Goal: Information Seeking & Learning: Learn about a topic

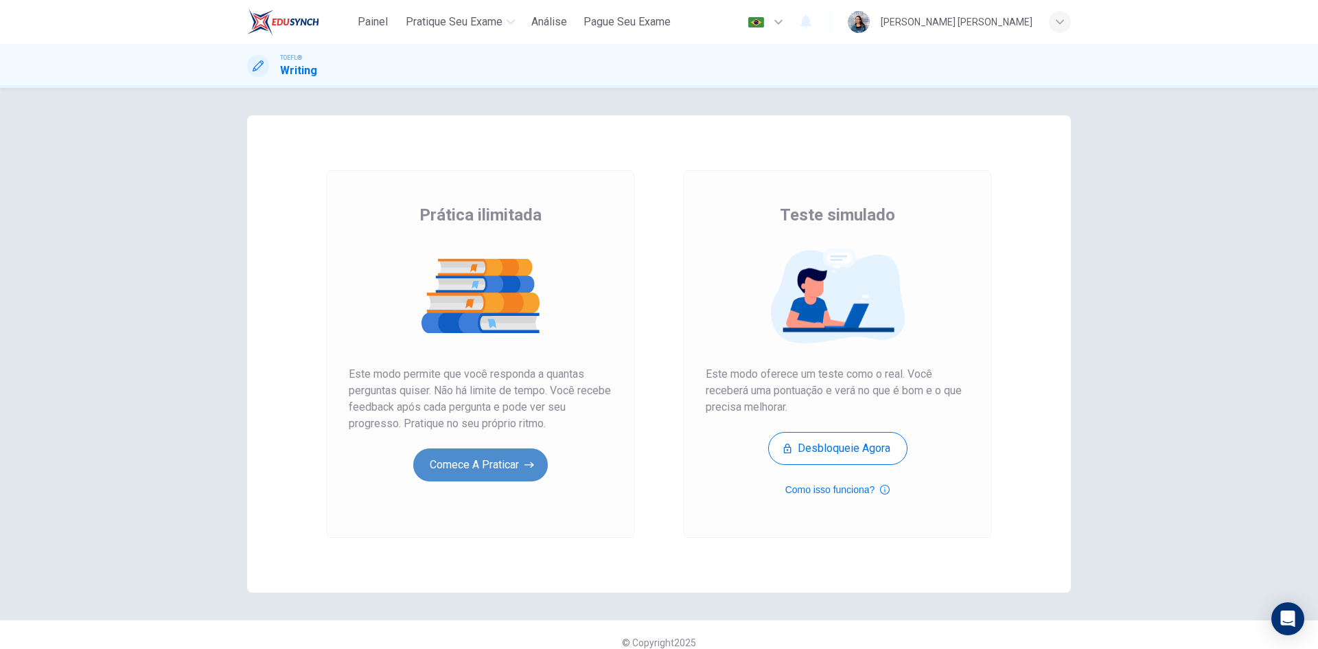
click at [498, 458] on button "Comece a praticar" at bounding box center [480, 464] width 135 height 33
click at [465, 465] on button "Comece a praticar" at bounding box center [480, 464] width 135 height 33
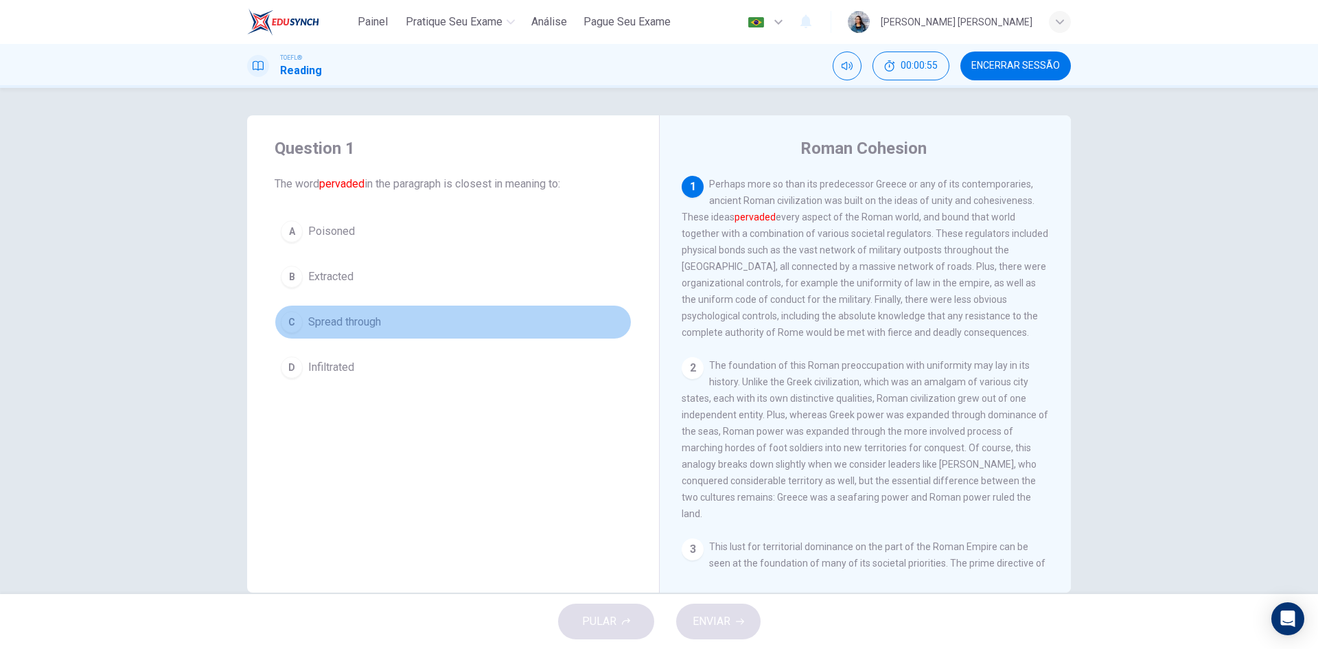
click at [338, 324] on span "Spread through" at bounding box center [344, 322] width 73 height 16
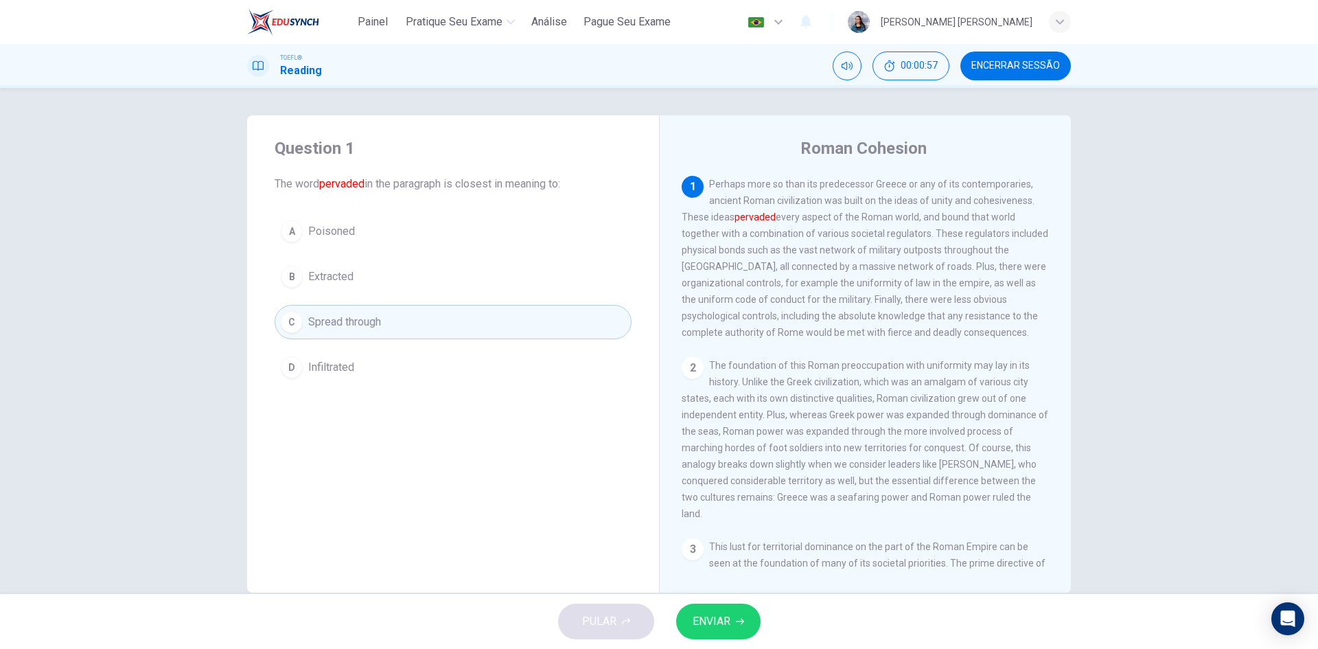
click at [703, 615] on span "ENVIAR" at bounding box center [711, 620] width 38 height 19
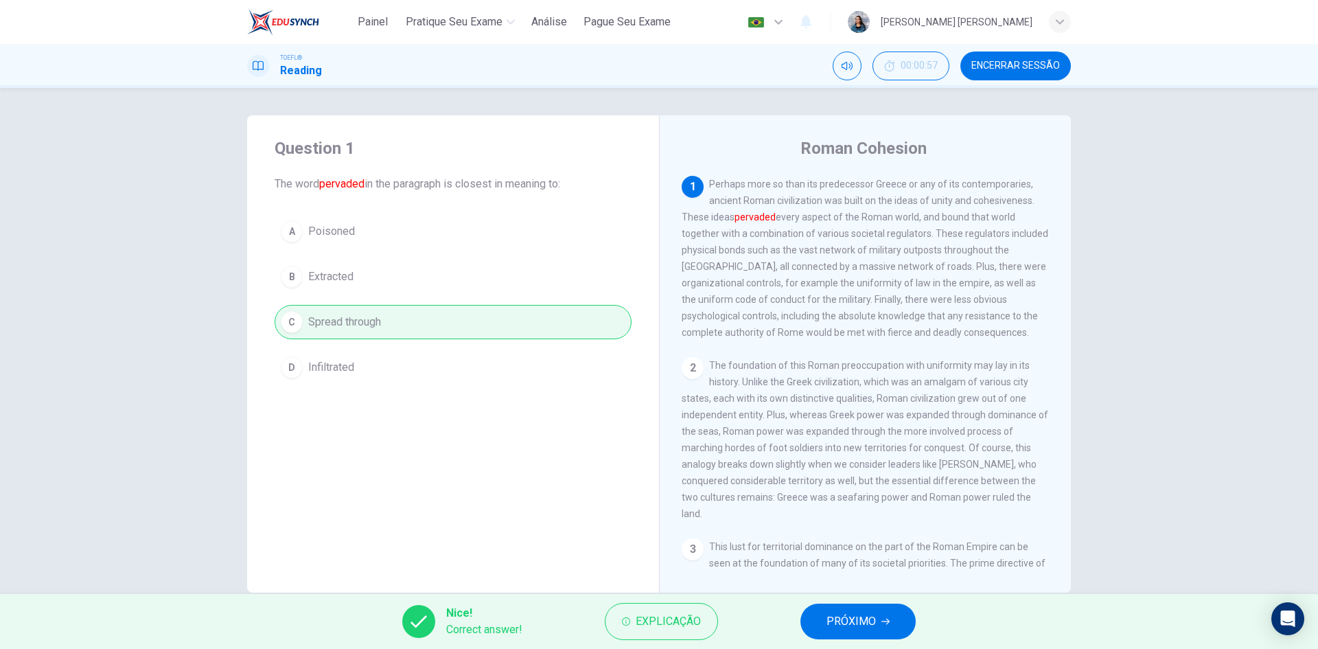
scroll to position [26, 0]
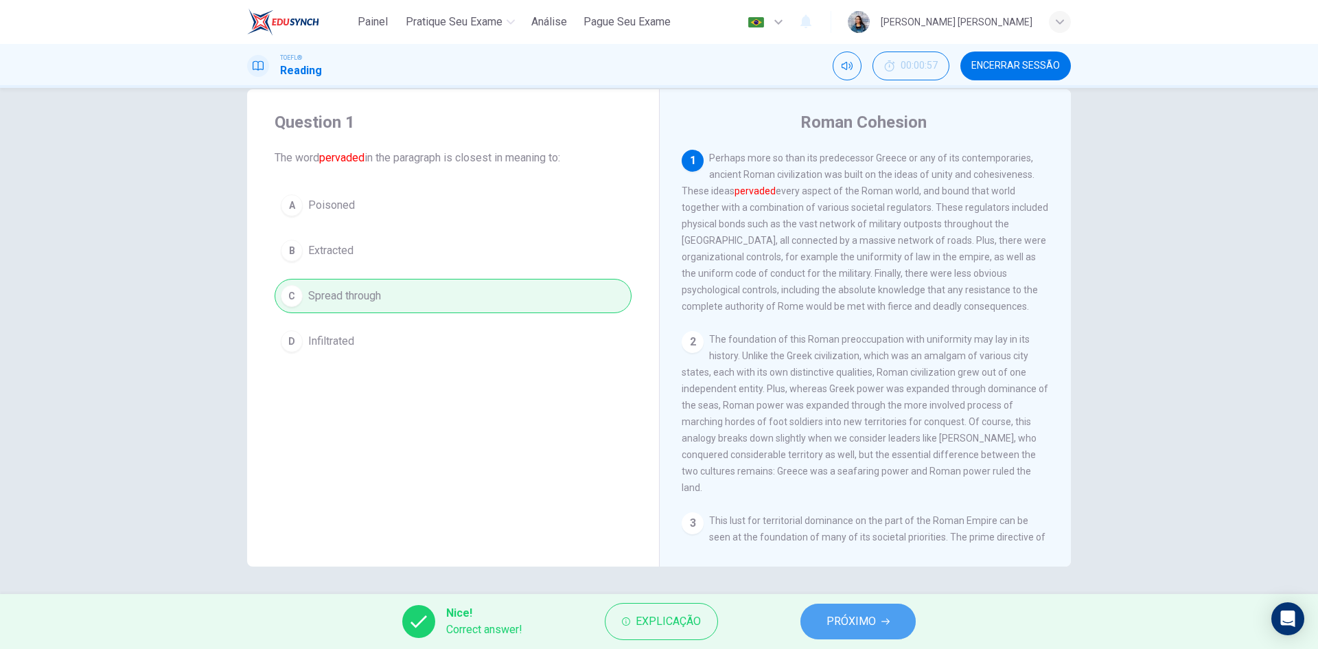
click at [891, 622] on button "PRÓXIMO" at bounding box center [857, 621] width 115 height 36
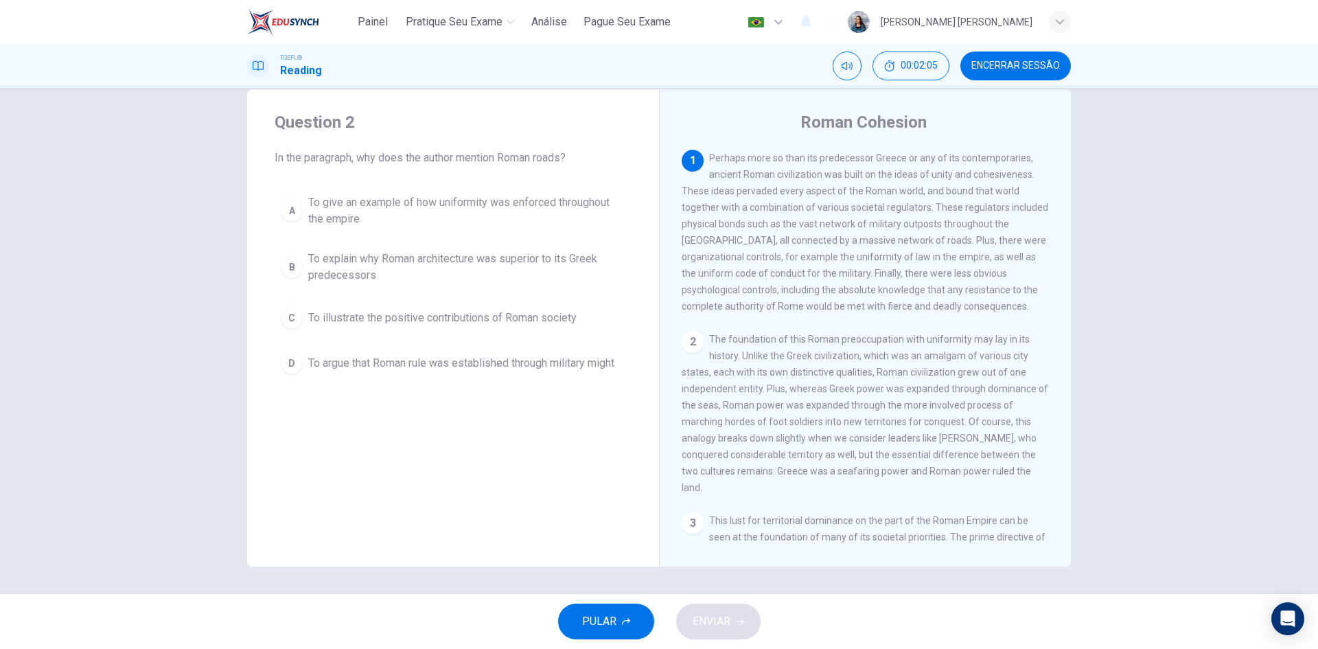
click at [473, 212] on span "To give an example of how uniformity was enforced throughout the empire" at bounding box center [466, 210] width 317 height 33
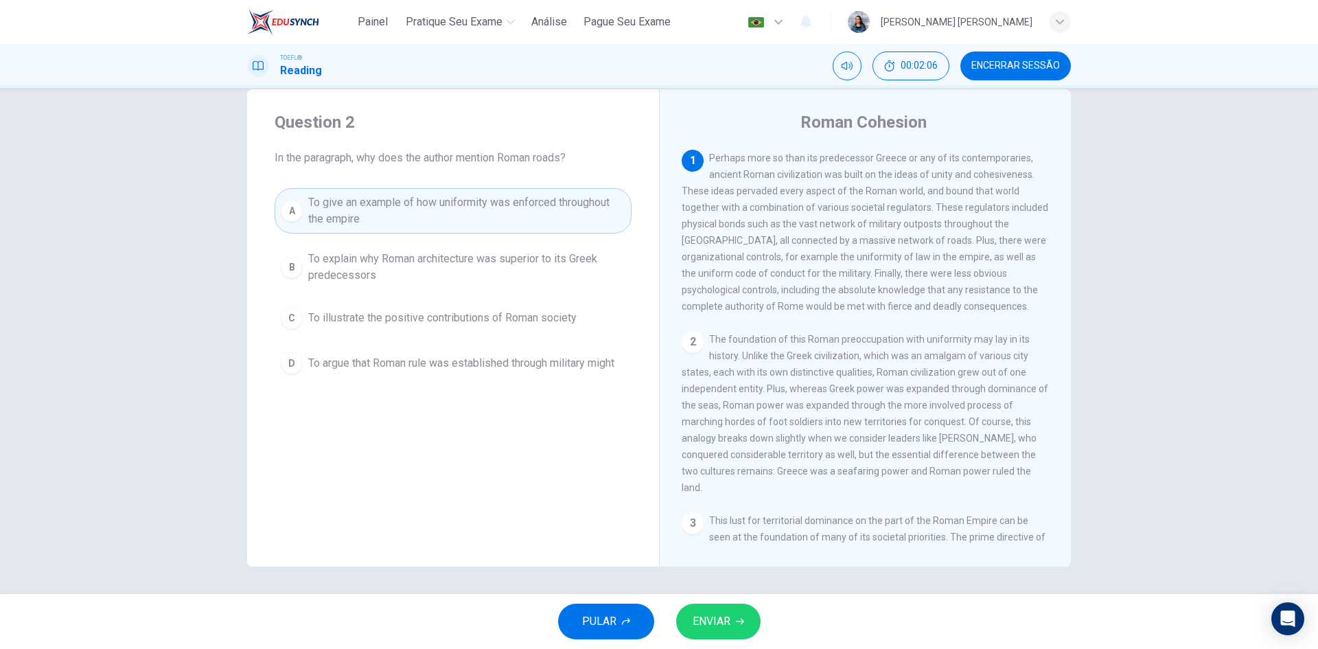
click at [738, 633] on button "ENVIAR" at bounding box center [718, 621] width 84 height 36
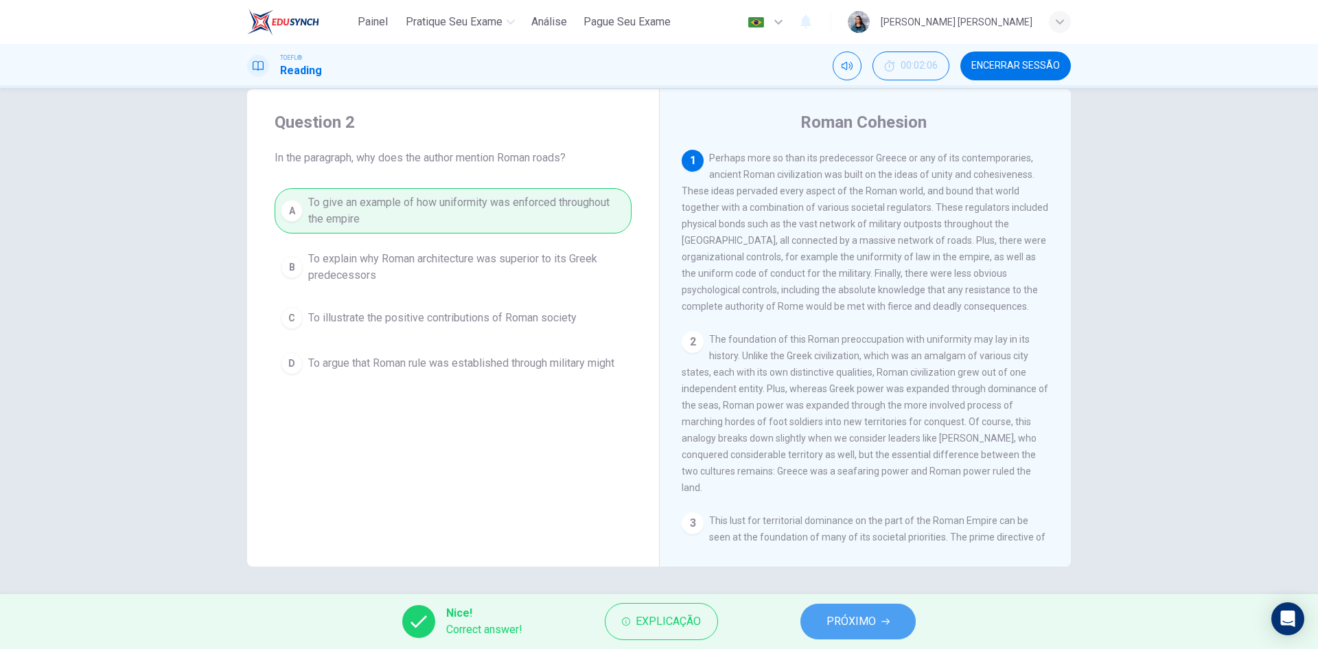
click at [887, 617] on icon "button" at bounding box center [885, 621] width 8 height 8
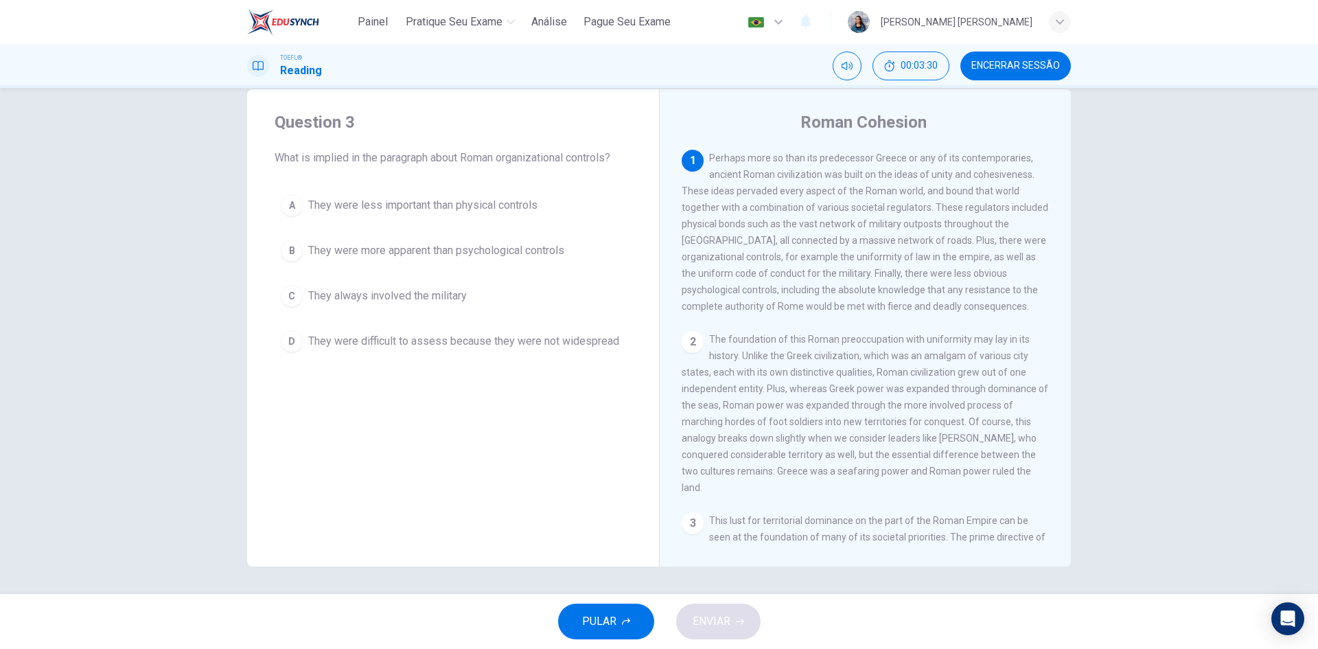
drag, startPoint x: 765, startPoint y: 264, endPoint x: 798, endPoint y: 257, distance: 33.8
click at [798, 257] on span "Perhaps more so than its predecessor Greece or any of its contemporaries, ancie…" at bounding box center [864, 231] width 366 height 159
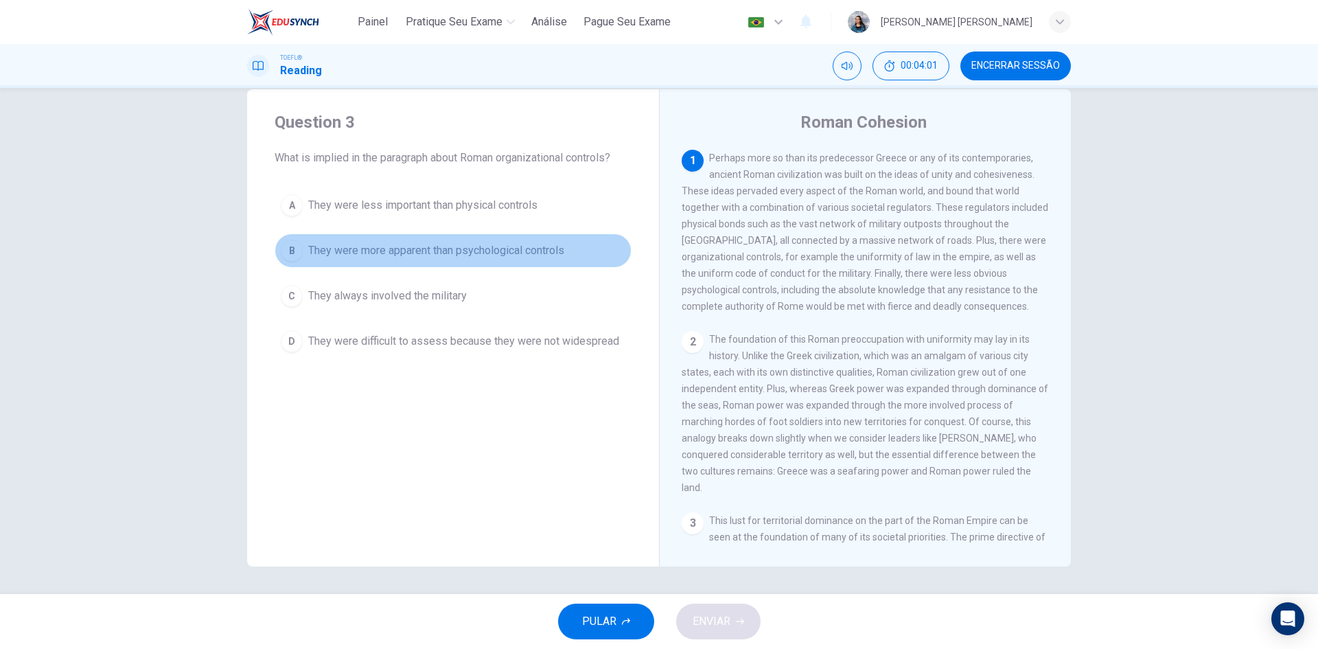
click at [360, 255] on span "They were more apparent than psychological controls" at bounding box center [436, 250] width 256 height 16
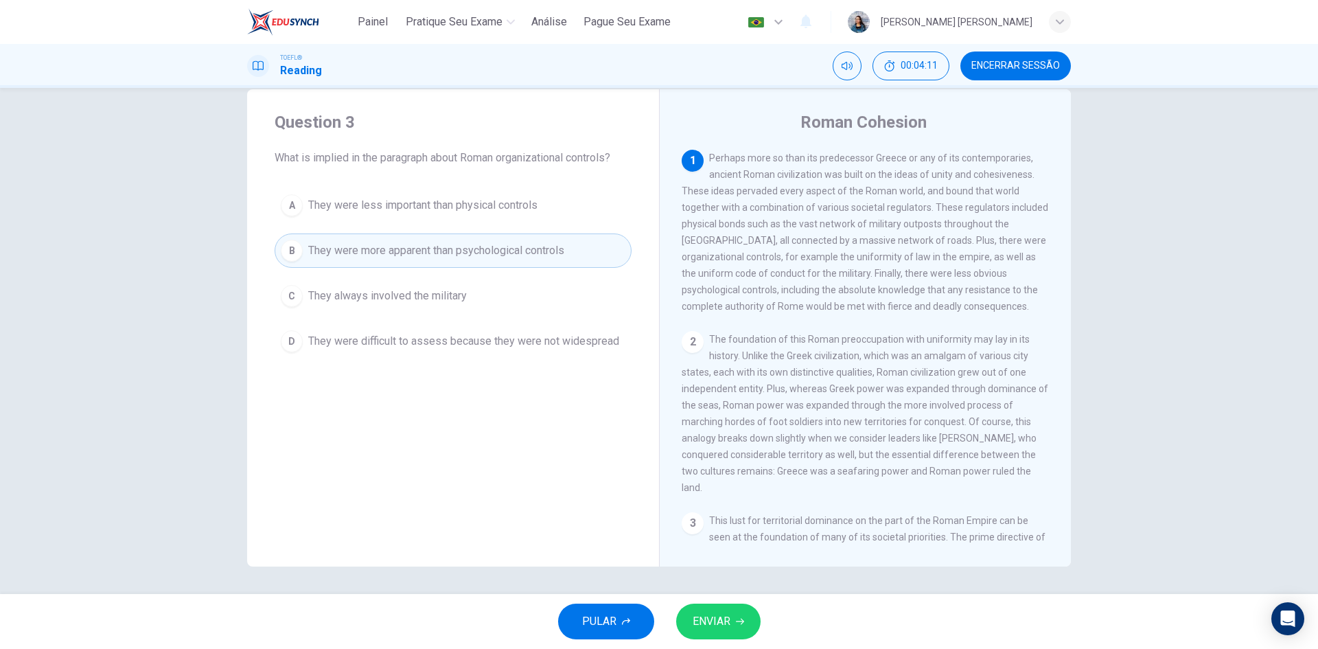
click at [728, 628] on span "ENVIAR" at bounding box center [711, 620] width 38 height 19
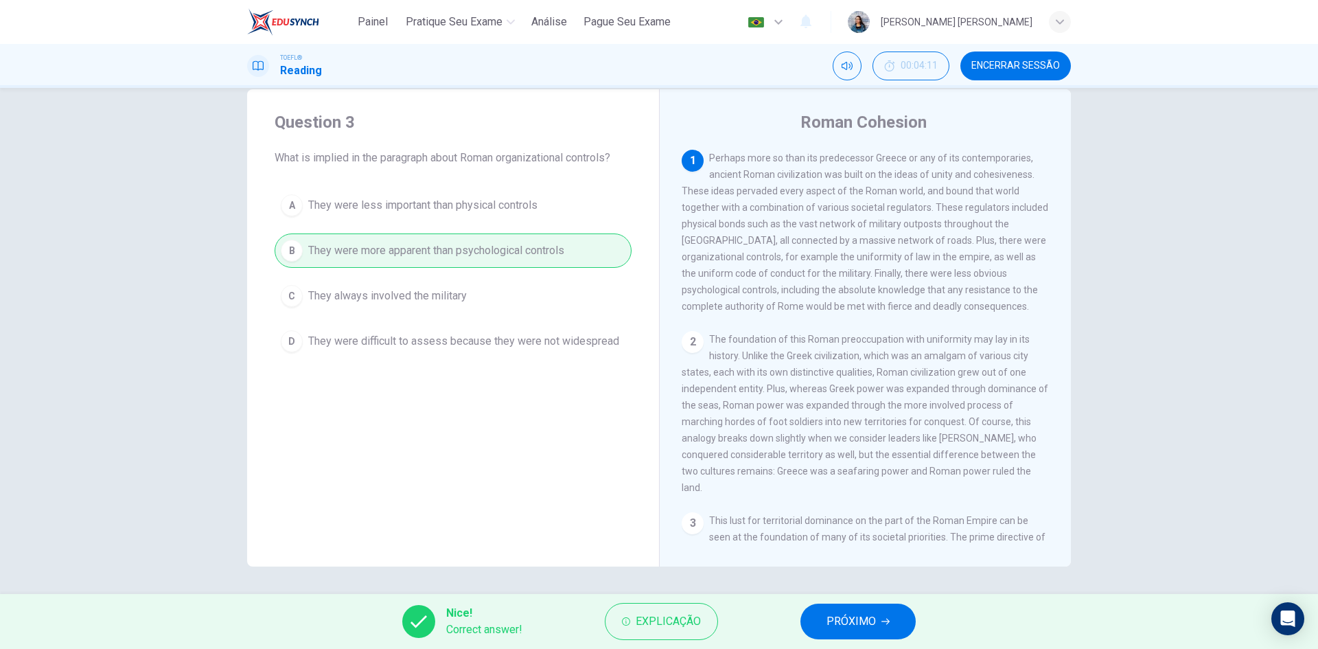
click at [861, 620] on span "PRÓXIMO" at bounding box center [850, 620] width 49 height 19
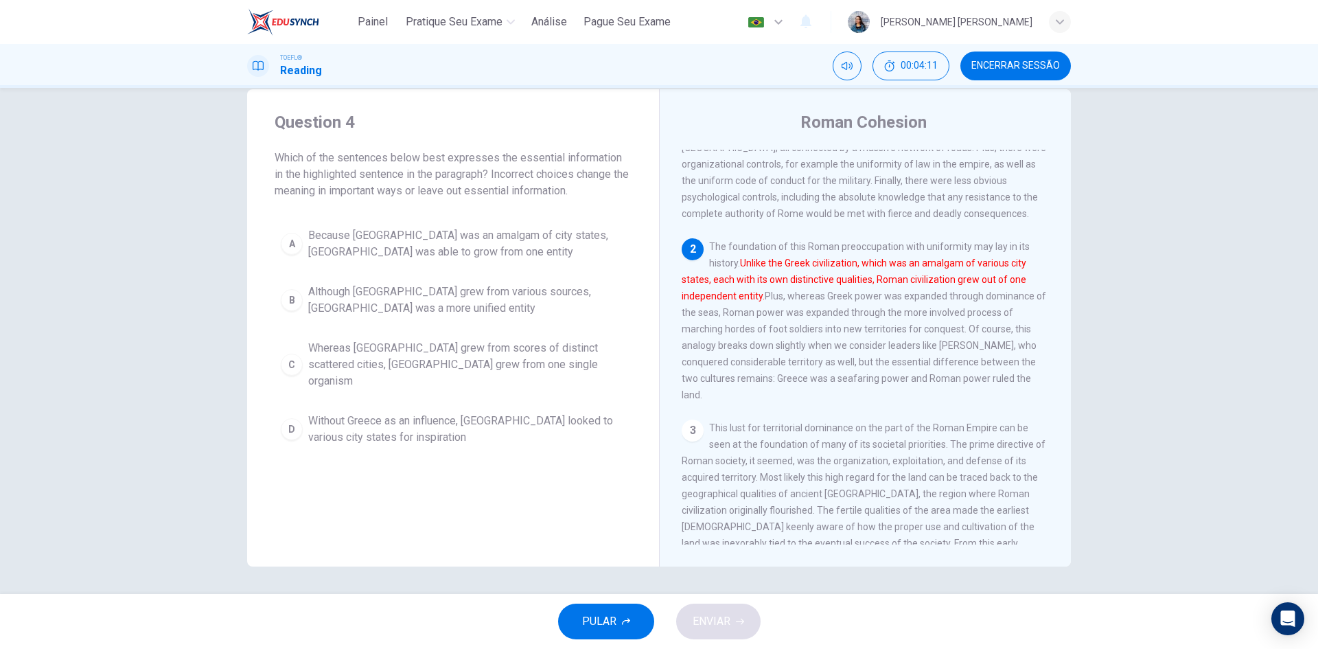
scroll to position [102, 0]
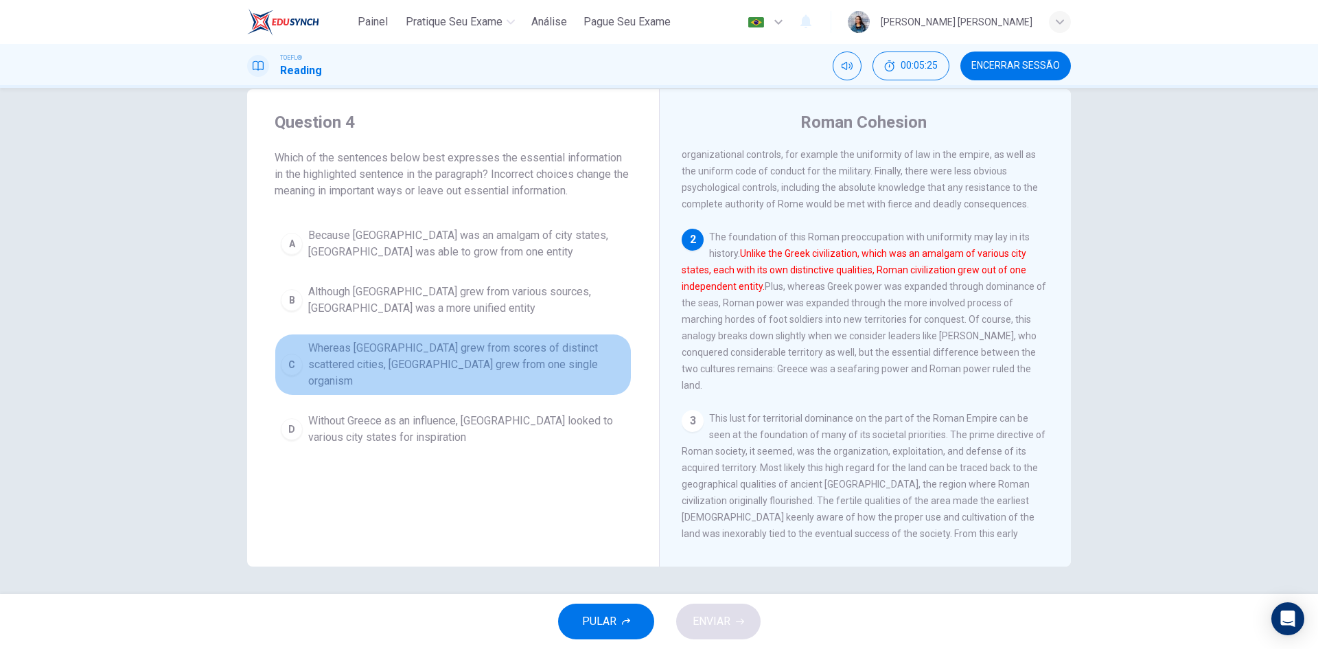
click at [402, 338] on button "C Whereas [GEOGRAPHIC_DATA] grew from scores of distinct scattered cities, [GEO…" at bounding box center [453, 365] width 357 height 62
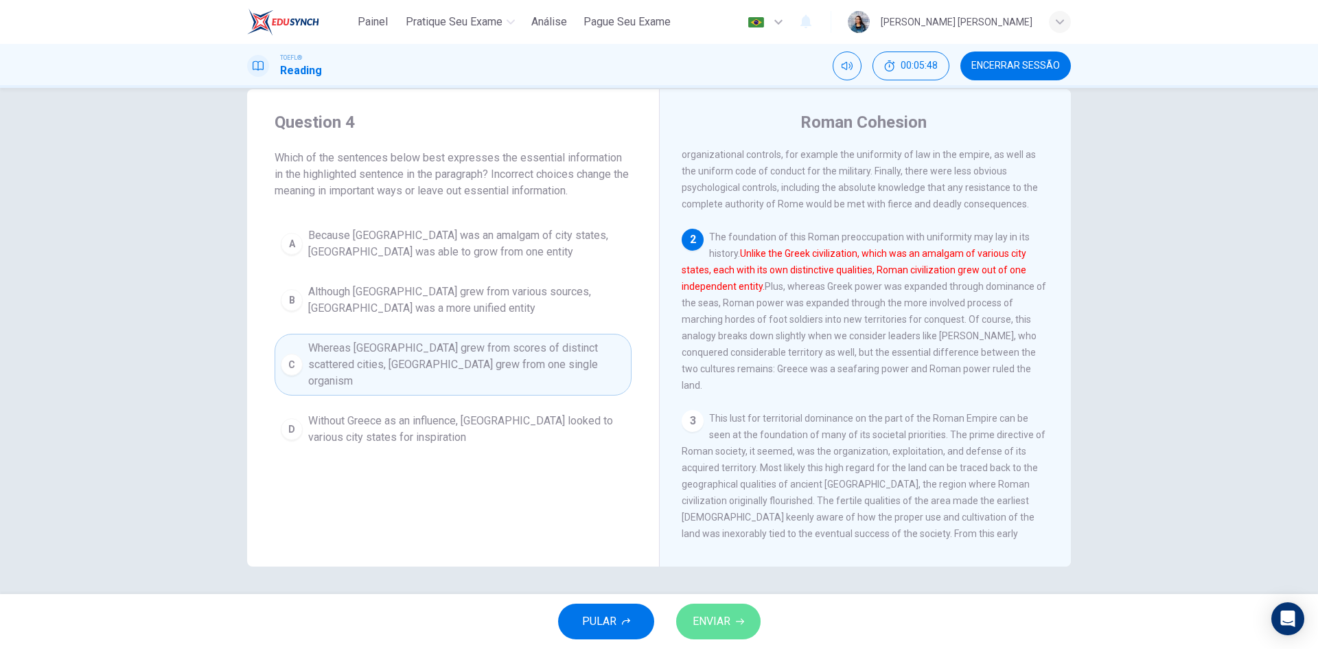
click at [741, 620] on icon "button" at bounding box center [740, 621] width 8 height 8
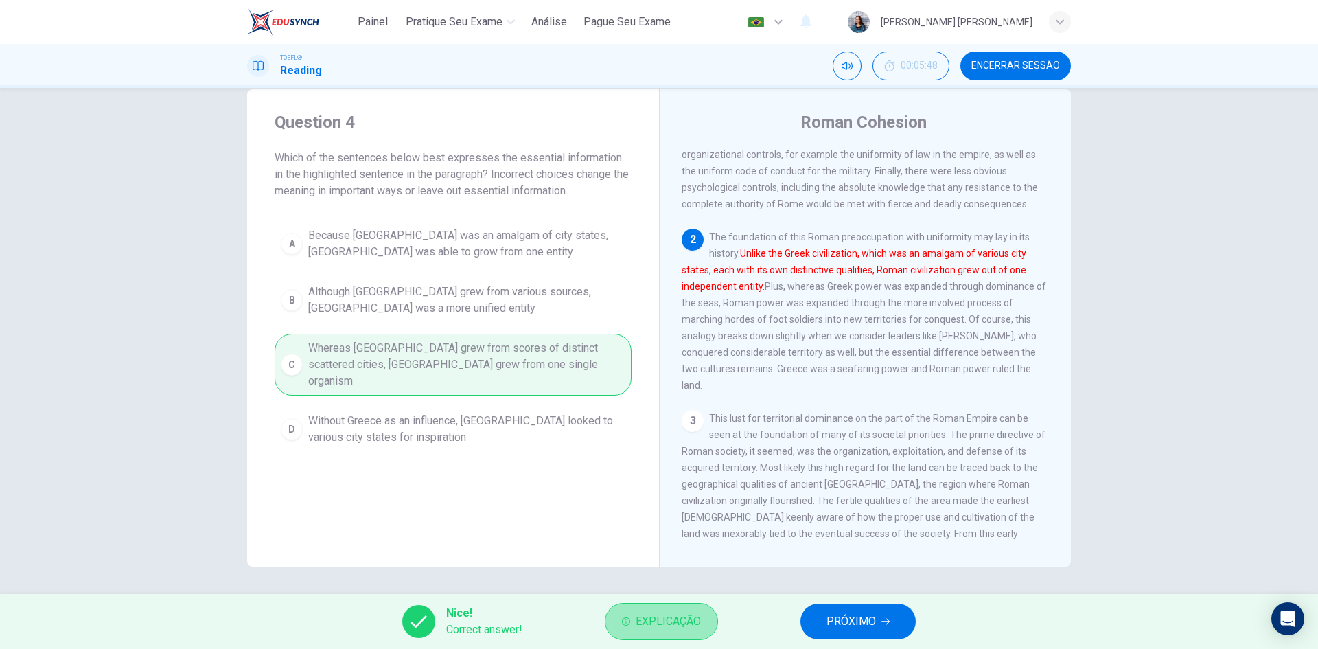
click at [688, 627] on span "Explicação" at bounding box center [668, 620] width 65 height 19
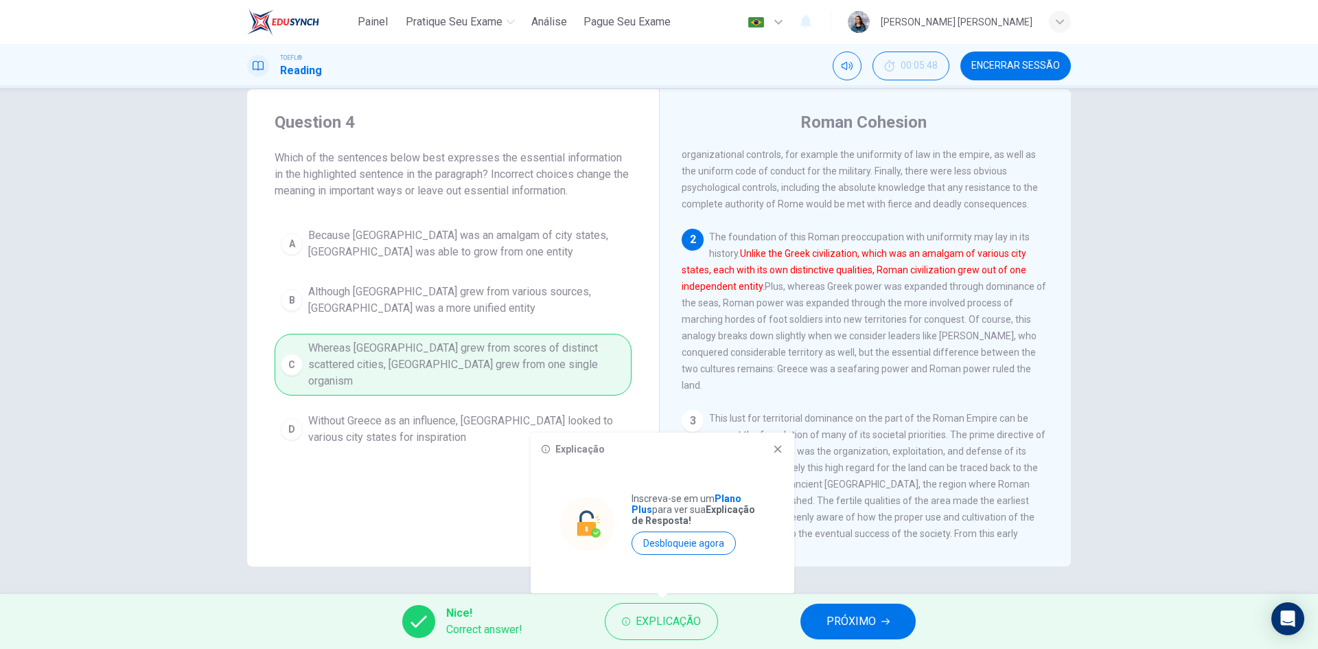
click at [783, 436] on div "Explicação Inscreva-se em um Plano Plus para ver sua Explicação de Resposta! De…" at bounding box center [663, 512] width 264 height 161
click at [772, 450] on icon at bounding box center [777, 448] width 11 height 11
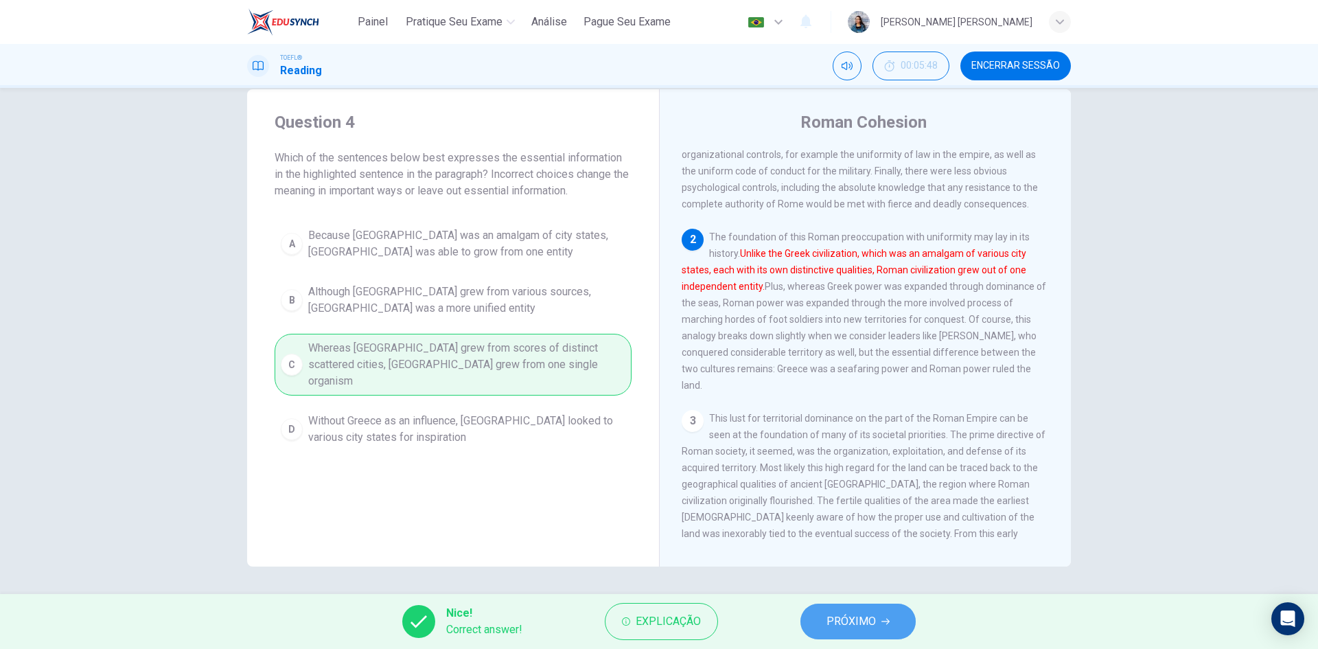
click at [844, 624] on span "PRÓXIMO" at bounding box center [850, 620] width 49 height 19
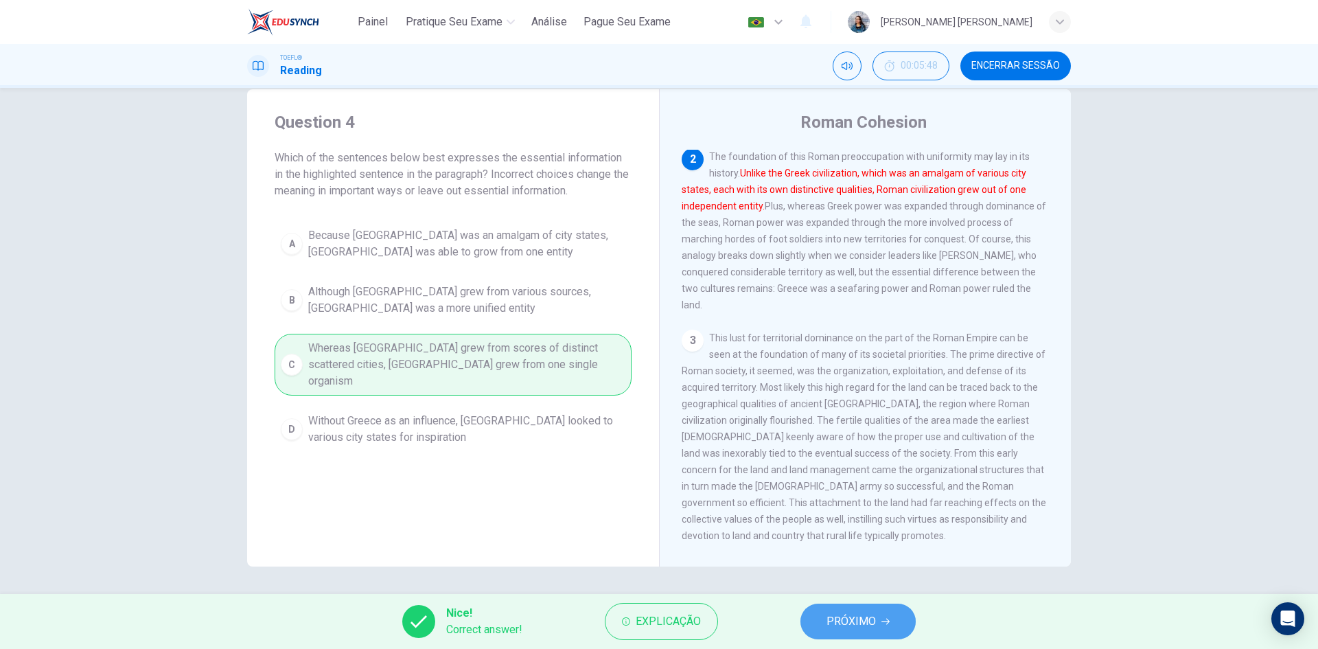
scroll to position [188, 0]
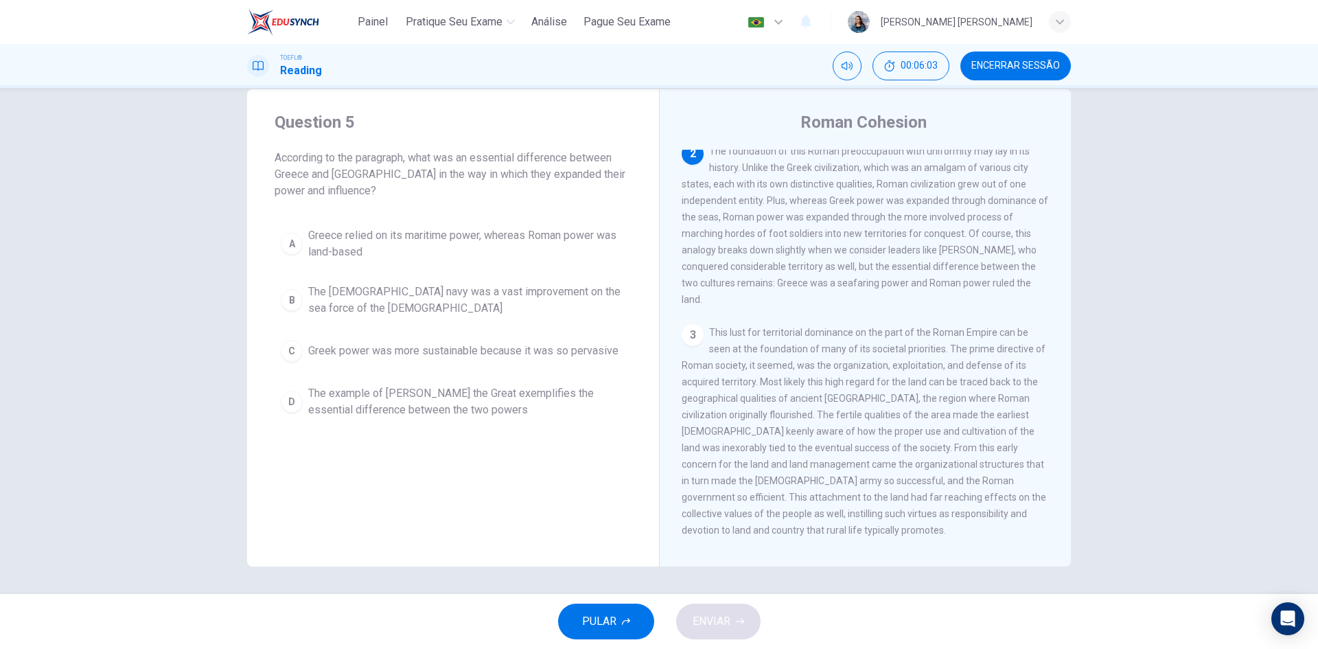
drag, startPoint x: 749, startPoint y: 172, endPoint x: 779, endPoint y: 184, distance: 31.7
click at [779, 184] on div "2 The foundation of this Roman preoccupation with uniformity may lay in its his…" at bounding box center [865, 225] width 368 height 165
click at [384, 245] on span "Greece relied on its maritime power, whereas Roman power was land-based" at bounding box center [466, 243] width 317 height 33
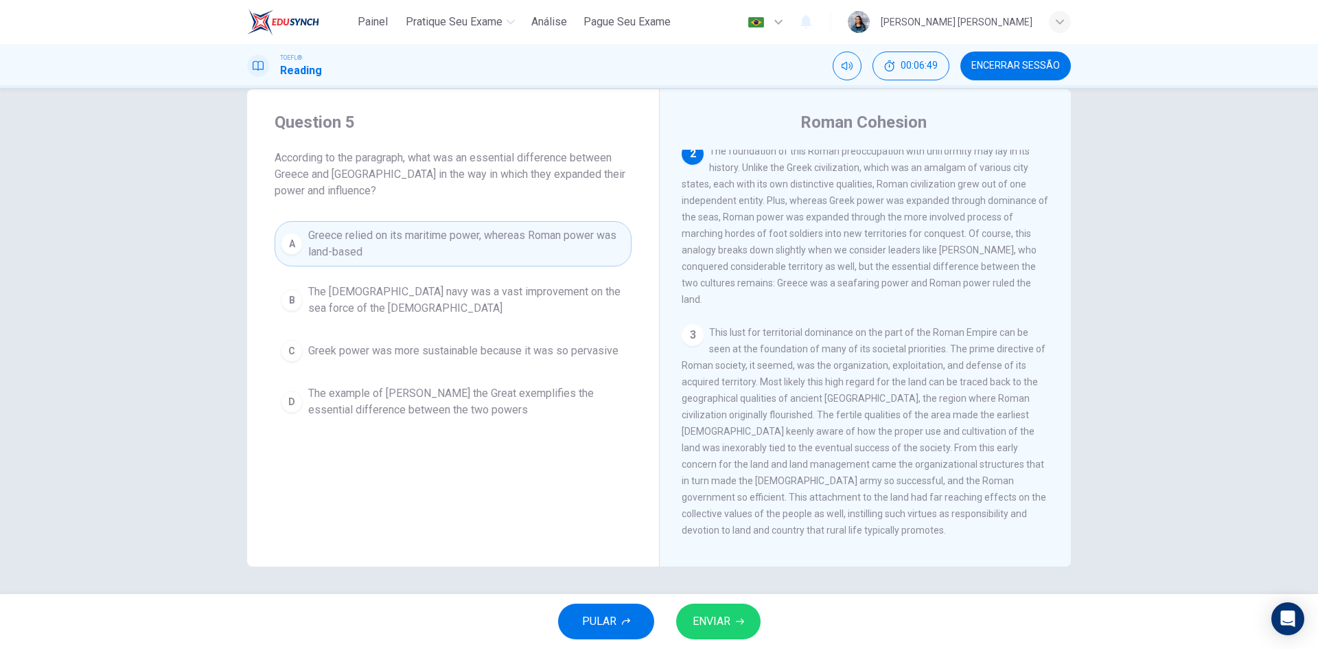
click at [742, 618] on icon "button" at bounding box center [740, 621] width 8 height 8
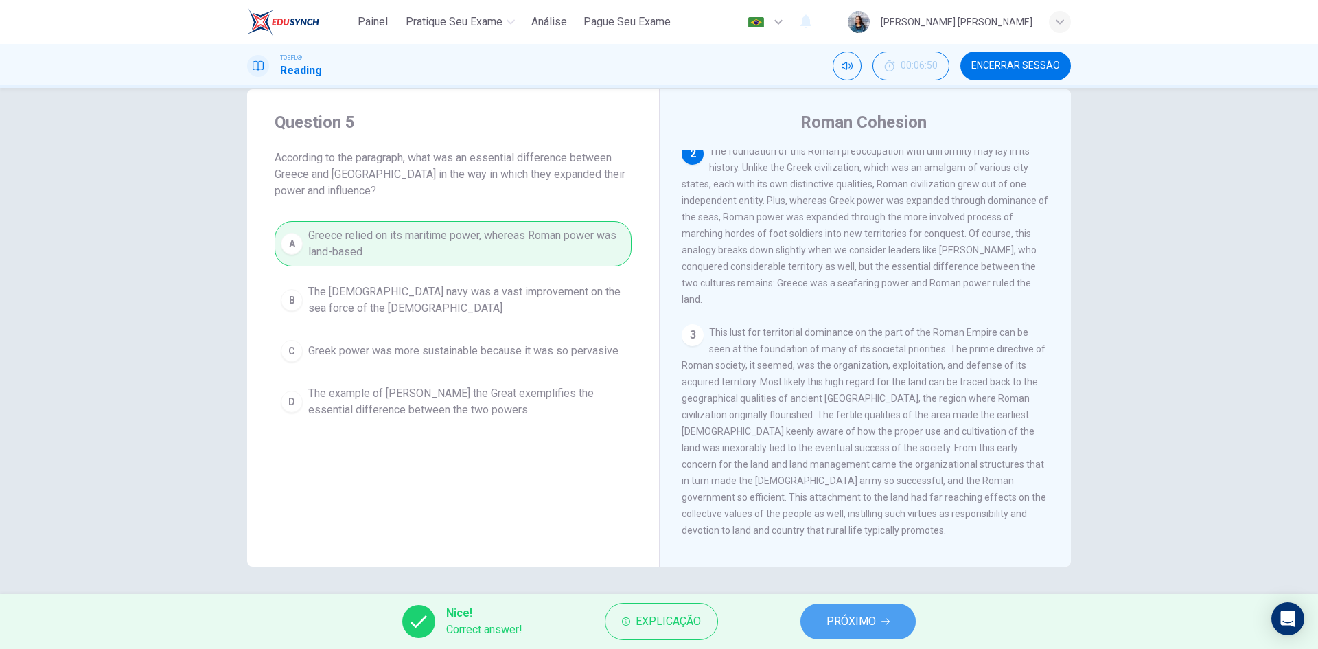
click at [836, 619] on span "PRÓXIMO" at bounding box center [850, 620] width 49 height 19
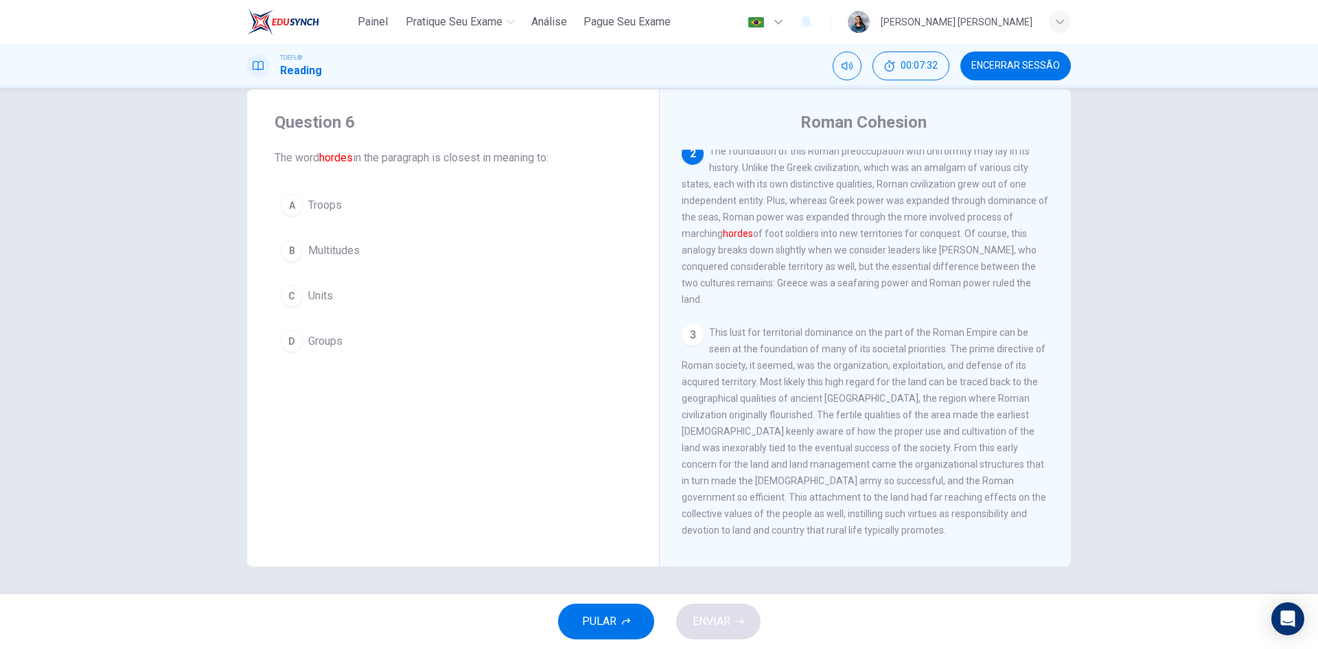
click at [320, 212] on span "Troops" at bounding box center [325, 205] width 34 height 16
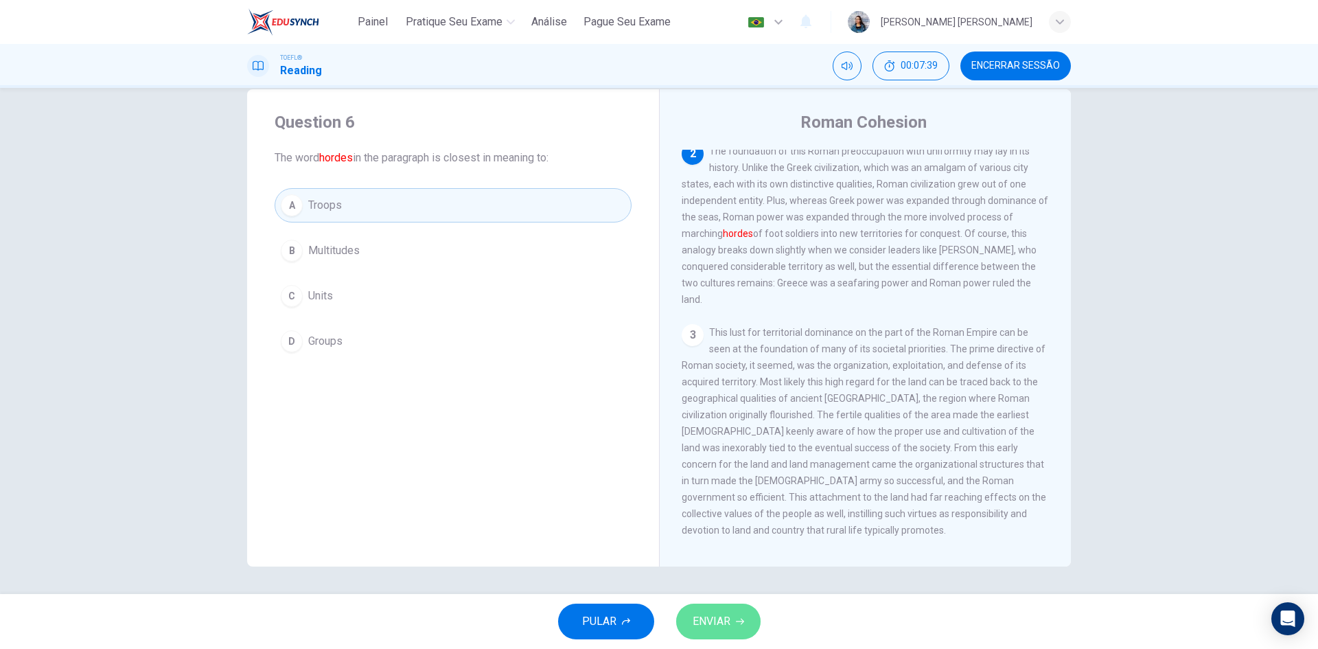
click at [734, 615] on button "ENVIAR" at bounding box center [718, 621] width 84 height 36
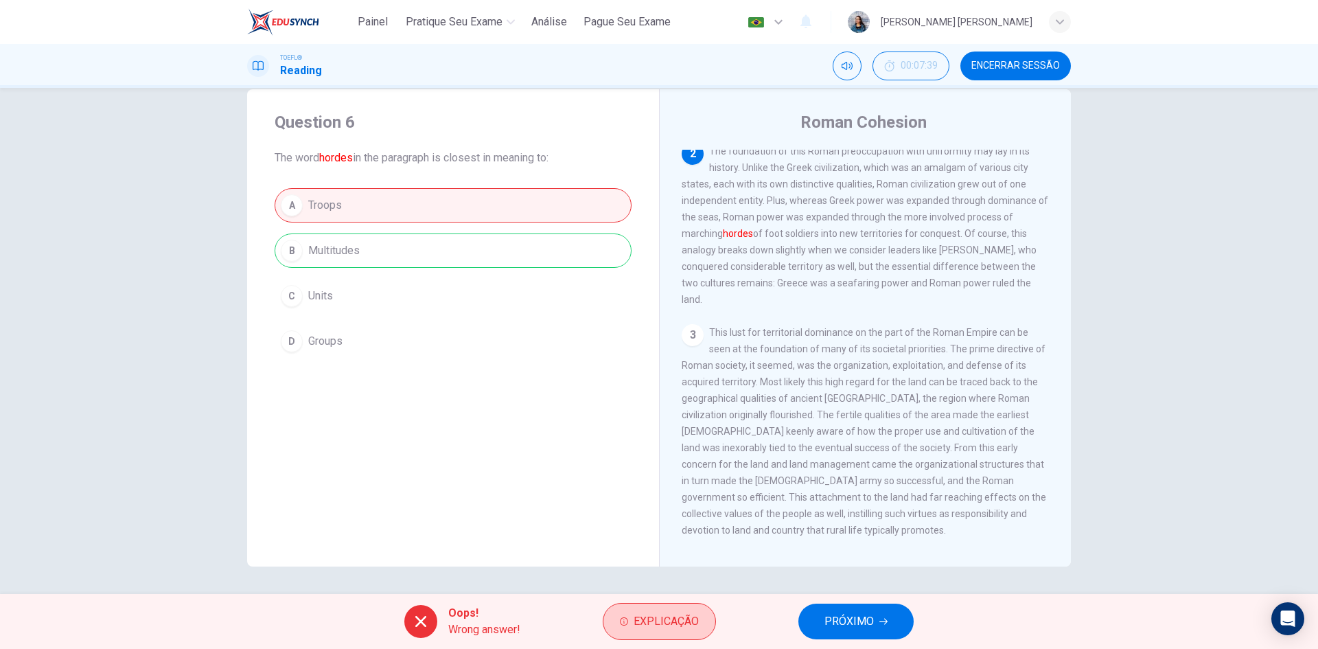
click at [665, 632] on button "Explicação" at bounding box center [659, 621] width 113 height 37
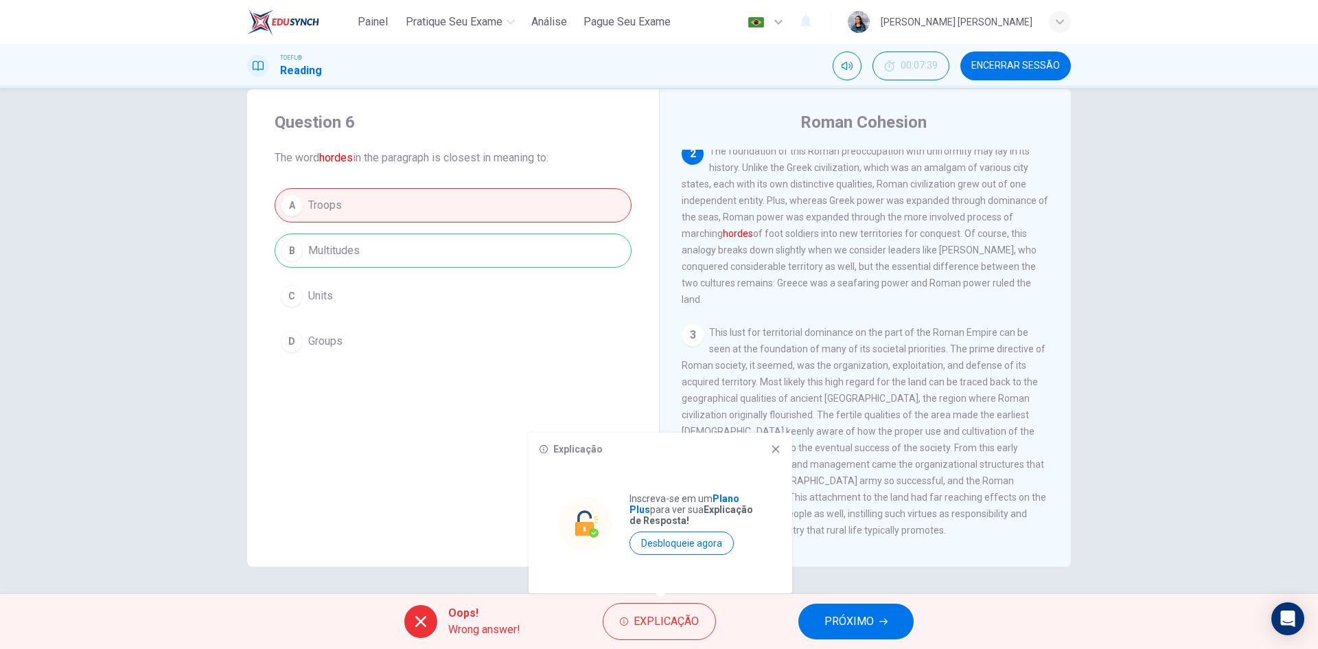
click at [769, 450] on div "Explicação" at bounding box center [660, 448] width 242 height 11
click at [776, 448] on icon at bounding box center [776, 449] width 8 height 8
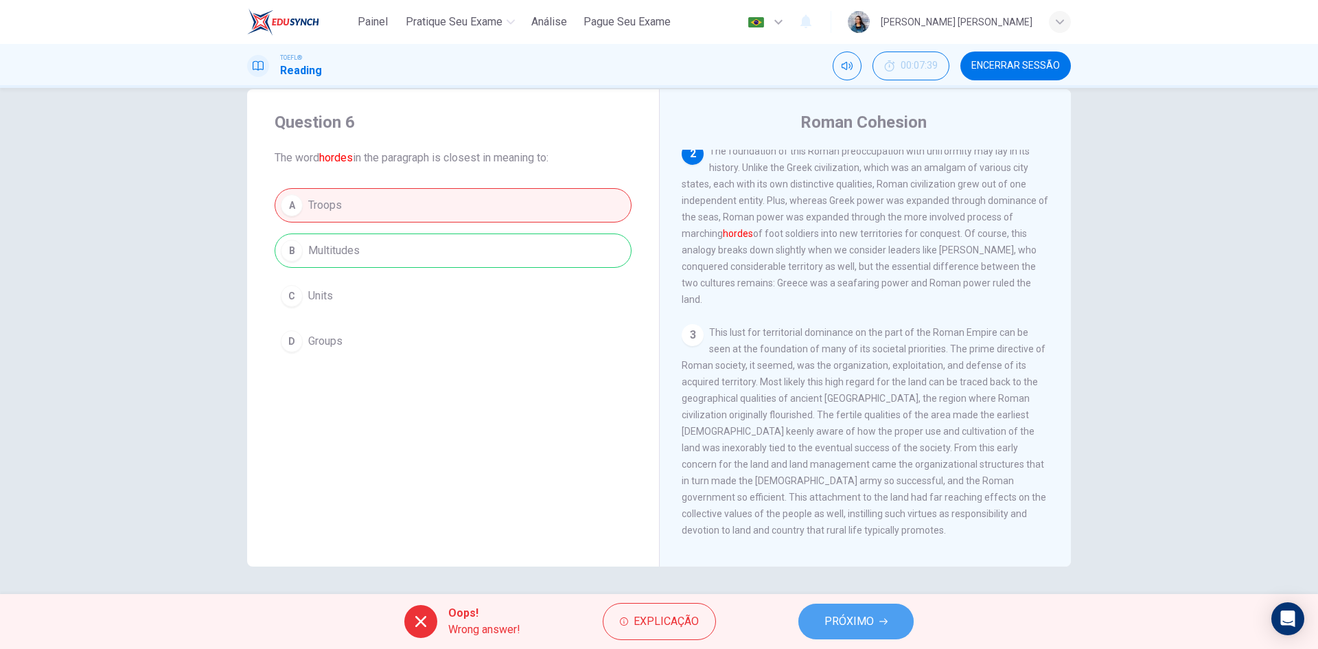
click at [843, 627] on span "PRÓXIMO" at bounding box center [848, 620] width 49 height 19
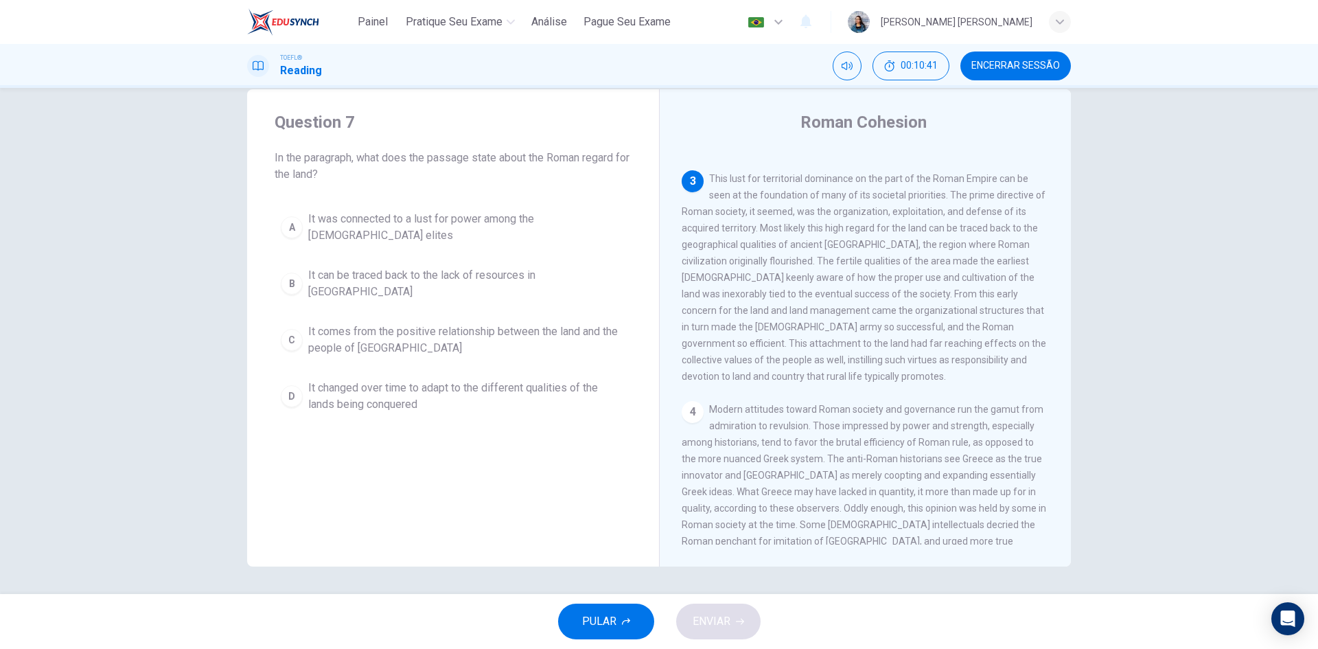
scroll to position [0, 0]
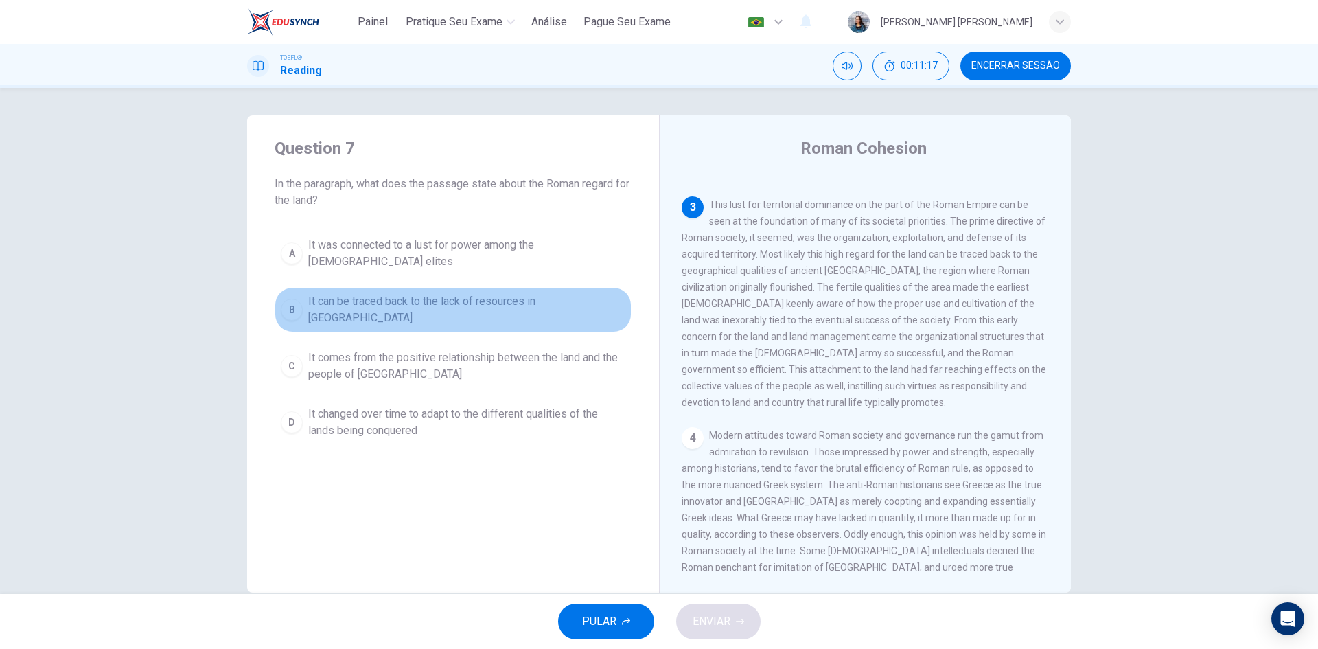
click at [465, 295] on span "It can be traced back to the lack of resources in [GEOGRAPHIC_DATA]" at bounding box center [466, 309] width 317 height 33
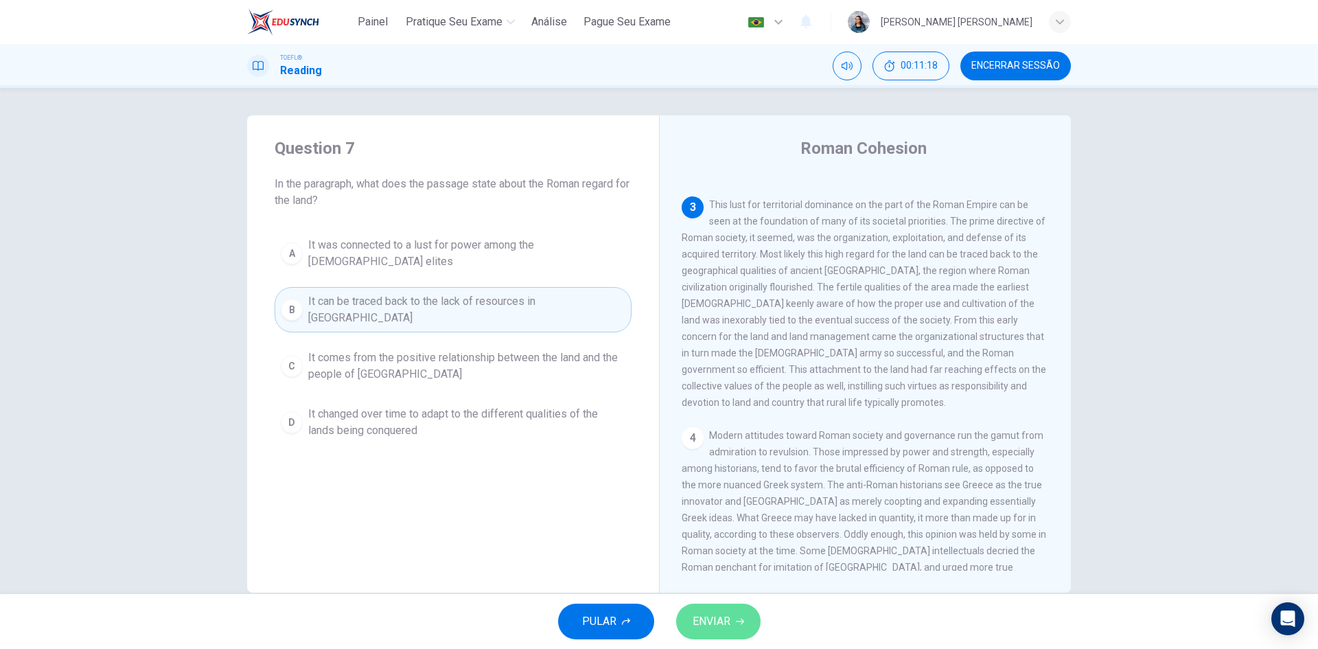
click at [720, 636] on button "ENVIAR" at bounding box center [718, 621] width 84 height 36
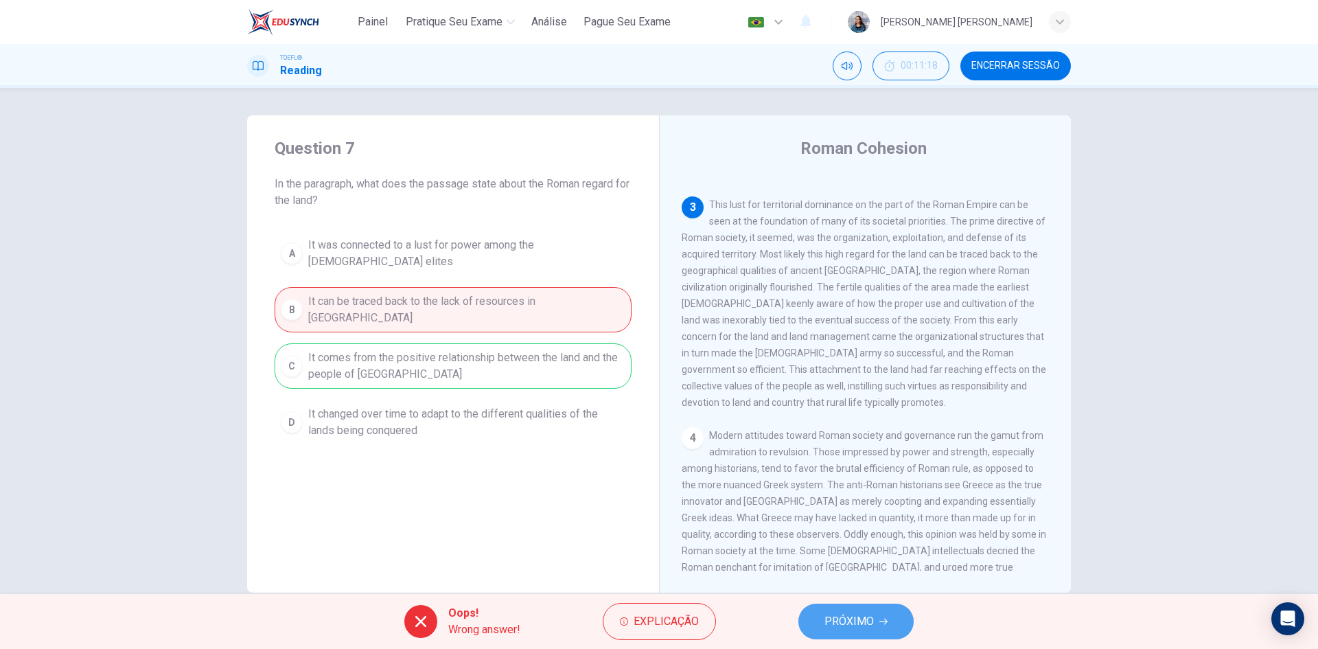
click at [856, 611] on span "PRÓXIMO" at bounding box center [848, 620] width 49 height 19
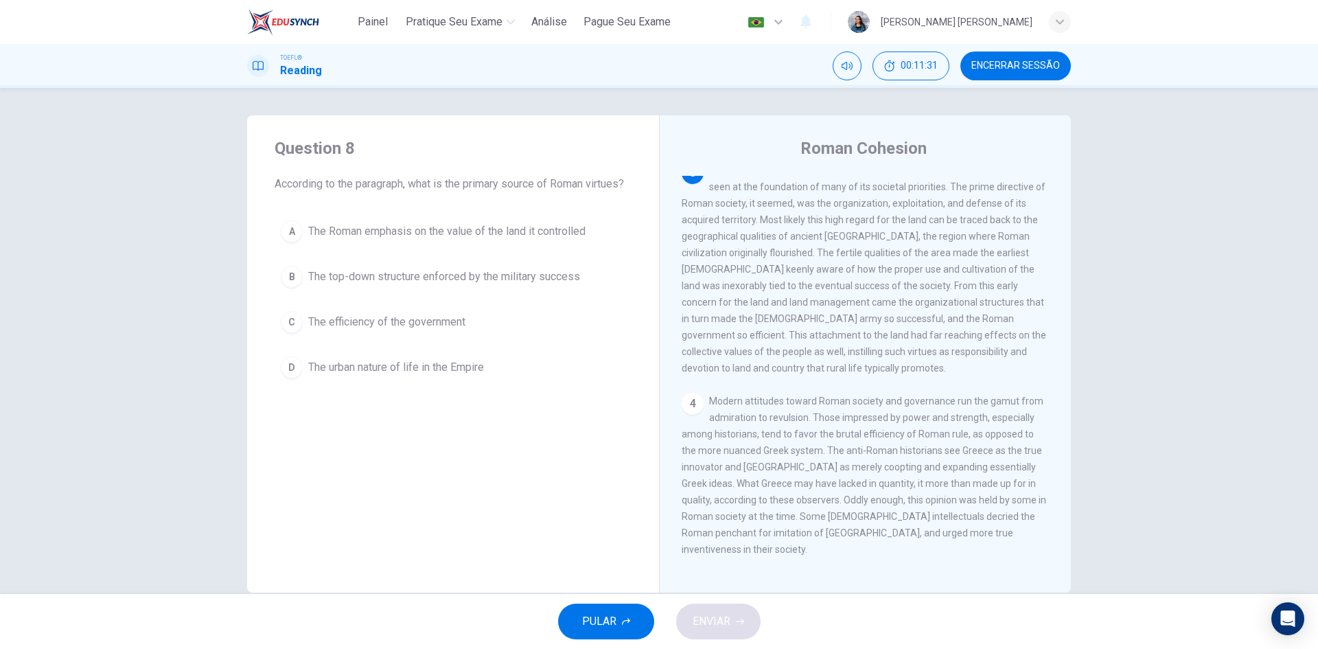
drag, startPoint x: 970, startPoint y: 357, endPoint x: 981, endPoint y: 384, distance: 28.9
click at [981, 376] on div "3 This lust for territorial dominance on the part of the Roman Empire can be se…" at bounding box center [865, 269] width 368 height 214
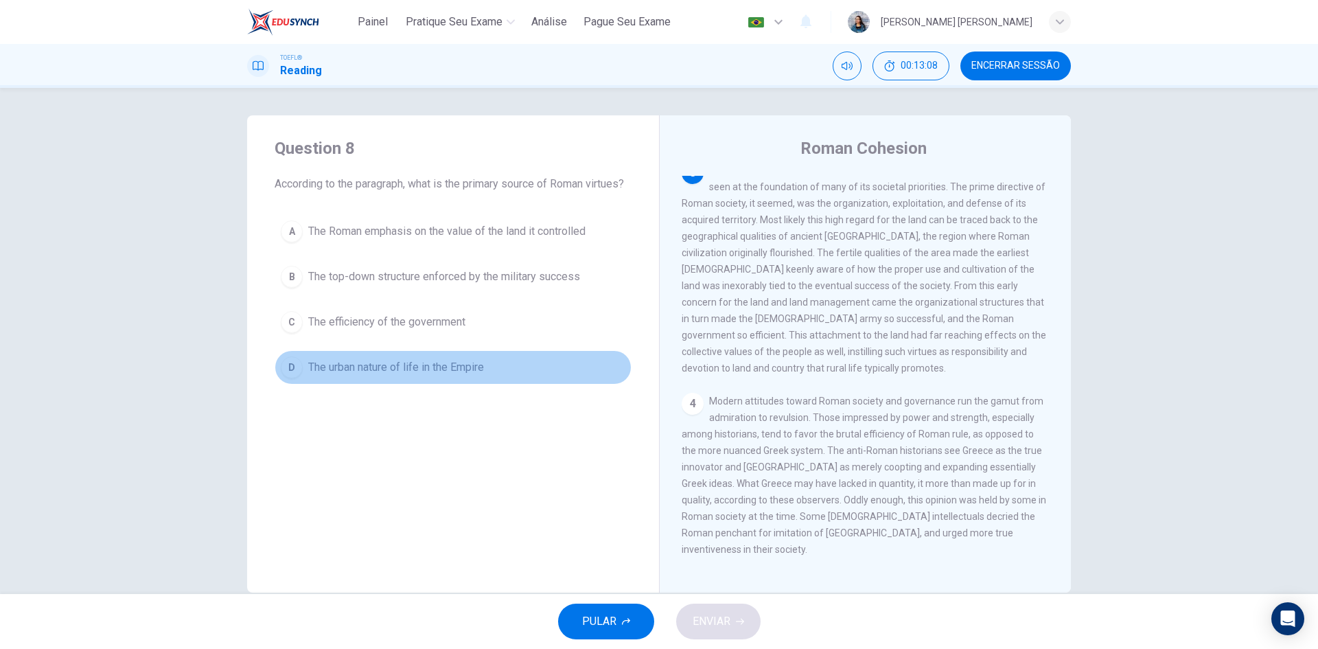
click at [469, 375] on span "The urban nature of life in the Empire" at bounding box center [396, 367] width 176 height 16
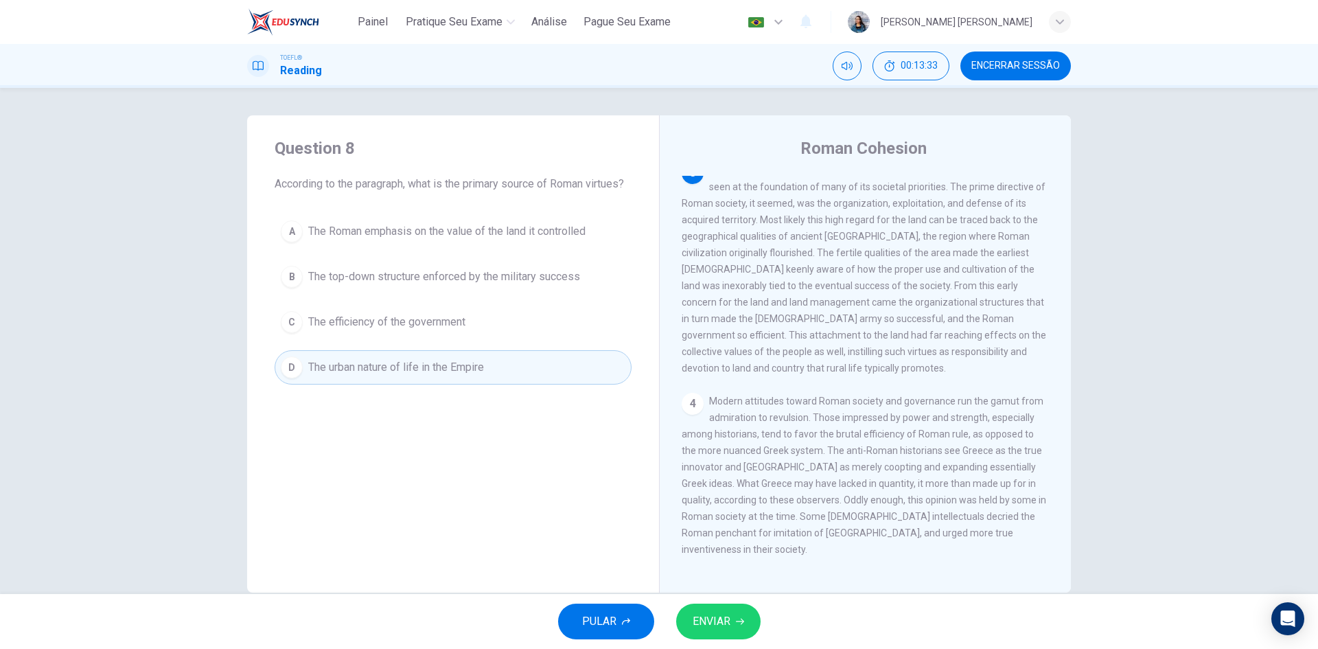
click at [719, 615] on span "ENVIAR" at bounding box center [711, 620] width 38 height 19
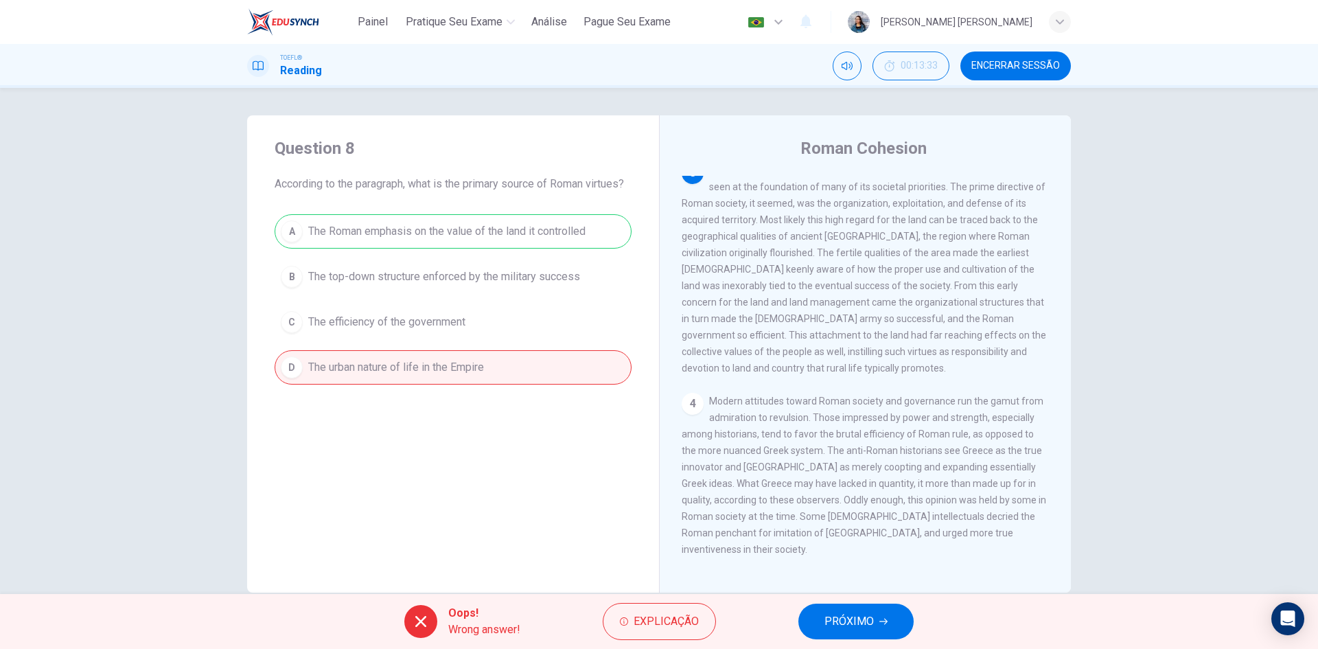
click at [866, 628] on span "PRÓXIMO" at bounding box center [848, 620] width 49 height 19
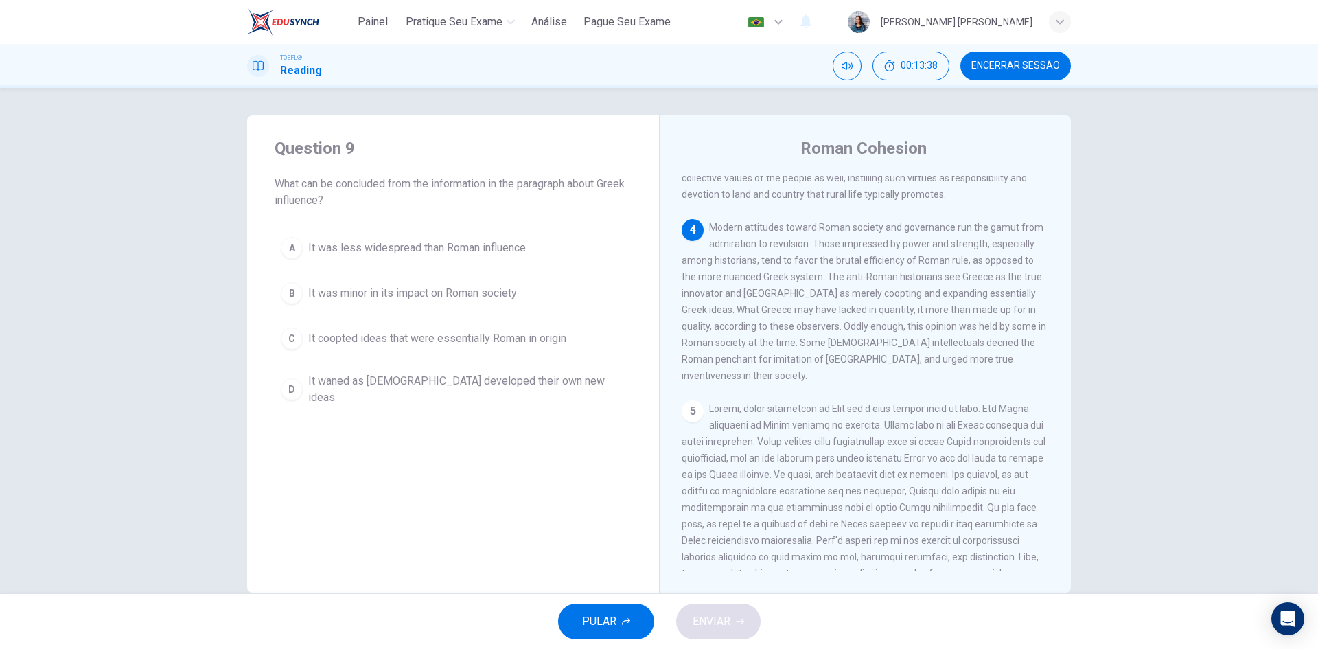
scroll to position [549, 0]
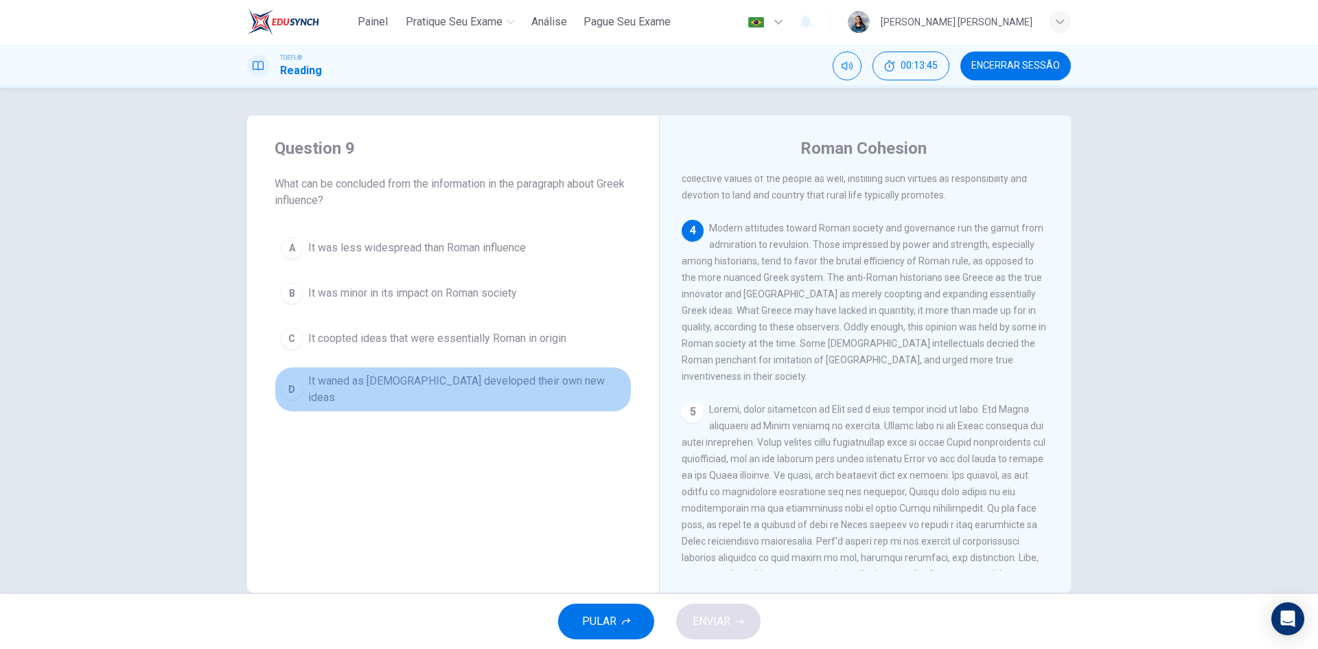
click at [505, 382] on span "It waned as [DEMOGRAPHIC_DATA] developed their own new ideas" at bounding box center [466, 389] width 317 height 33
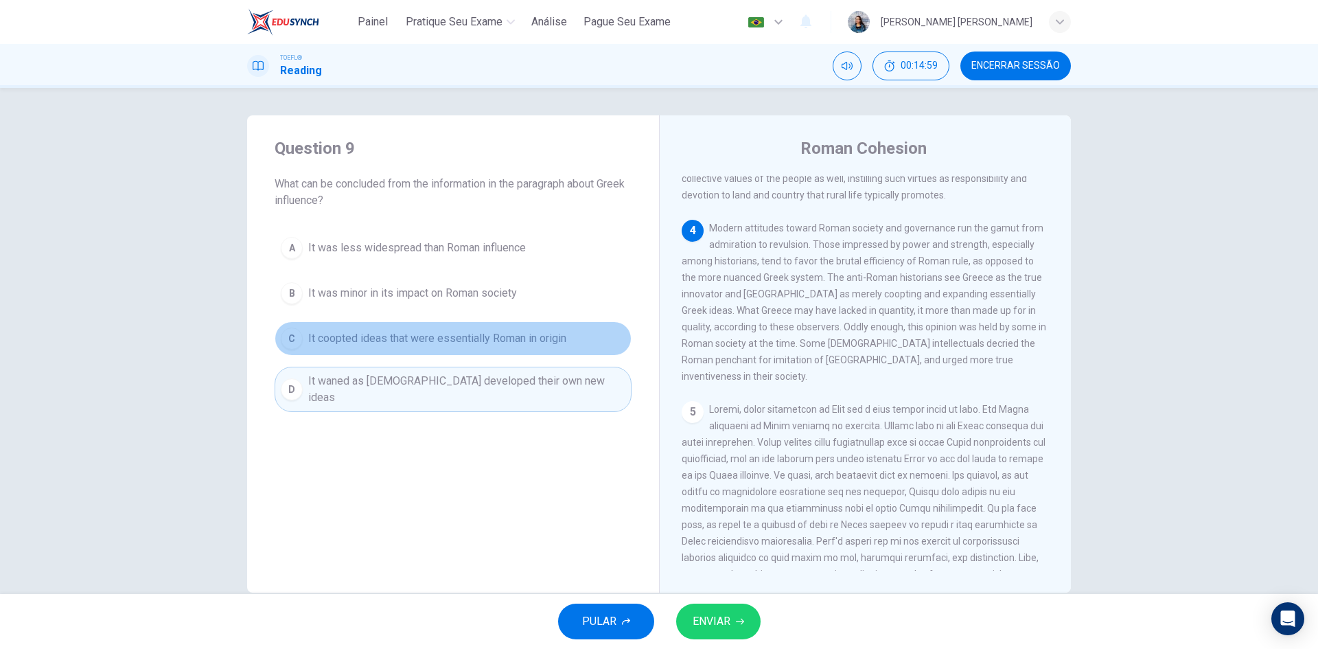
click at [520, 329] on button "C It coopted ideas that were essentially Roman in origin" at bounding box center [453, 338] width 357 height 34
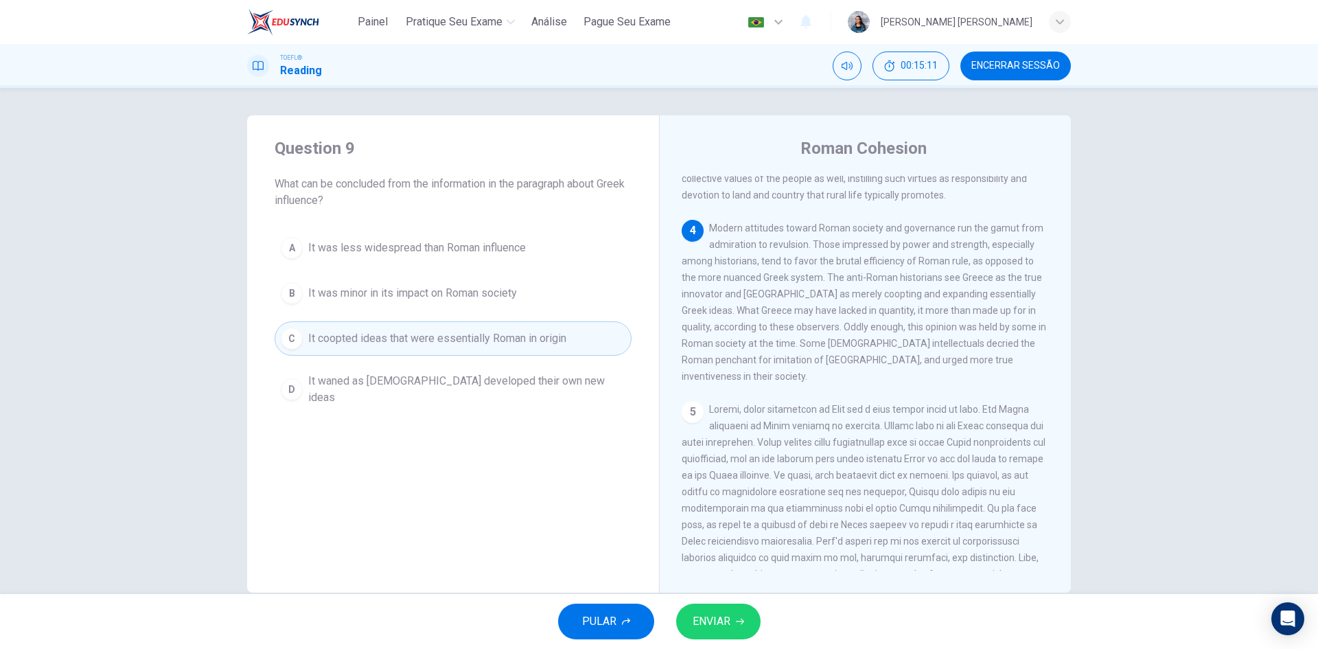
click at [718, 616] on span "ENVIAR" at bounding box center [711, 620] width 38 height 19
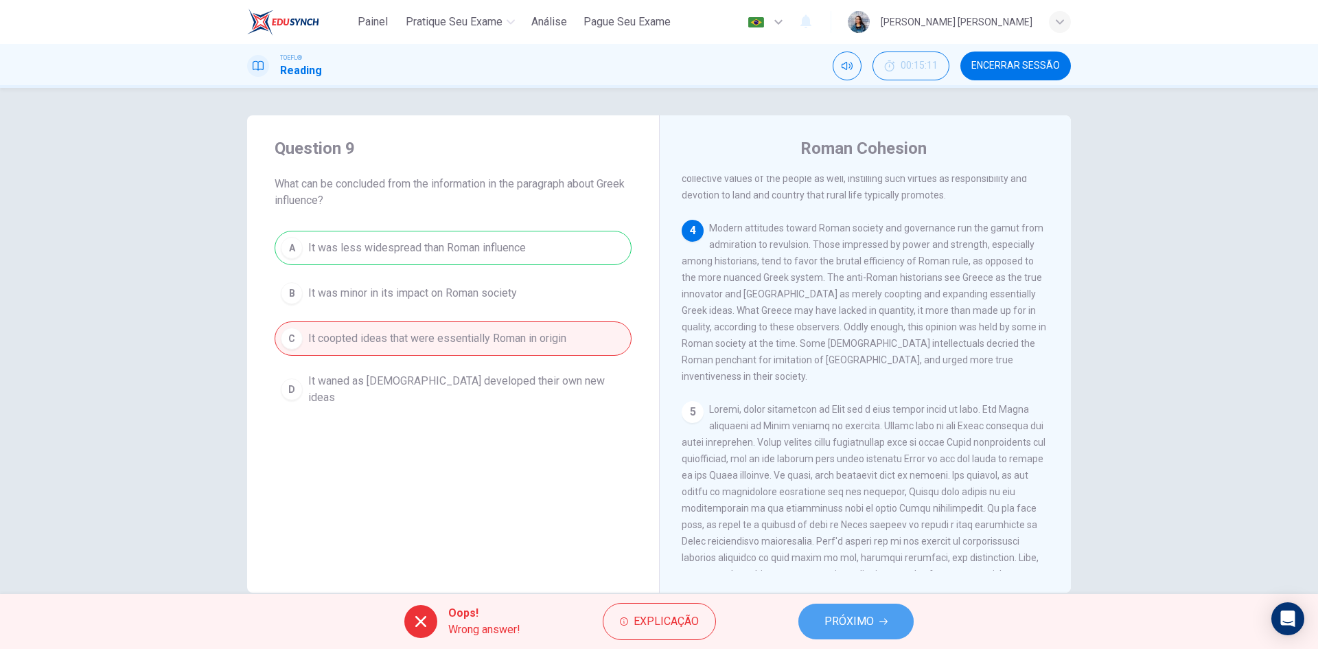
click at [861, 629] on span "PRÓXIMO" at bounding box center [848, 620] width 49 height 19
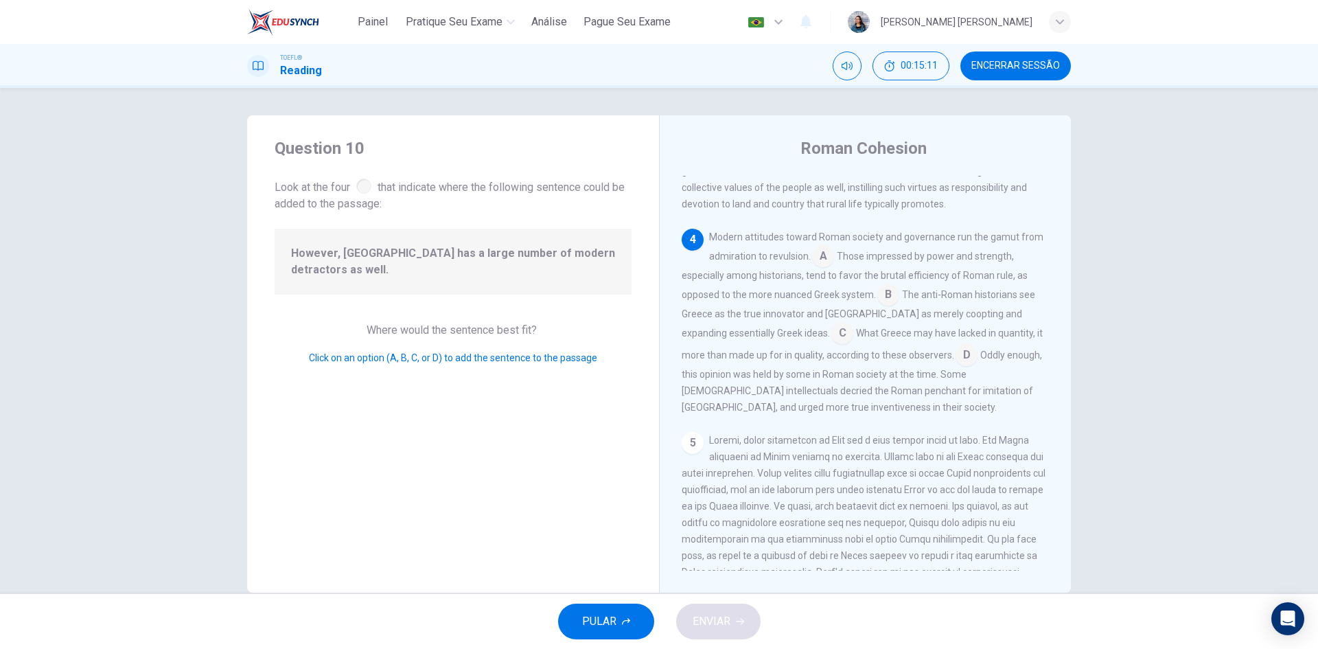
scroll to position [545, 0]
click at [882, 302] on input at bounding box center [888, 291] width 22 height 22
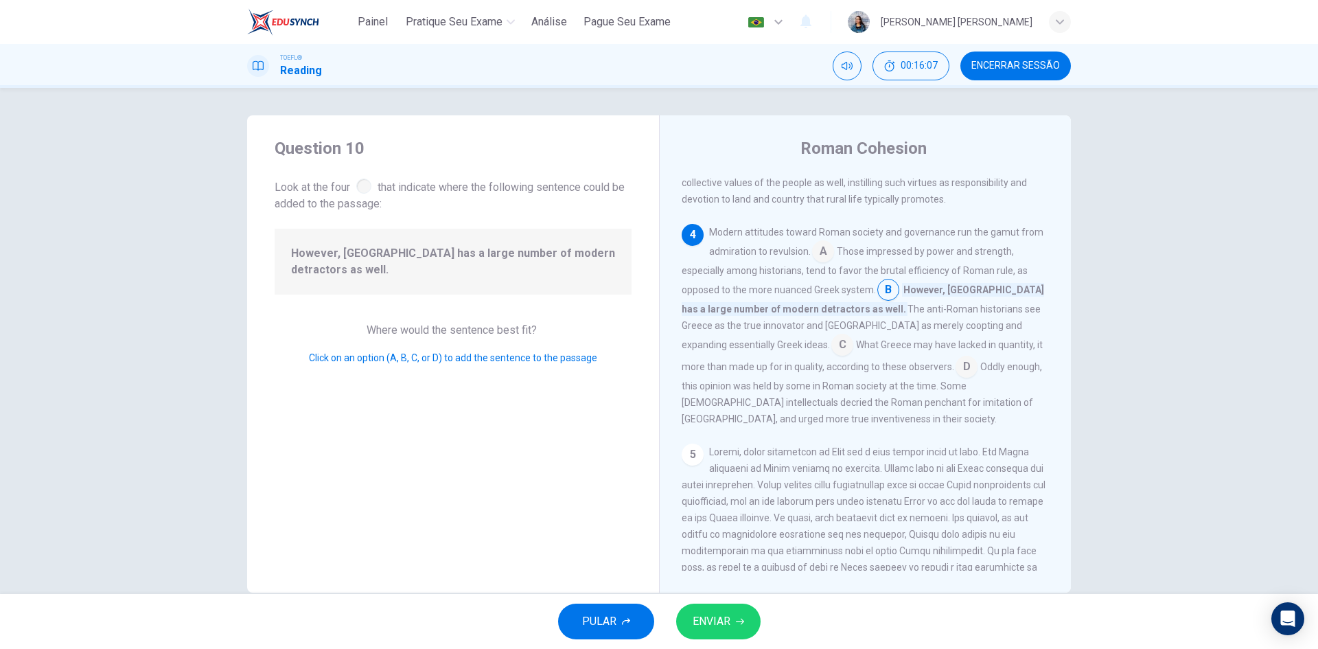
click at [831, 357] on input at bounding box center [842, 346] width 22 height 22
click at [724, 611] on button "ENVIAR" at bounding box center [718, 621] width 84 height 36
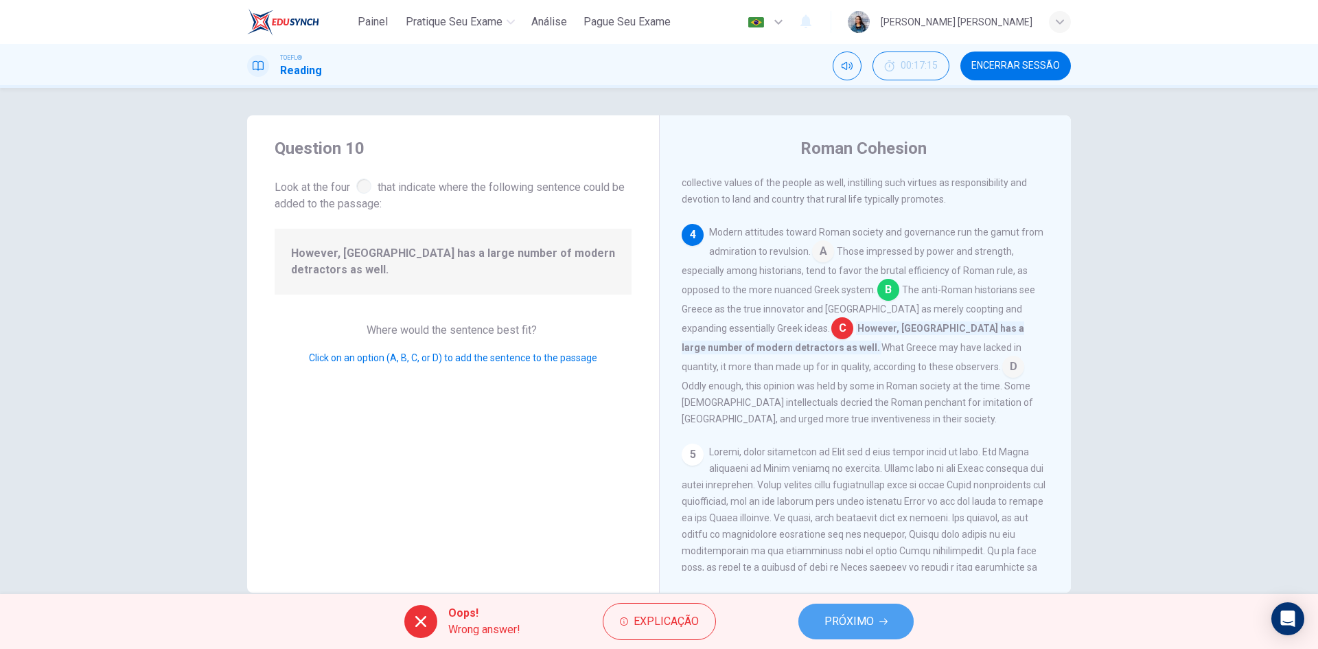
click at [855, 628] on span "PRÓXIMO" at bounding box center [848, 620] width 49 height 19
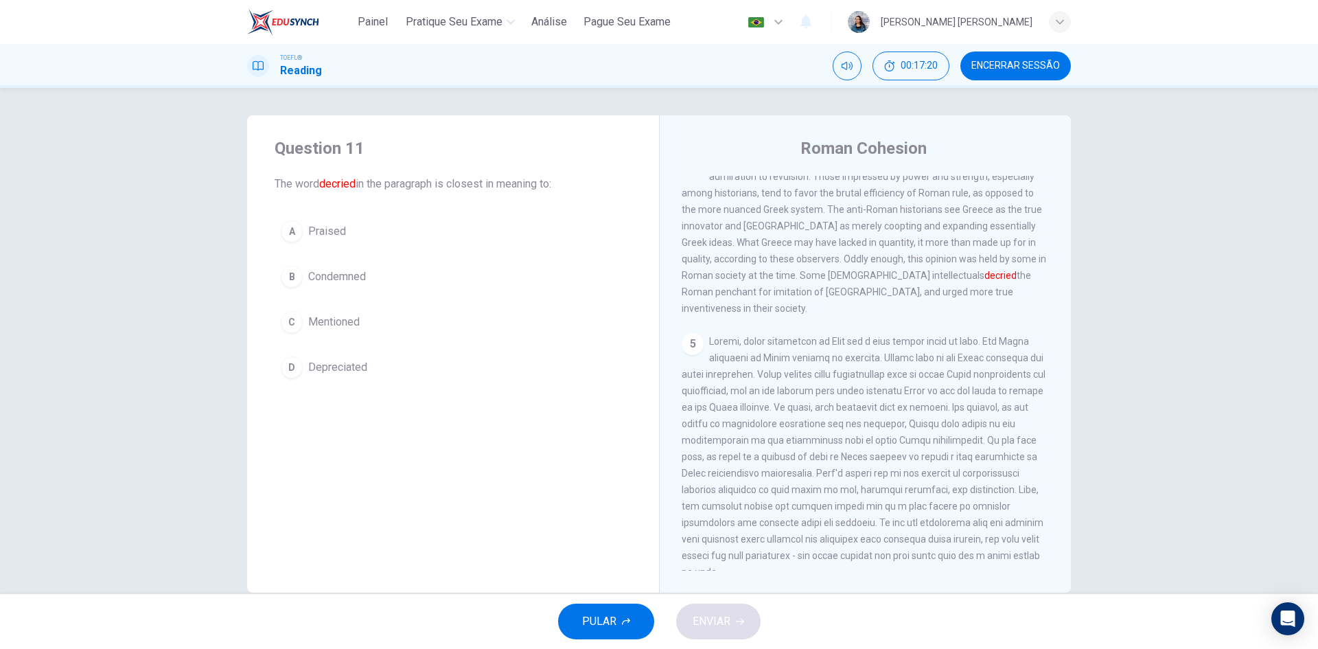
scroll to position [618, 0]
click at [343, 320] on span "Mentioned" at bounding box center [333, 322] width 51 height 16
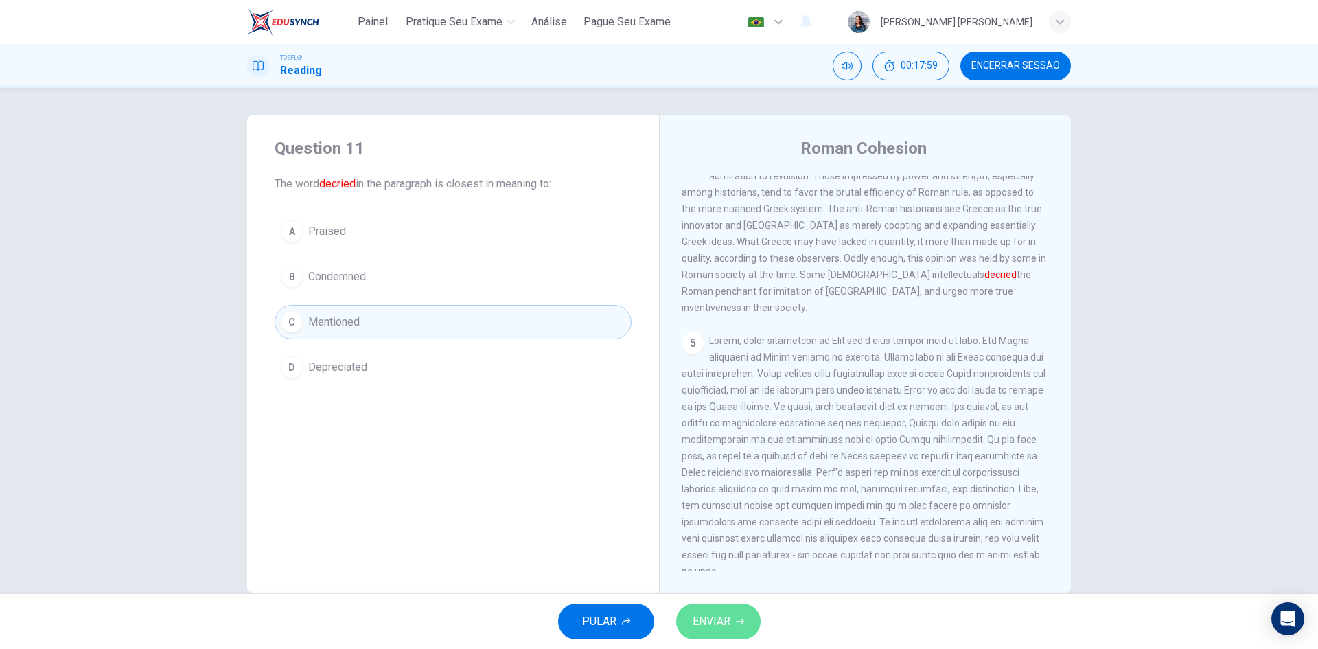
click at [712, 617] on span "ENVIAR" at bounding box center [711, 620] width 38 height 19
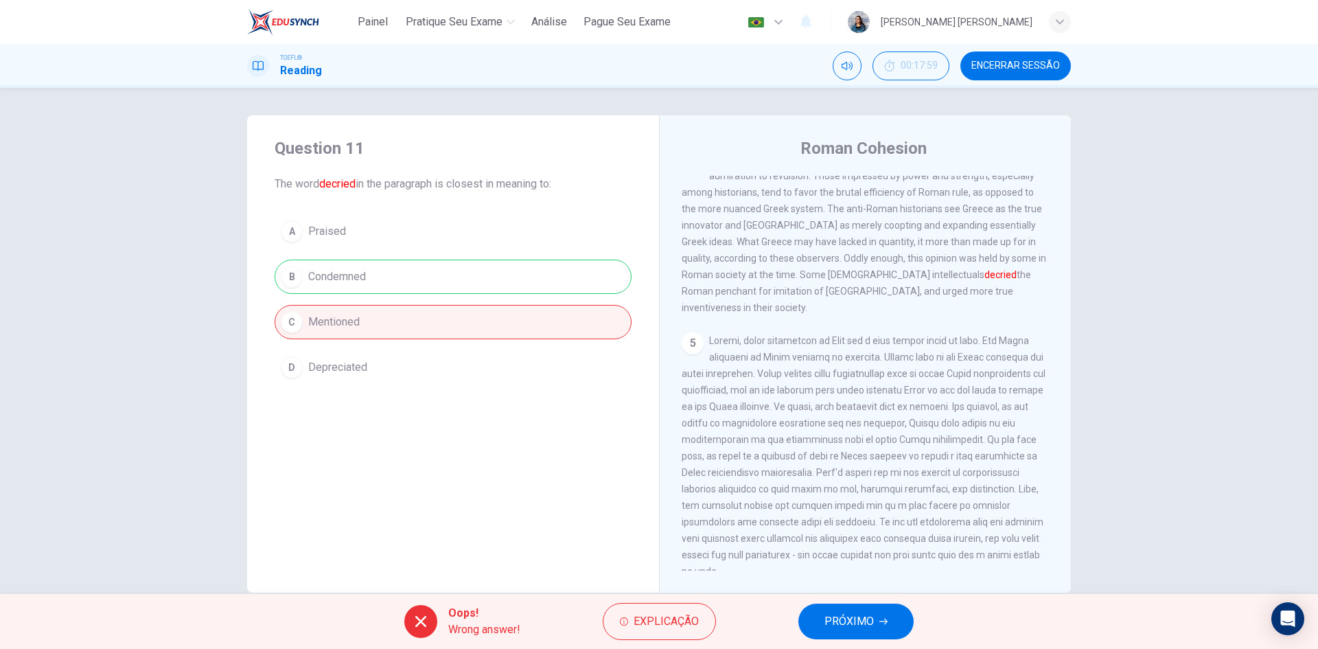
click at [876, 618] on button "PRÓXIMO" at bounding box center [855, 621] width 115 height 36
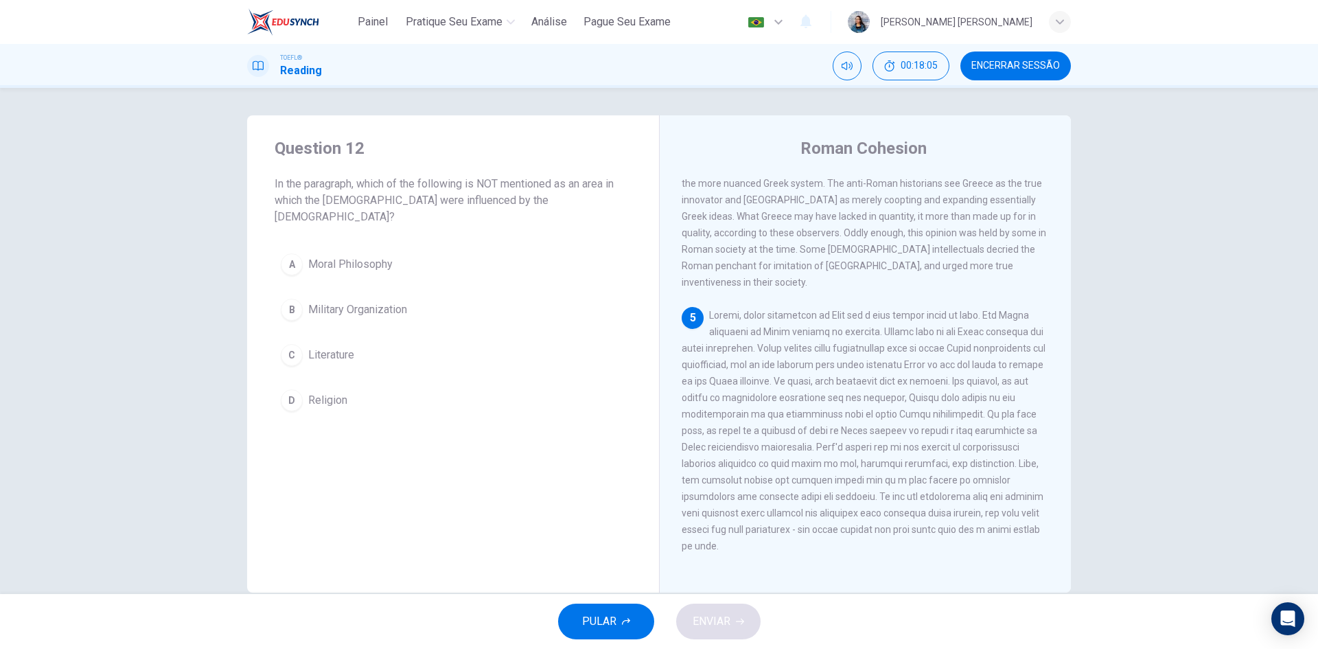
scroll to position [26, 0]
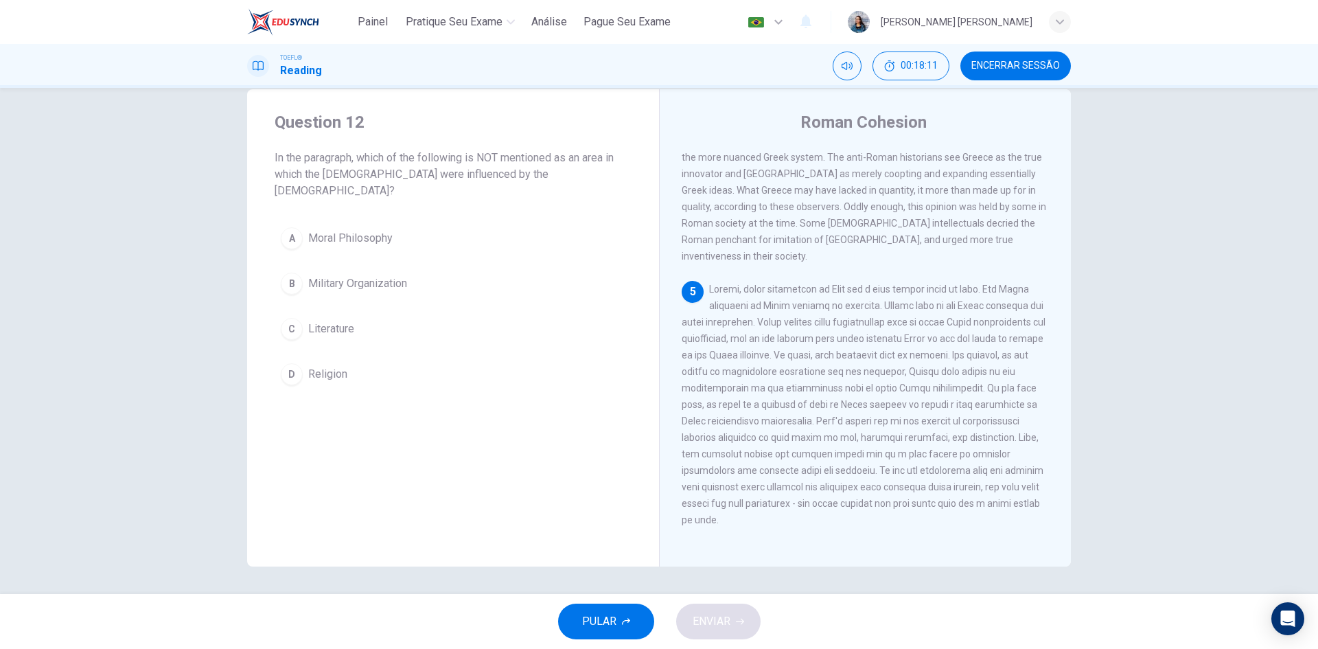
drag, startPoint x: 811, startPoint y: 294, endPoint x: 861, endPoint y: 293, distance: 50.8
click at [861, 293] on span at bounding box center [863, 404] width 364 height 242
drag, startPoint x: 880, startPoint y: 297, endPoint x: 758, endPoint y: 312, distance: 122.3
click at [784, 312] on span at bounding box center [863, 404] width 364 height 242
drag, startPoint x: 770, startPoint y: 315, endPoint x: 900, endPoint y: 294, distance: 131.4
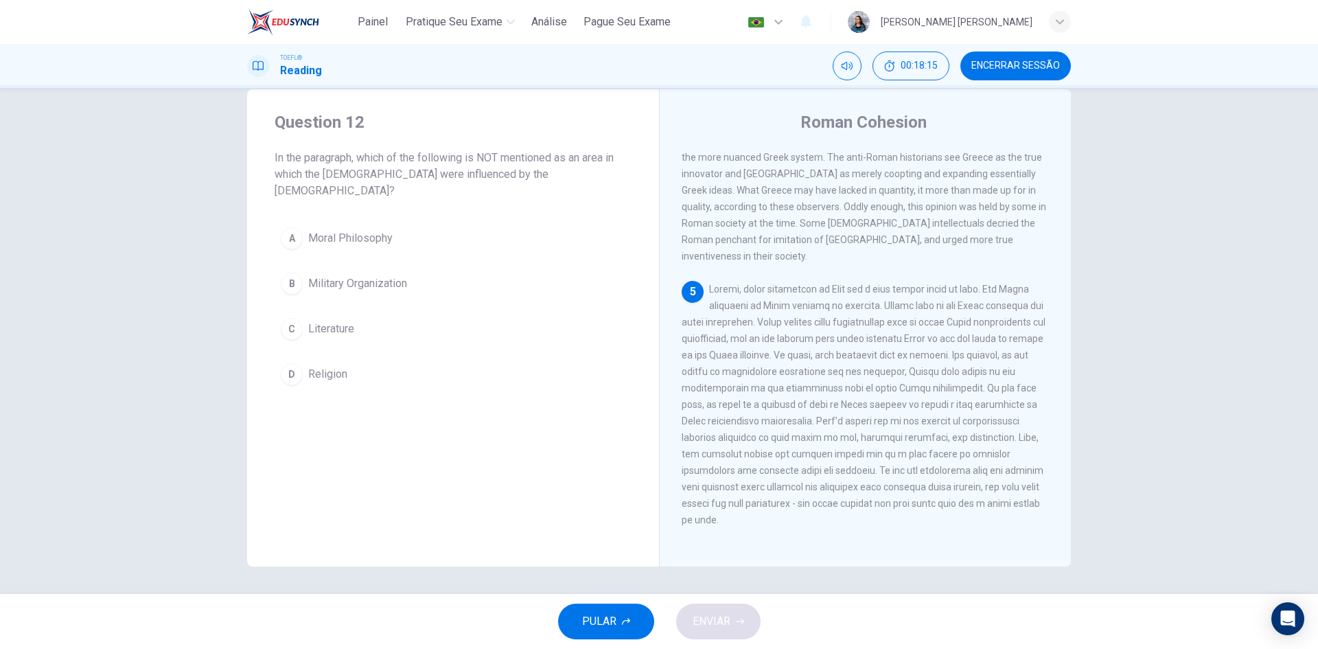
click at [900, 294] on span at bounding box center [863, 404] width 364 height 242
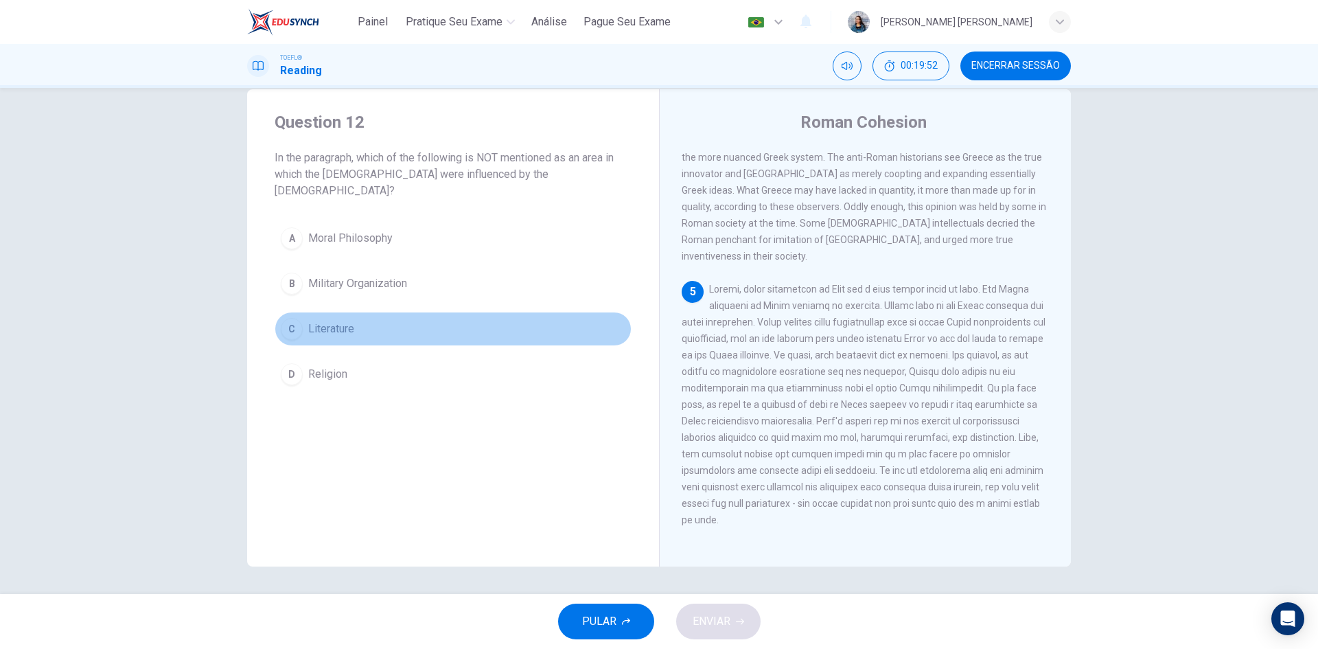
click at [318, 320] on span "Literature" at bounding box center [331, 328] width 46 height 16
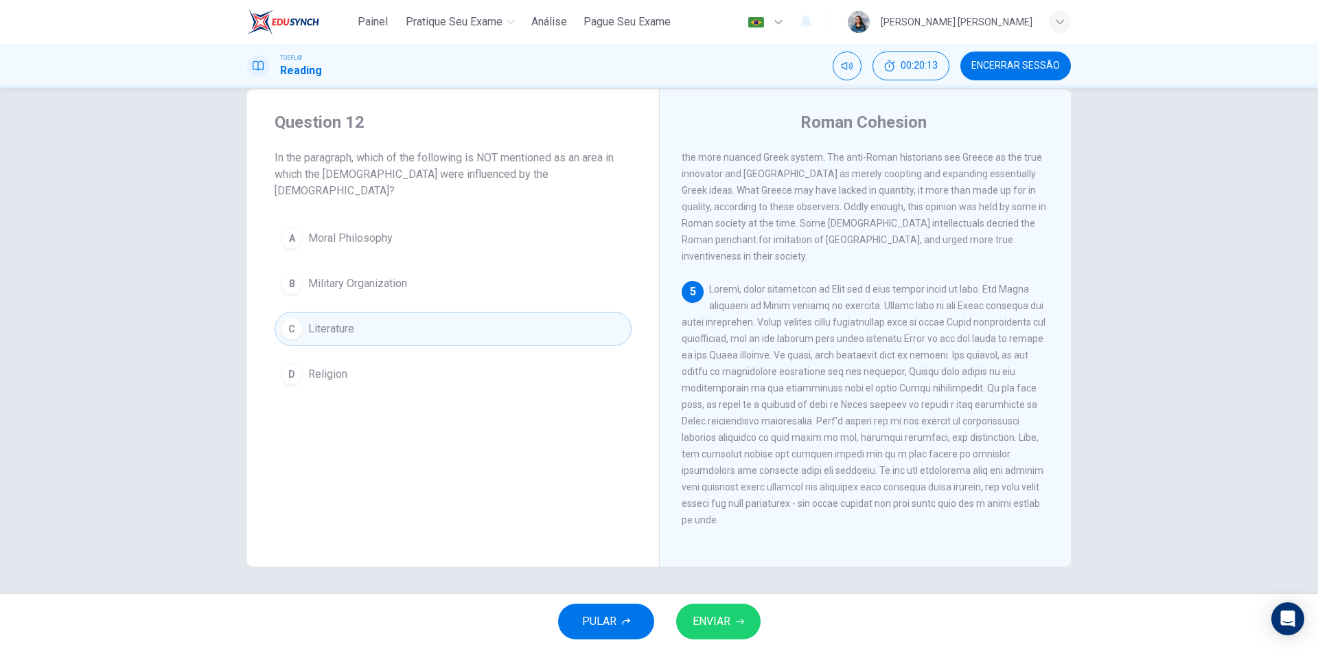
click at [738, 615] on button "ENVIAR" at bounding box center [718, 621] width 84 height 36
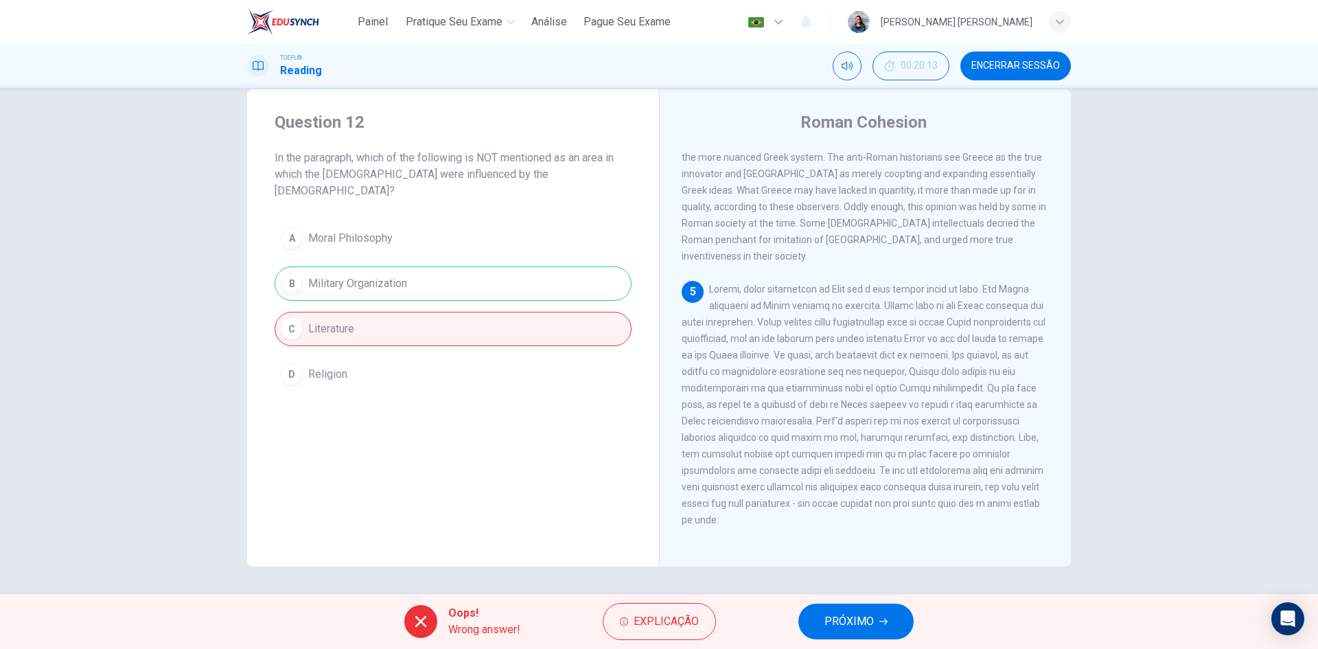
click at [854, 618] on span "PRÓXIMO" at bounding box center [848, 620] width 49 height 19
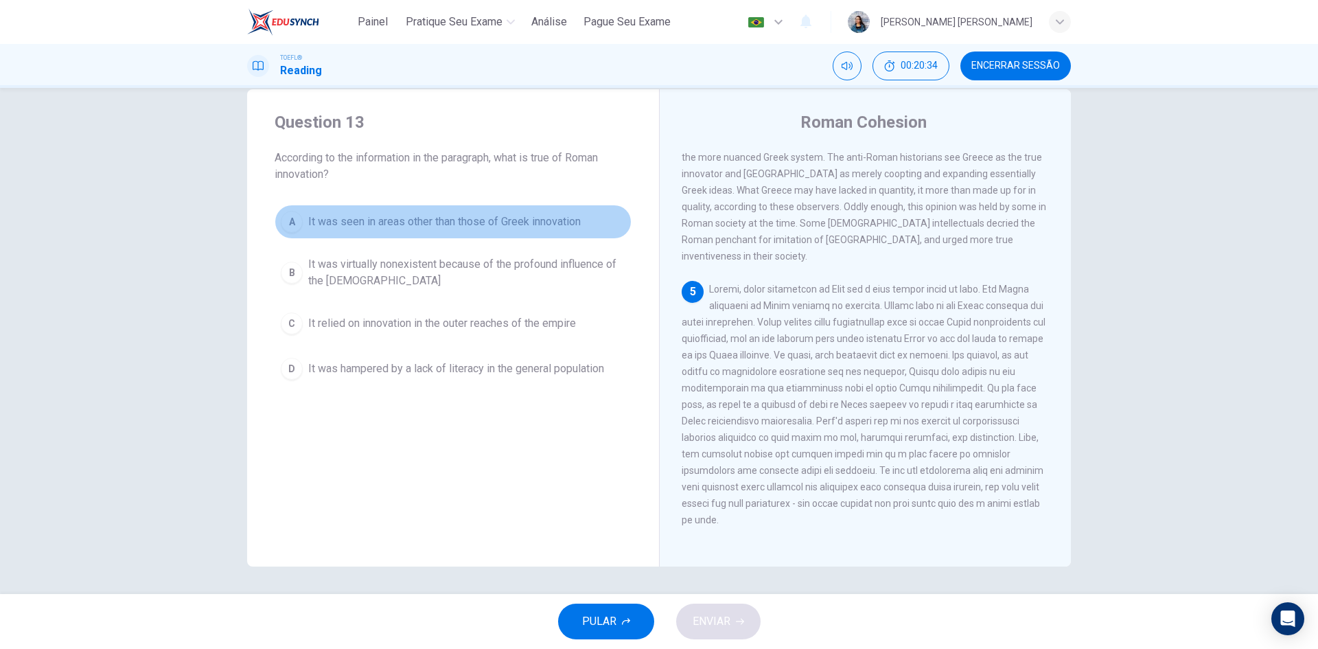
click at [549, 227] on span "It was seen in areas other than those of Greek innovation" at bounding box center [444, 221] width 272 height 16
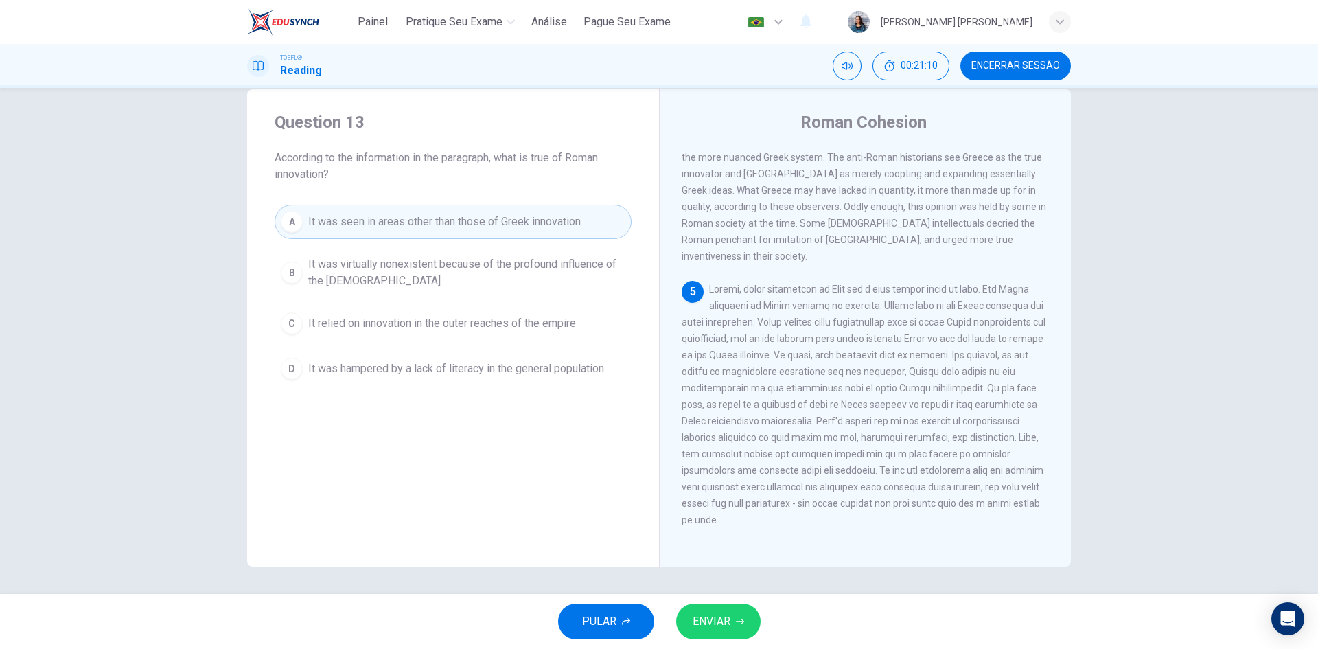
drag, startPoint x: 863, startPoint y: 415, endPoint x: 905, endPoint y: 443, distance: 49.9
click at [905, 443] on div "5" at bounding box center [865, 404] width 368 height 247
click at [377, 324] on span "It relied on innovation in the outer reaches of the empire" at bounding box center [442, 323] width 268 height 16
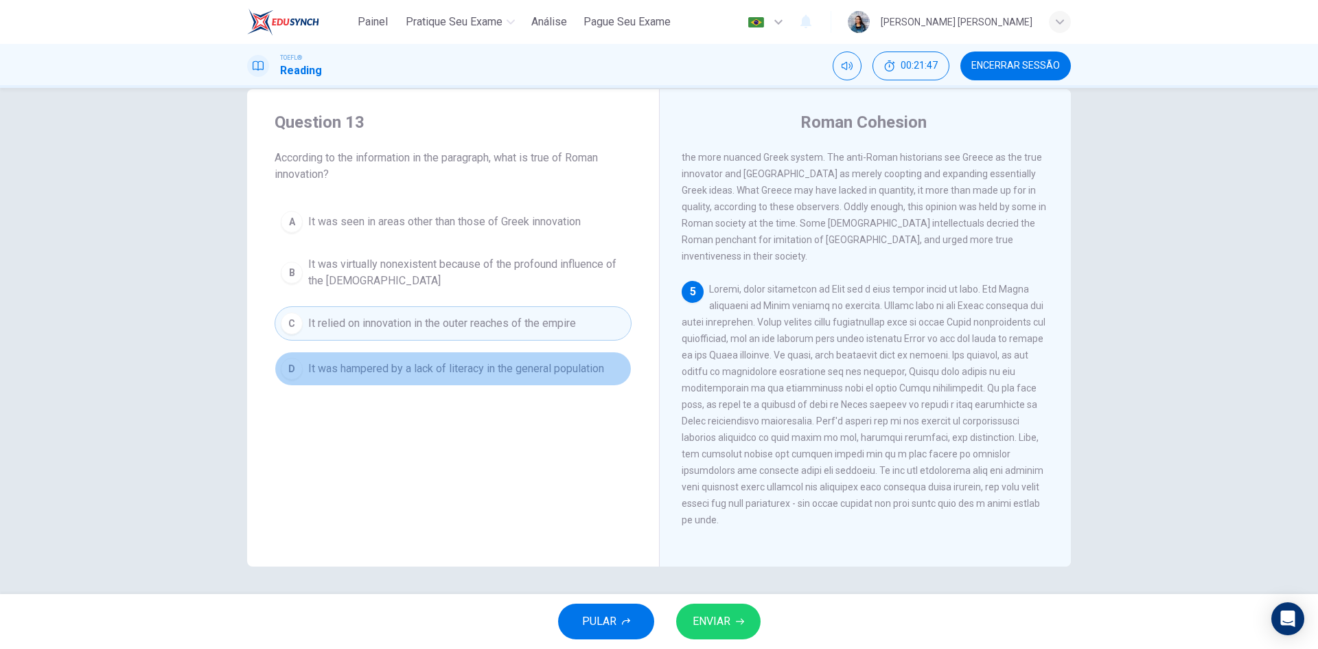
click at [469, 376] on span "It was hampered by a lack of literacy in the general population" at bounding box center [456, 368] width 296 height 16
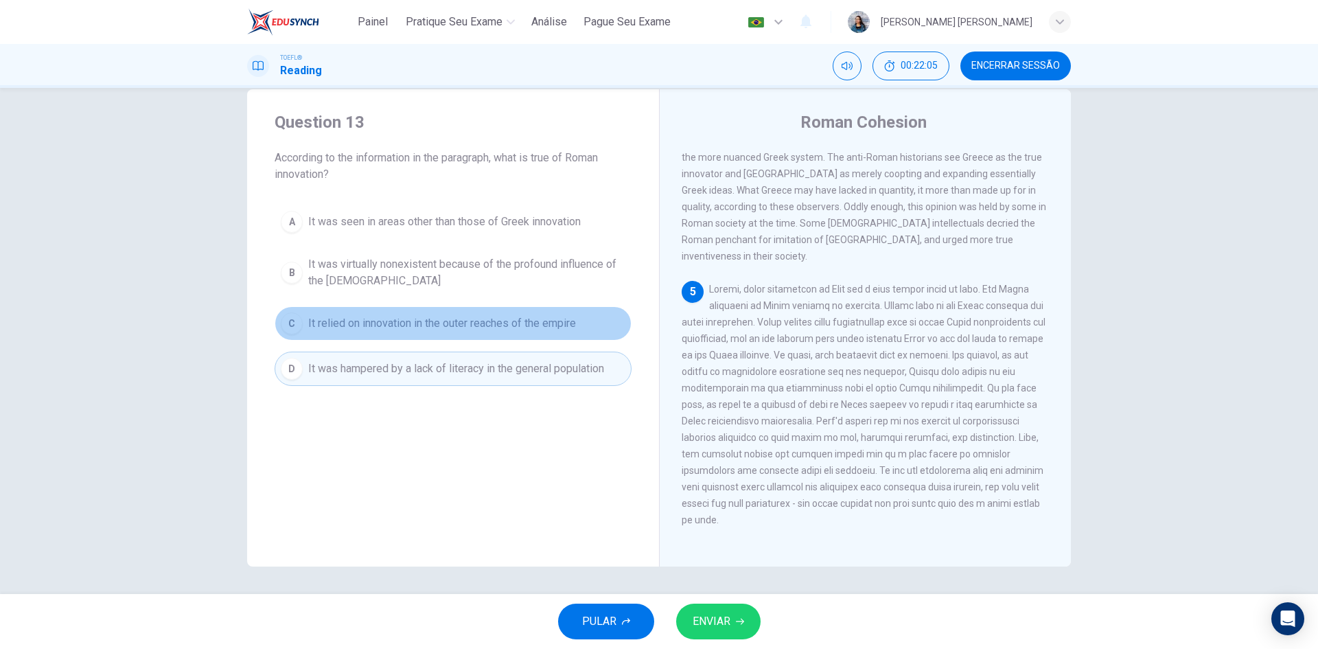
click at [448, 331] on button "C It relied on innovation in the outer reaches of the empire" at bounding box center [453, 323] width 357 height 34
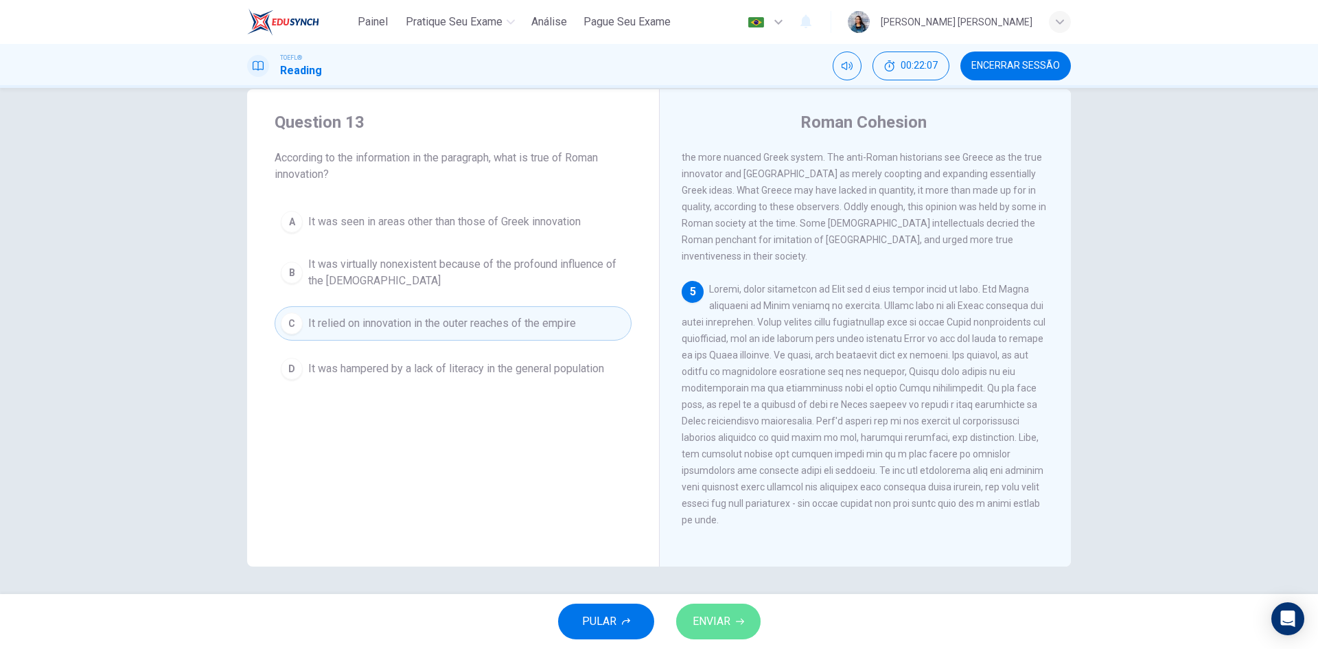
click at [734, 619] on button "ENVIAR" at bounding box center [718, 621] width 84 height 36
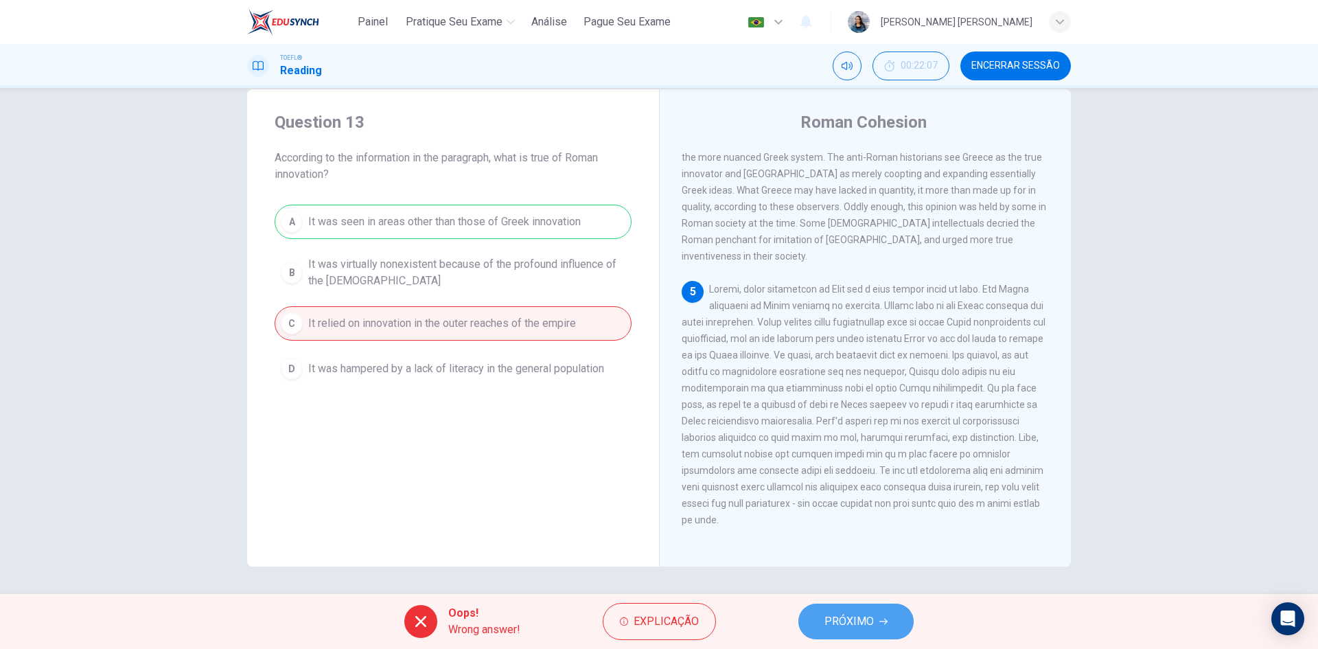
click at [867, 617] on span "PRÓXIMO" at bounding box center [848, 620] width 49 height 19
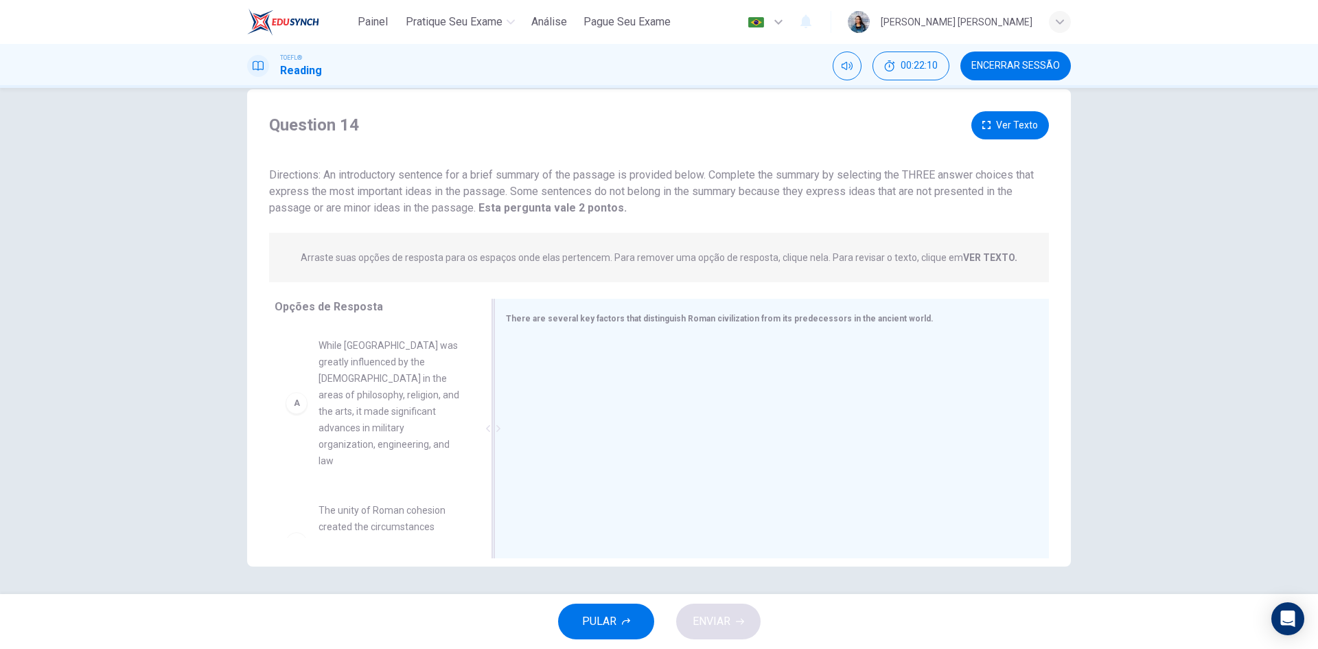
click at [686, 325] on div "There are several key factors that distinguish Roman civilization from its pred…" at bounding box center [763, 318] width 515 height 17
drag, startPoint x: 672, startPoint y: 320, endPoint x: 678, endPoint y: 332, distance: 13.2
click at [678, 332] on div "There are several key factors that distinguish Roman civilization from its pred…" at bounding box center [771, 428] width 555 height 259
drag, startPoint x: 472, startPoint y: 408, endPoint x: 475, endPoint y: 439, distance: 31.0
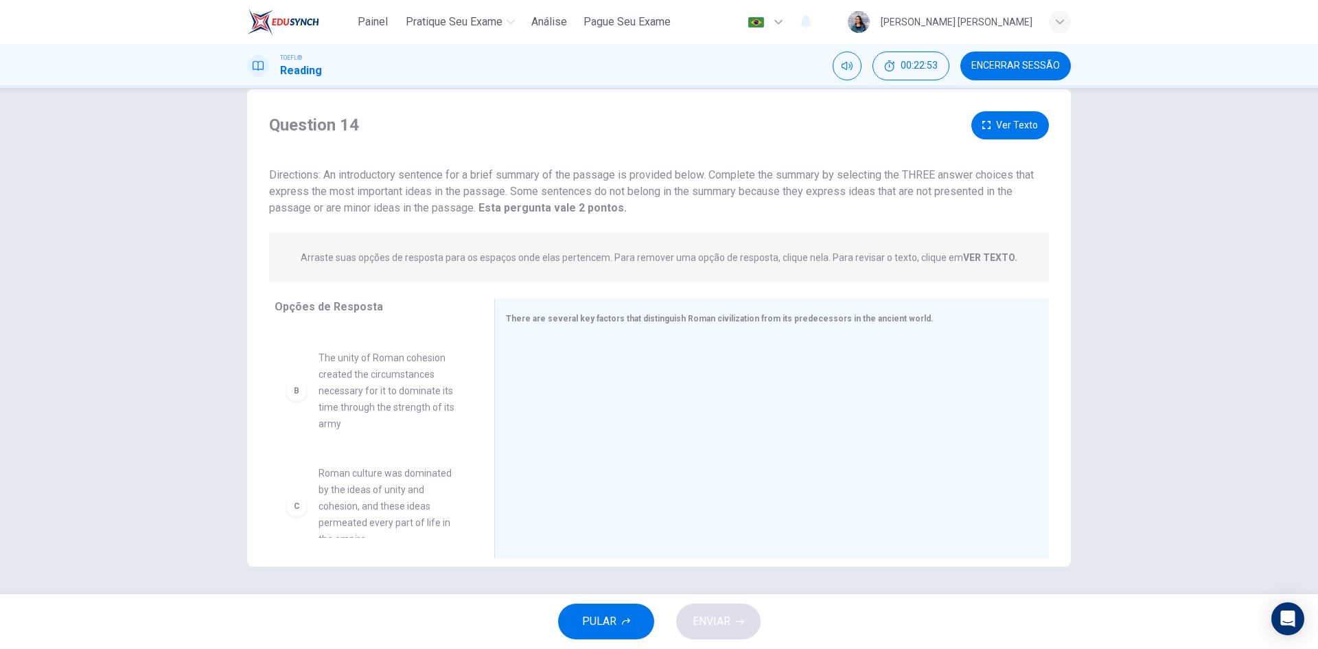
click at [475, 439] on div "A While [GEOGRAPHIC_DATA] was greatly influenced by the [DEMOGRAPHIC_DATA] in t…" at bounding box center [379, 431] width 209 height 211
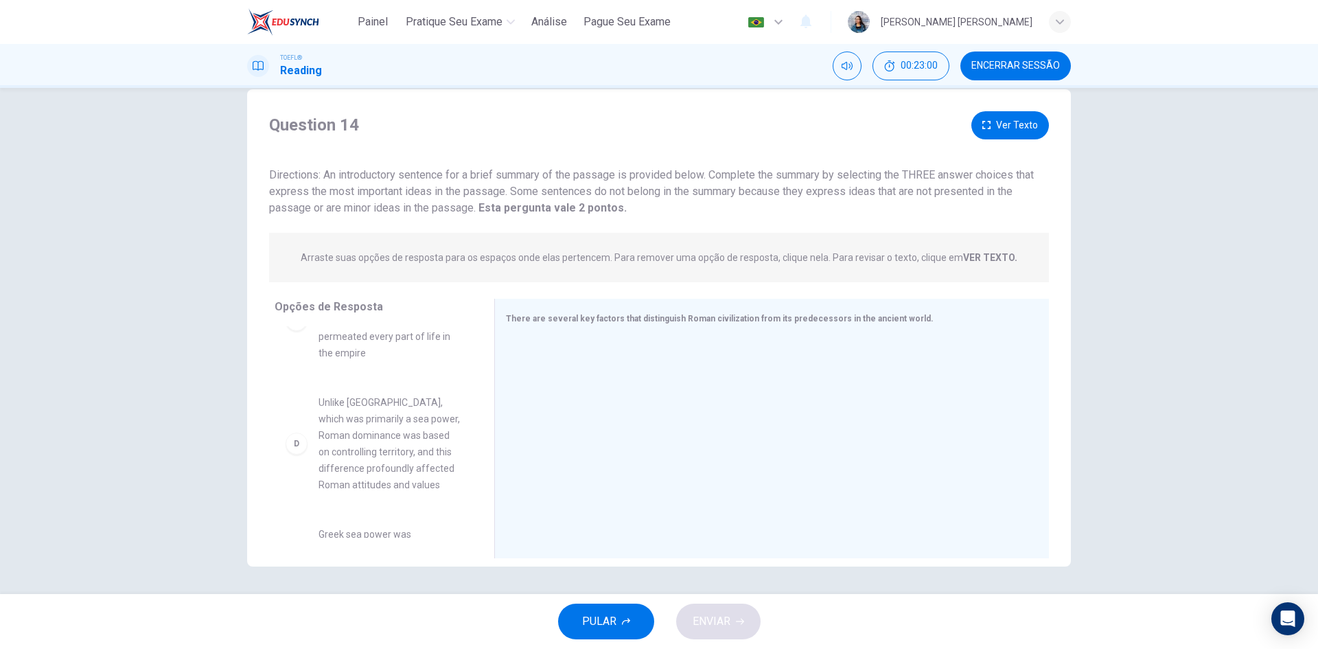
scroll to position [344, 0]
click at [347, 415] on span "Unlike [GEOGRAPHIC_DATA], which was primarily a sea power, Roman dominance was …" at bounding box center [389, 437] width 143 height 99
click at [291, 427] on div "D" at bounding box center [296, 438] width 22 height 22
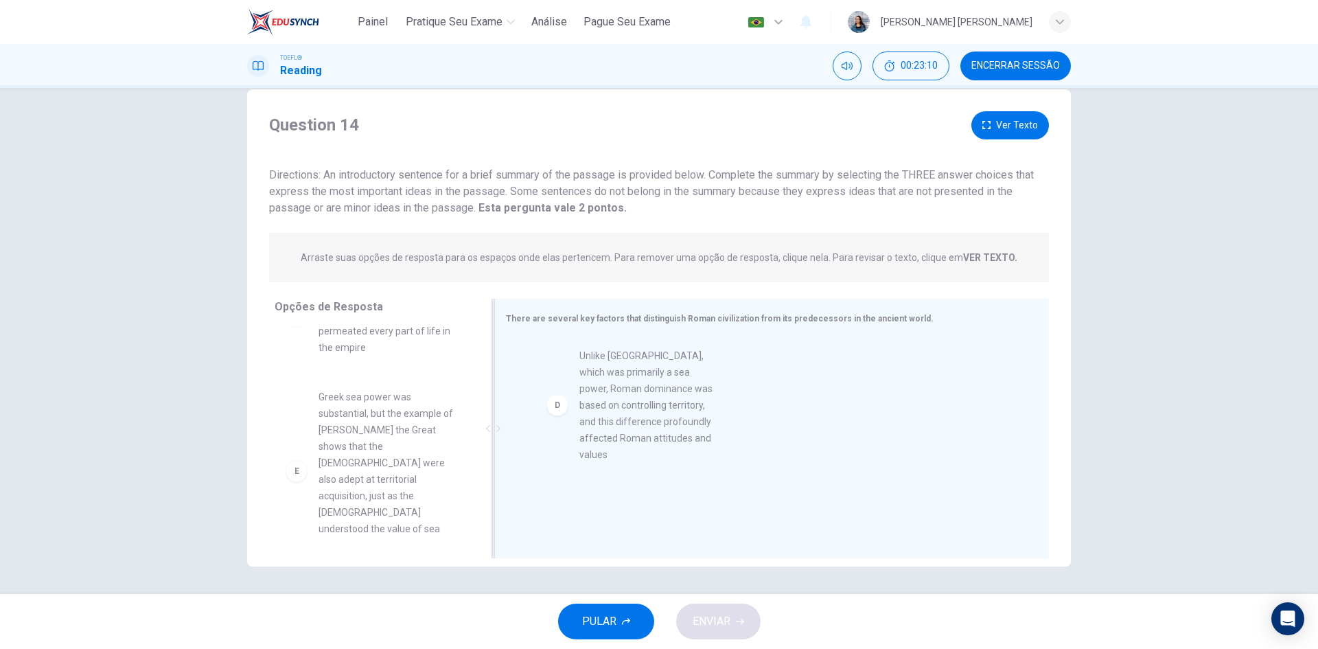
drag, startPoint x: 292, startPoint y: 430, endPoint x: 578, endPoint y: 408, distance: 286.3
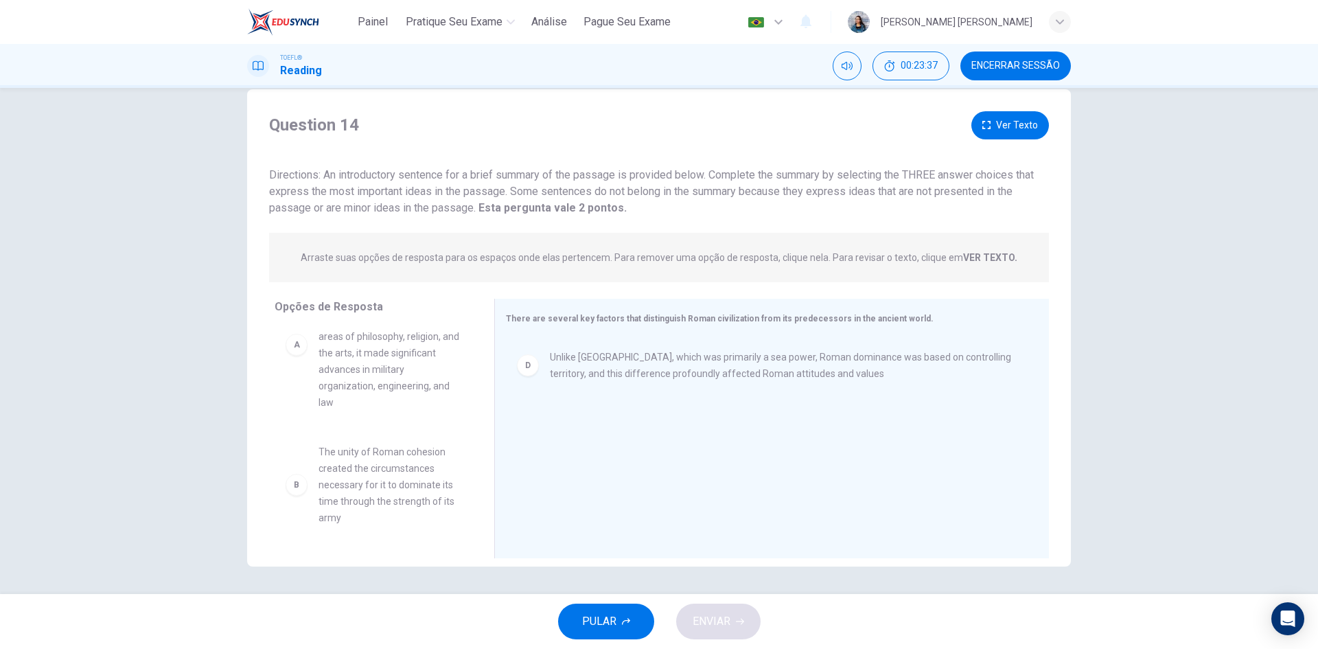
scroll to position [0, 0]
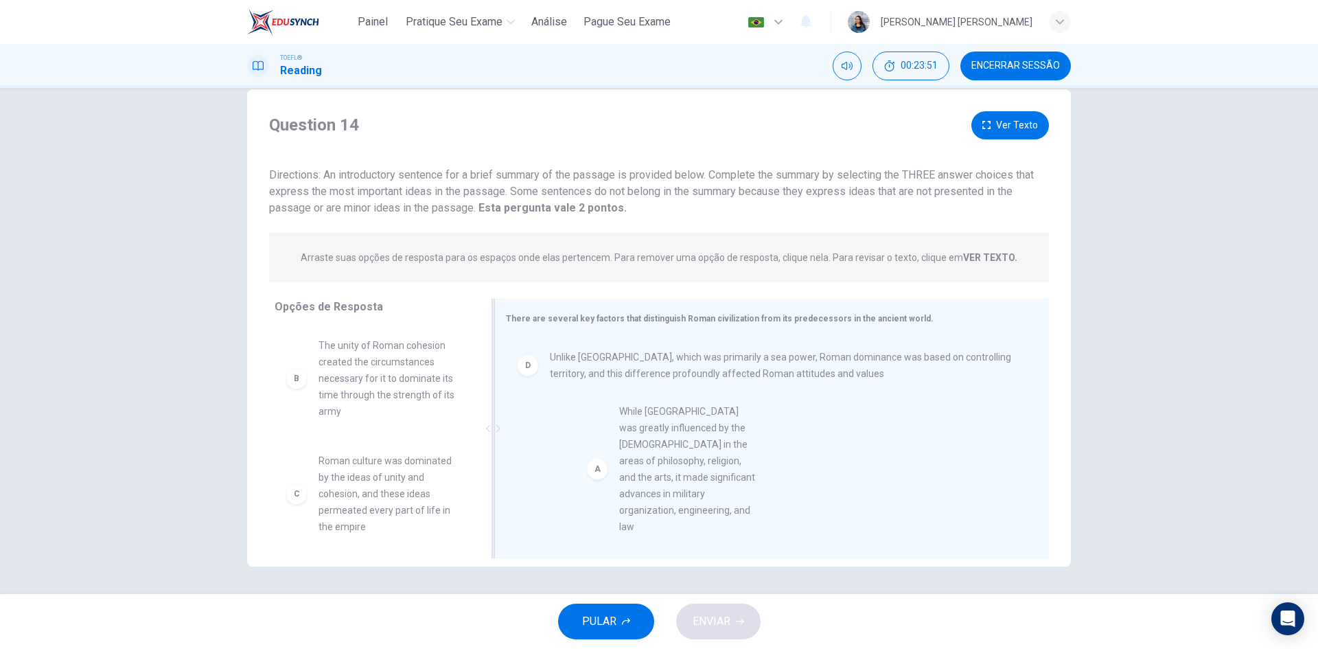
drag, startPoint x: 358, startPoint y: 394, endPoint x: 570, endPoint y: 432, distance: 215.5
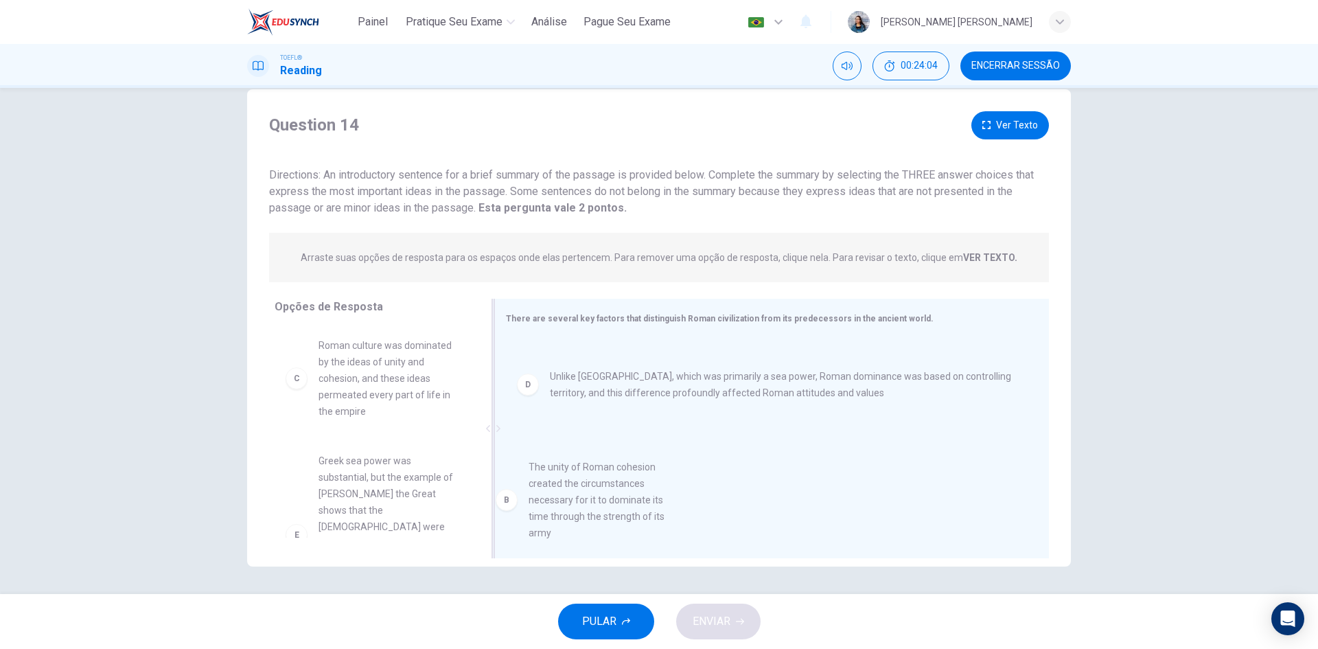
drag, startPoint x: 423, startPoint y: 397, endPoint x: 650, endPoint y: 519, distance: 257.0
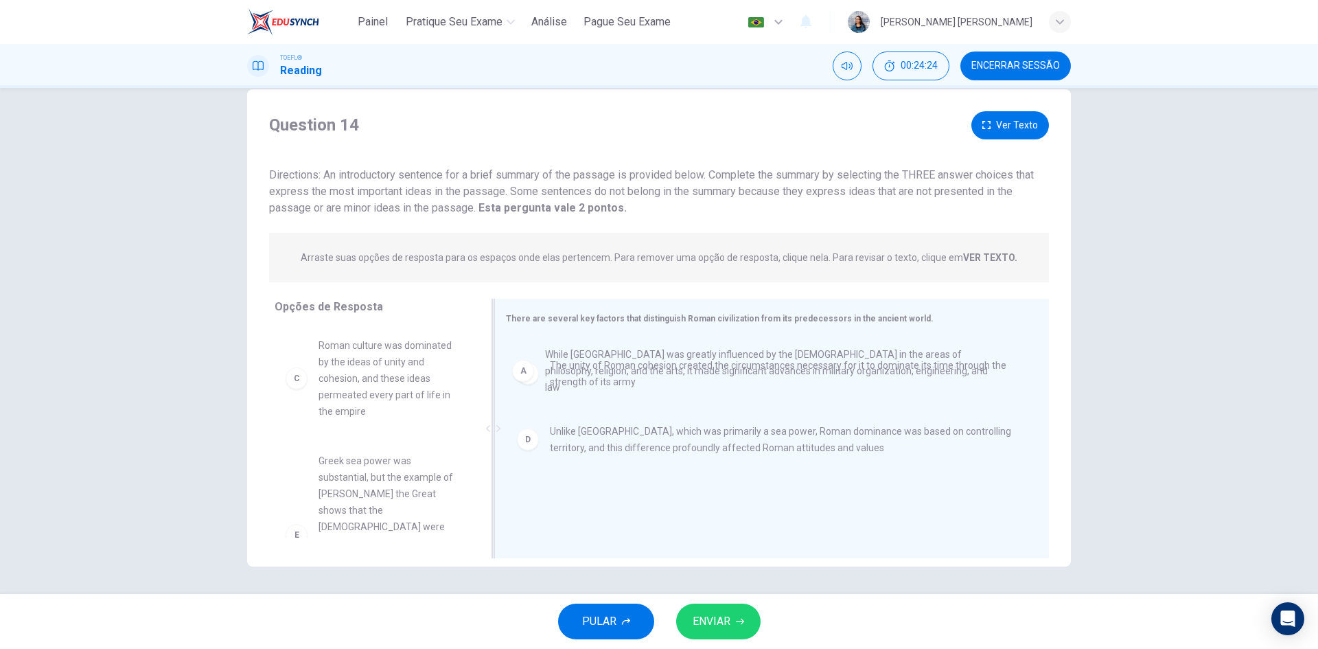
scroll to position [2, 0]
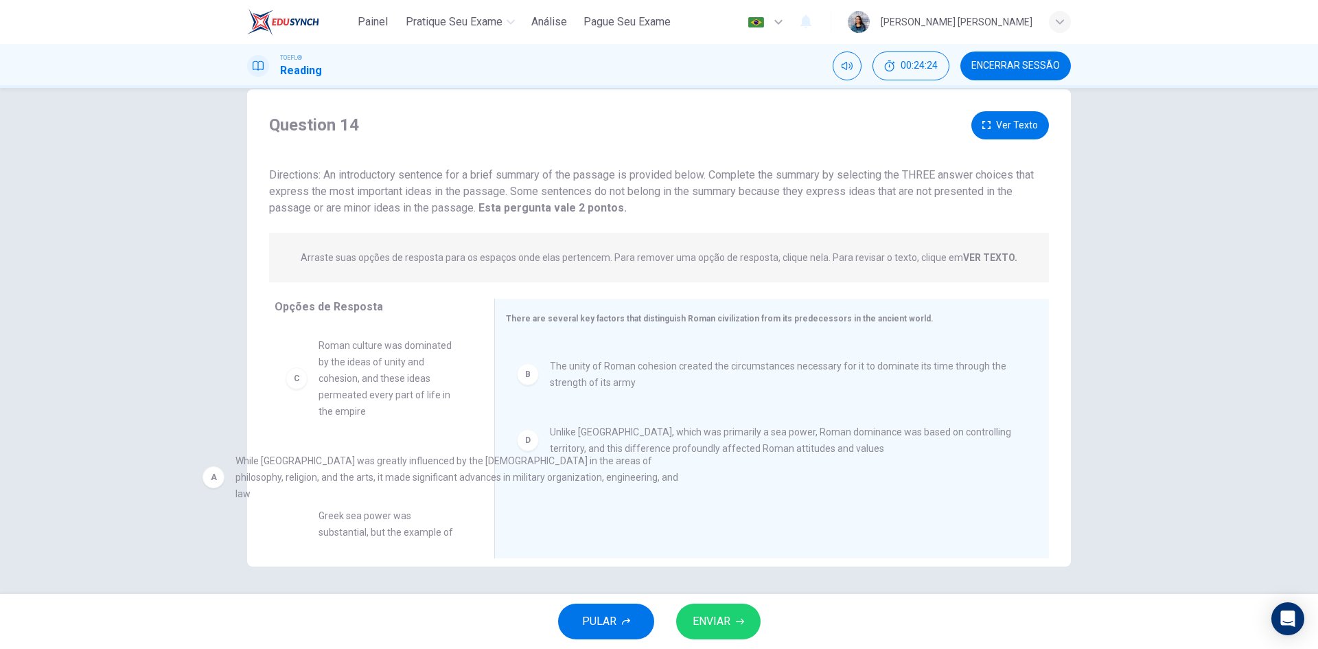
drag, startPoint x: 712, startPoint y: 363, endPoint x: 396, endPoint y: 470, distance: 333.4
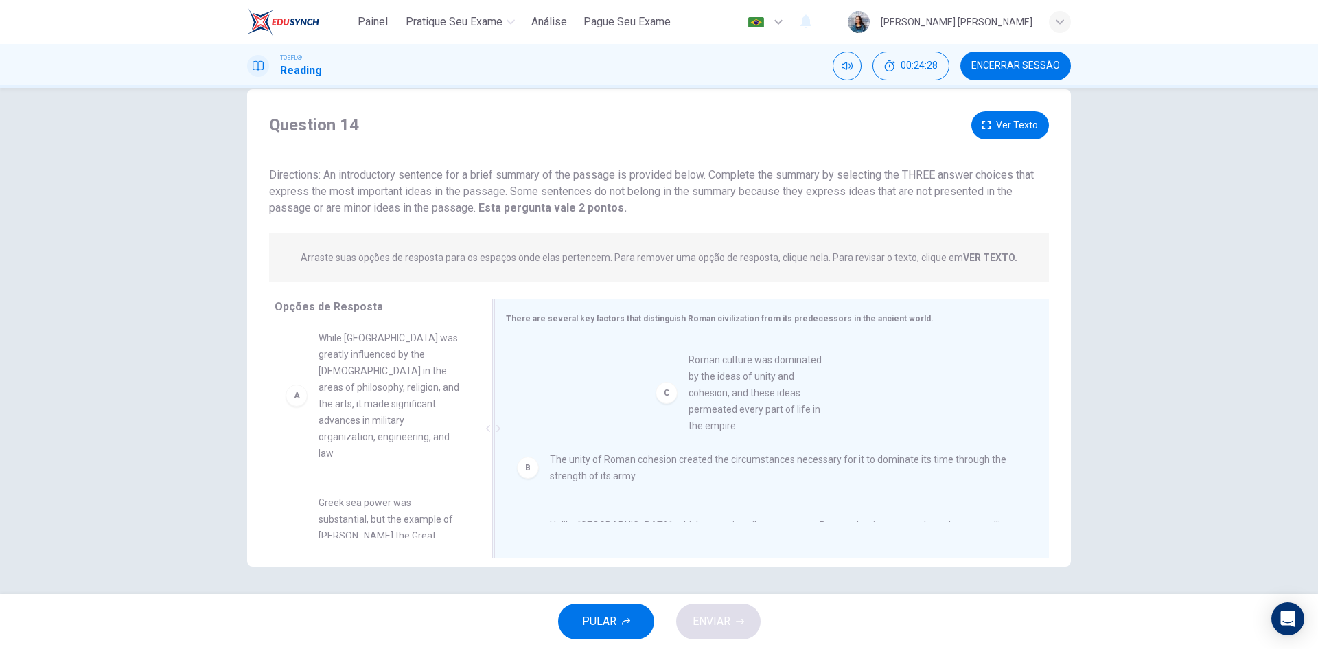
drag, startPoint x: 397, startPoint y: 509, endPoint x: 778, endPoint y: 375, distance: 403.9
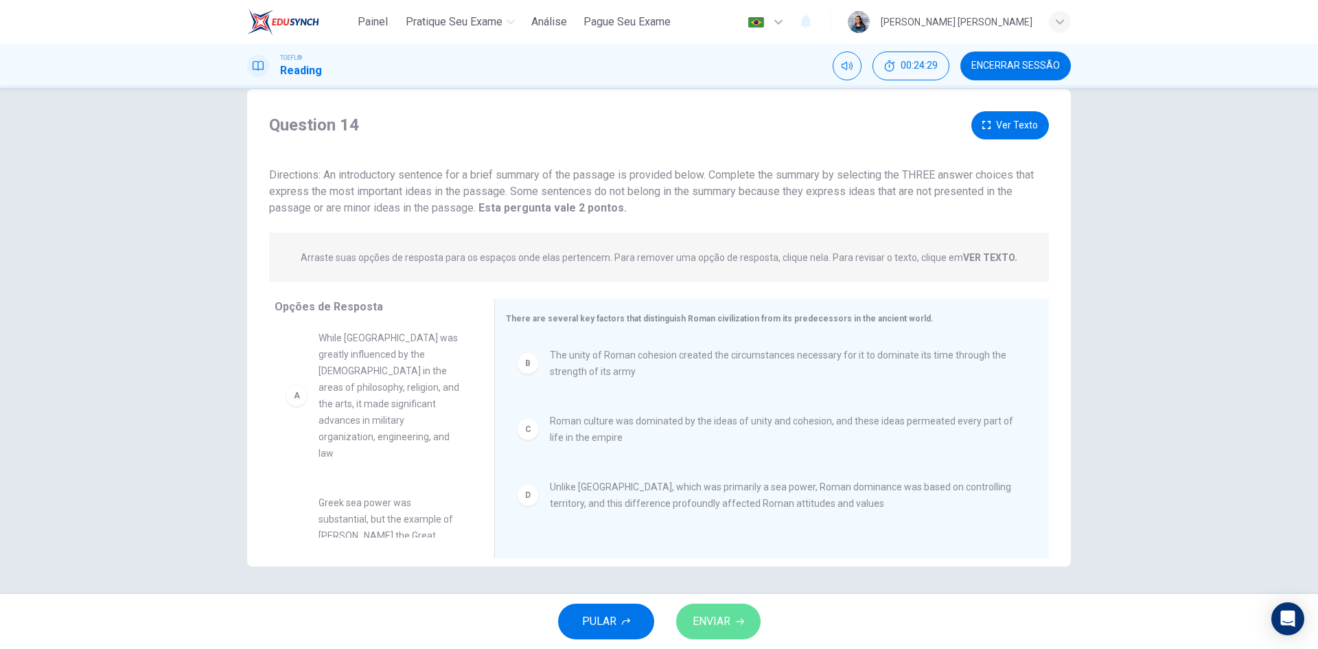
click at [723, 611] on button "ENVIAR" at bounding box center [718, 621] width 84 height 36
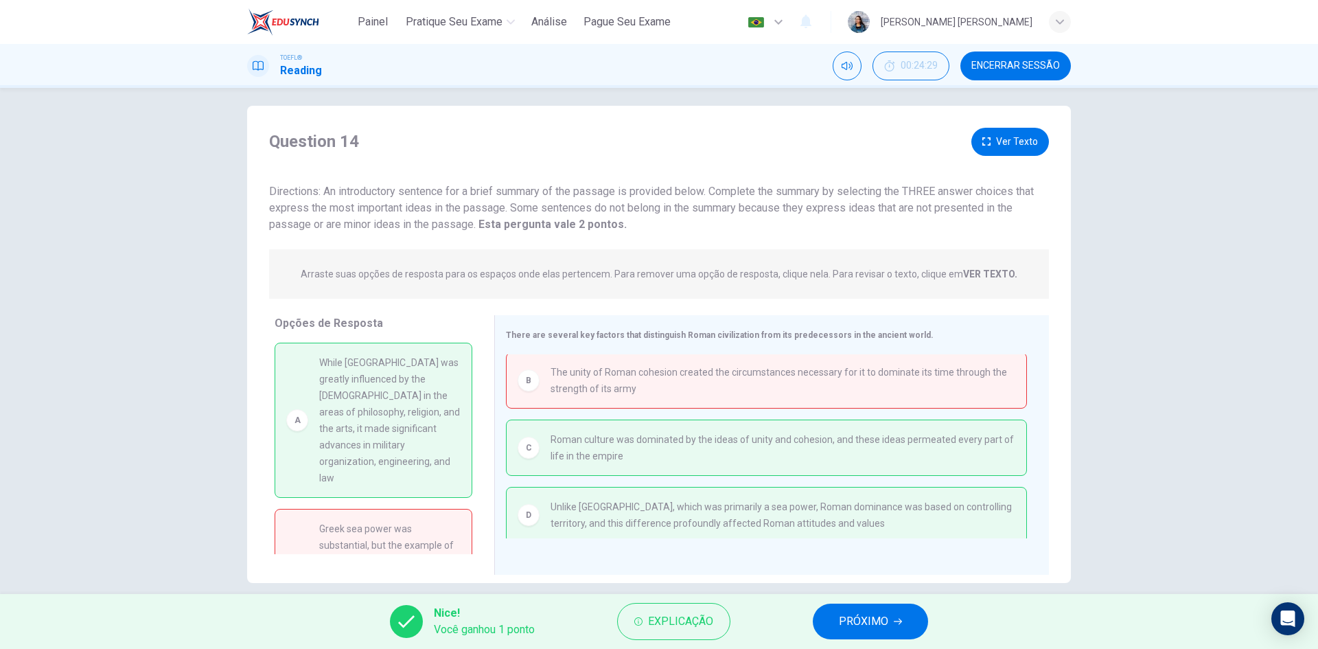
scroll to position [0, 0]
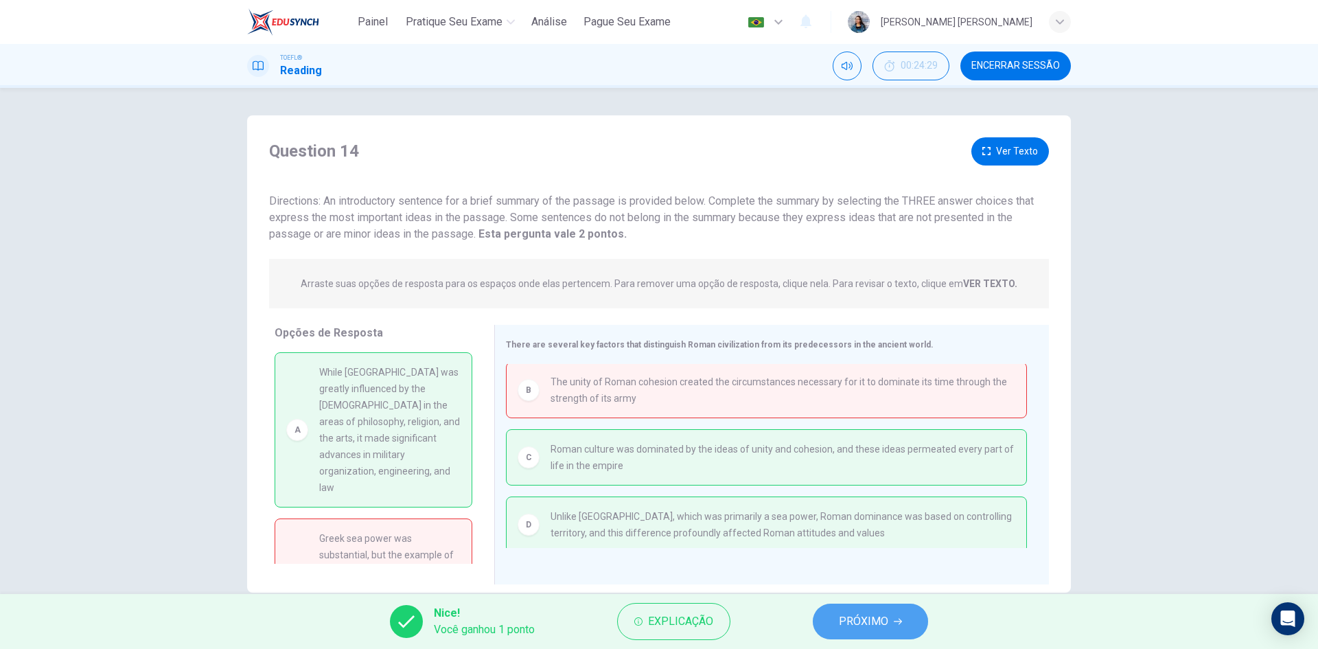
click at [876, 629] on span "PRÓXIMO" at bounding box center [863, 620] width 49 height 19
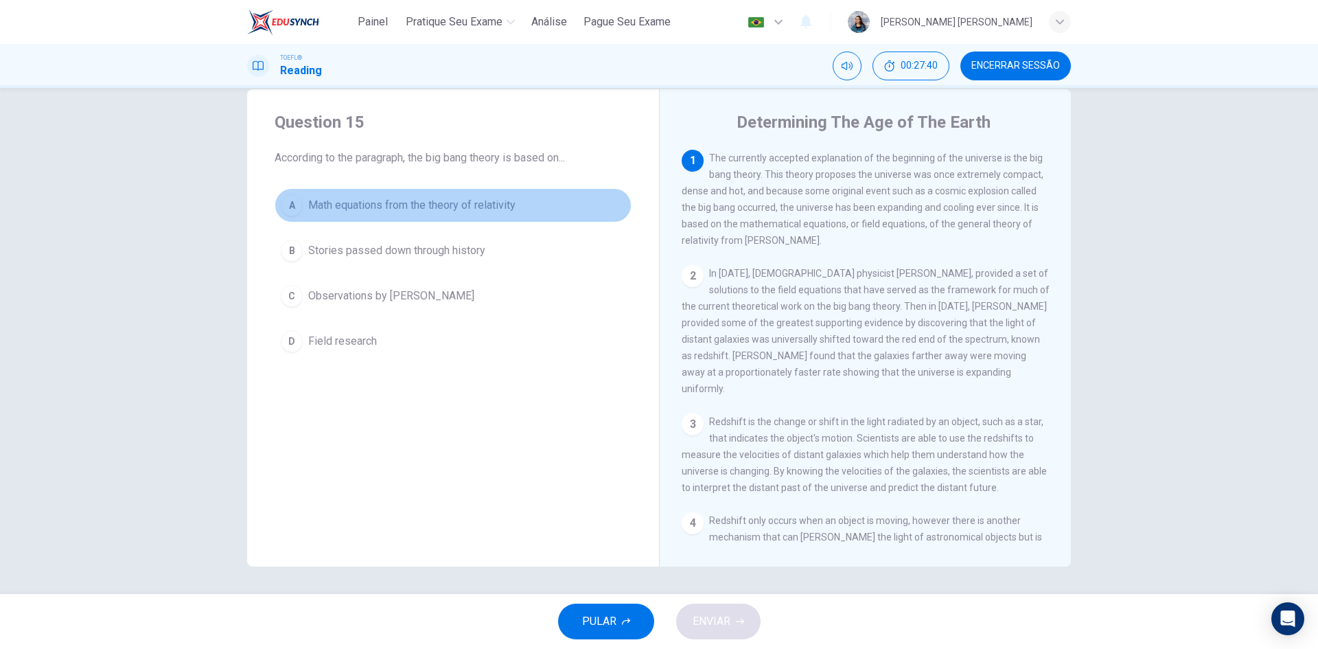
click at [462, 208] on span "Math equations from the theory of relativity" at bounding box center [411, 205] width 207 height 16
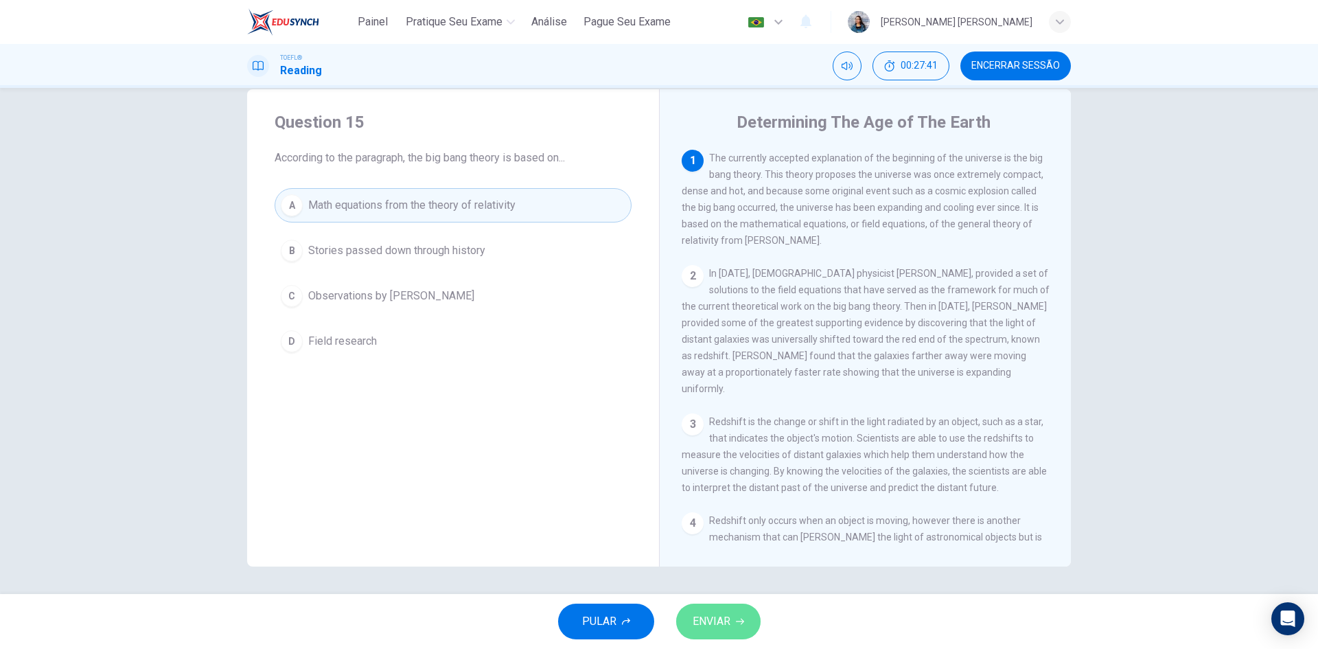
click at [720, 615] on span "ENVIAR" at bounding box center [711, 620] width 38 height 19
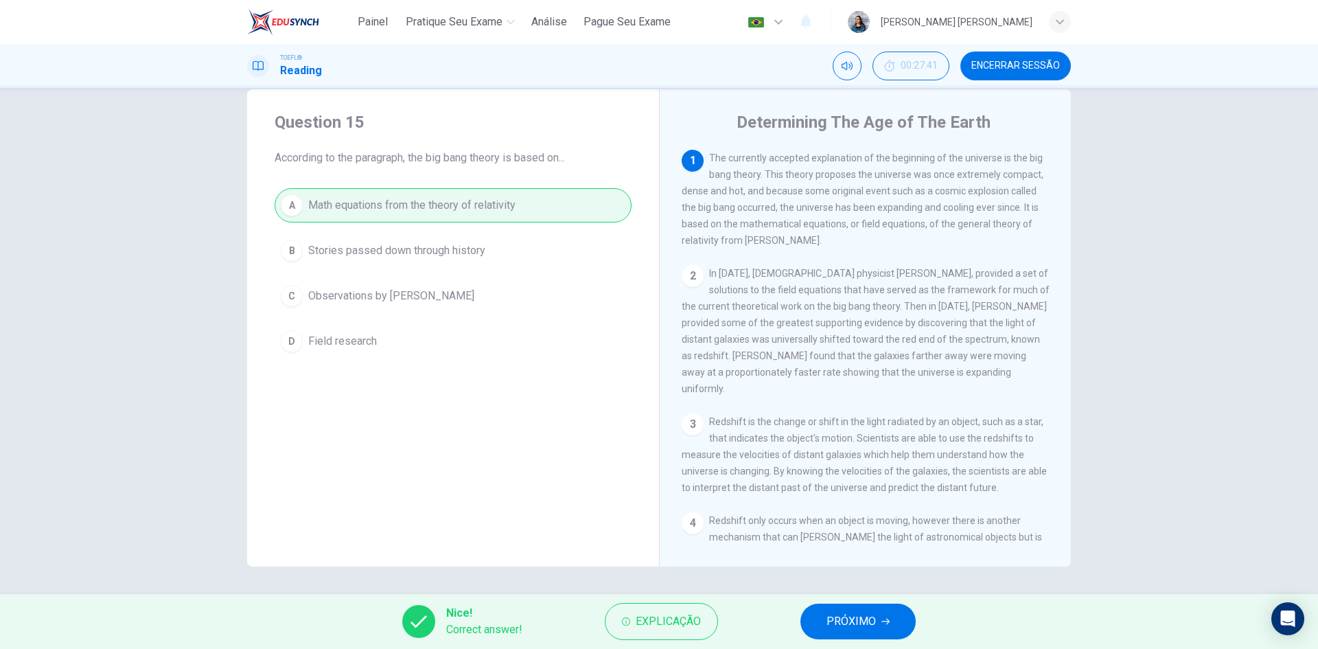
click at [832, 609] on button "PRÓXIMO" at bounding box center [857, 621] width 115 height 36
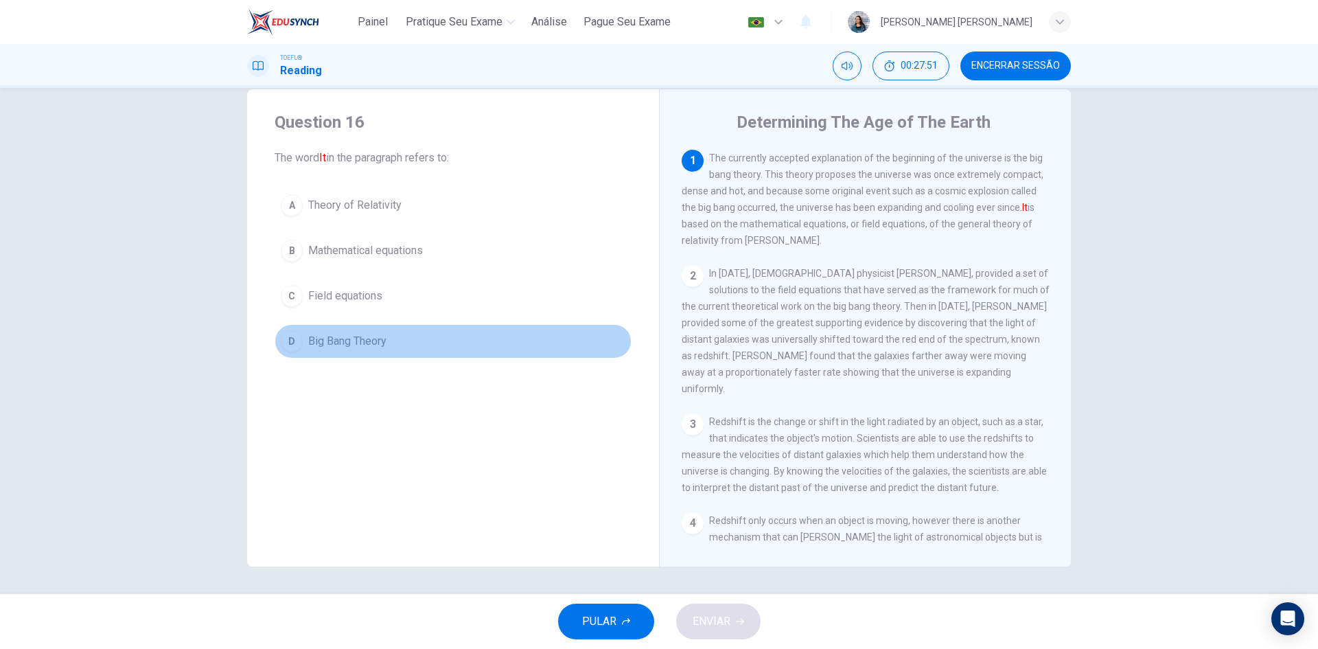
click at [376, 342] on span "Big Bang Theory" at bounding box center [347, 341] width 78 height 16
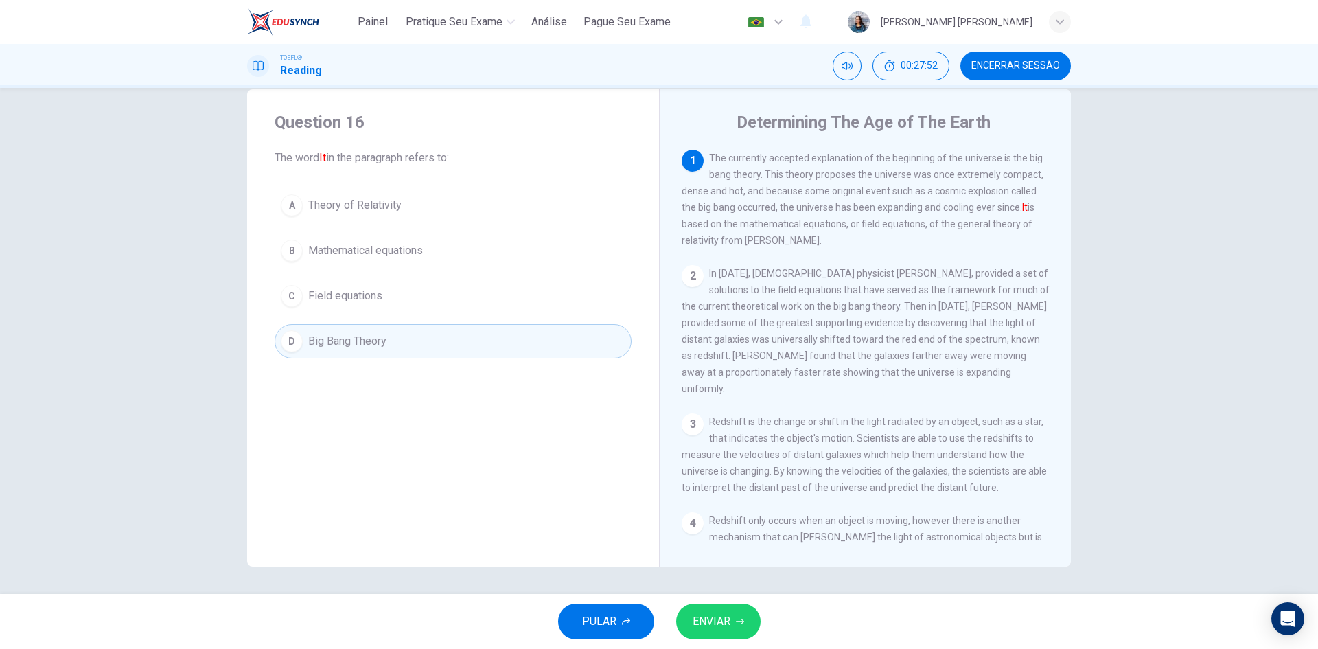
click at [724, 614] on span "ENVIAR" at bounding box center [711, 620] width 38 height 19
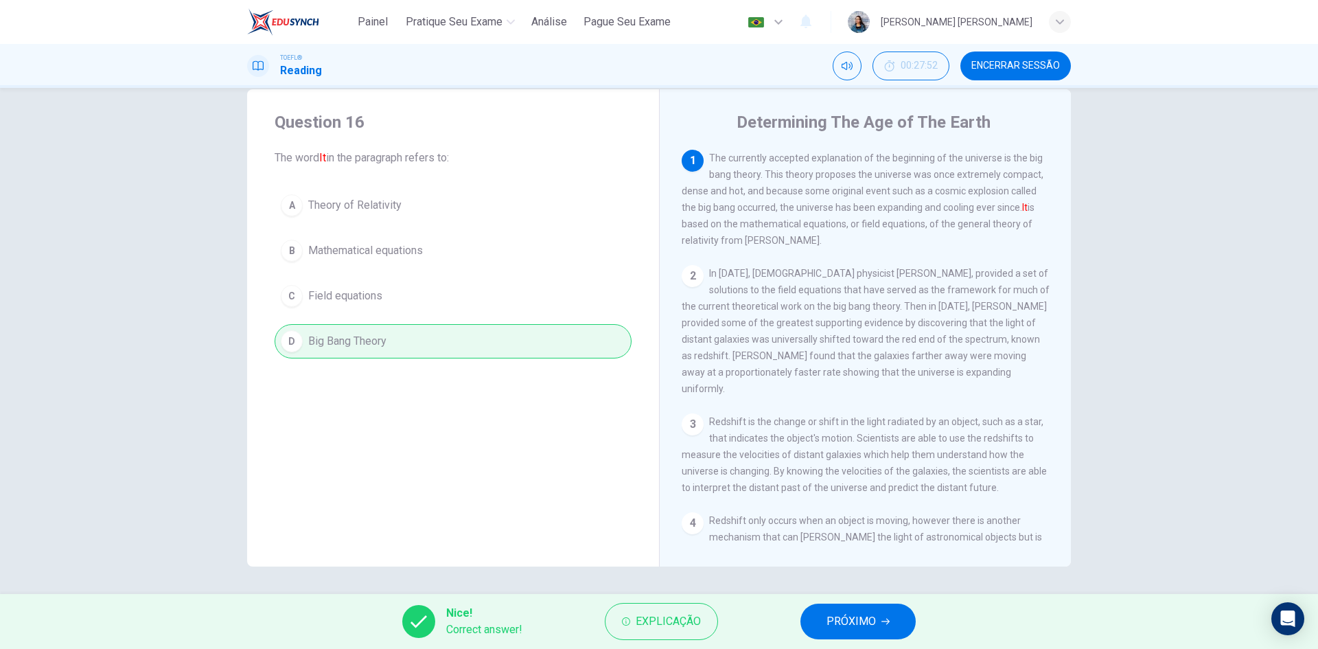
click at [806, 606] on div "Nice! Correct answer! Explicação PRÓXIMO" at bounding box center [659, 621] width 1318 height 55
click at [824, 615] on button "PRÓXIMO" at bounding box center [857, 621] width 115 height 36
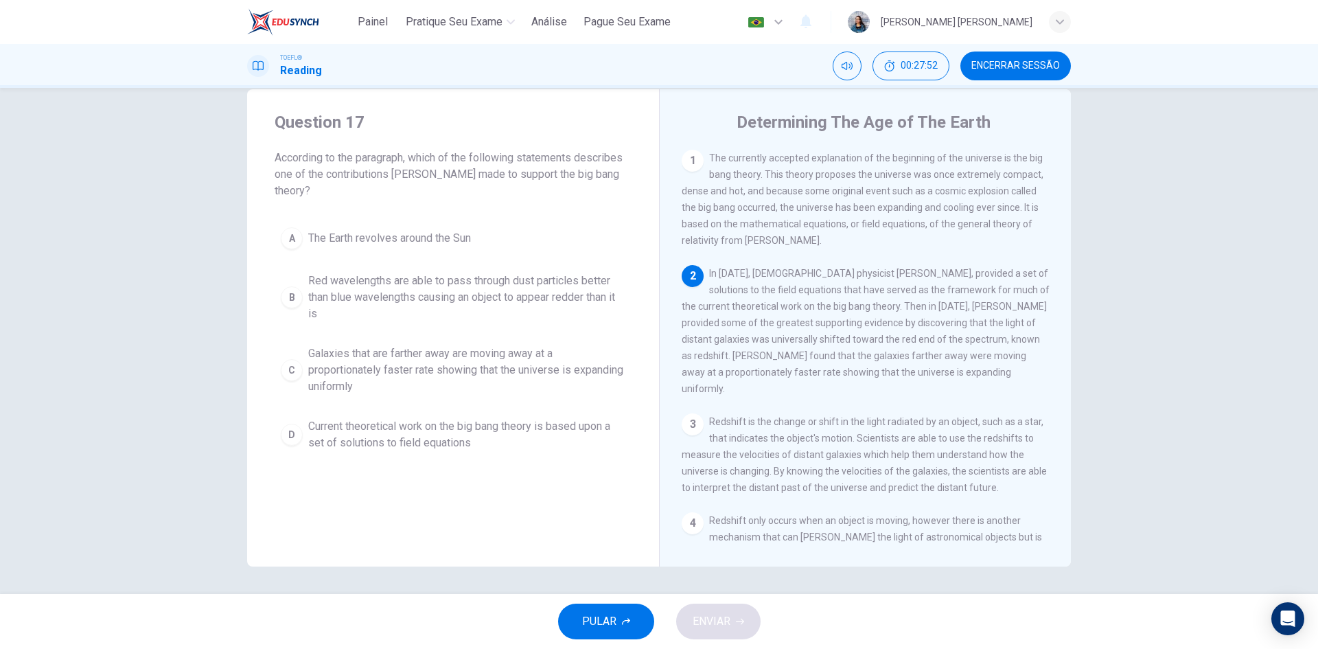
scroll to position [119, 0]
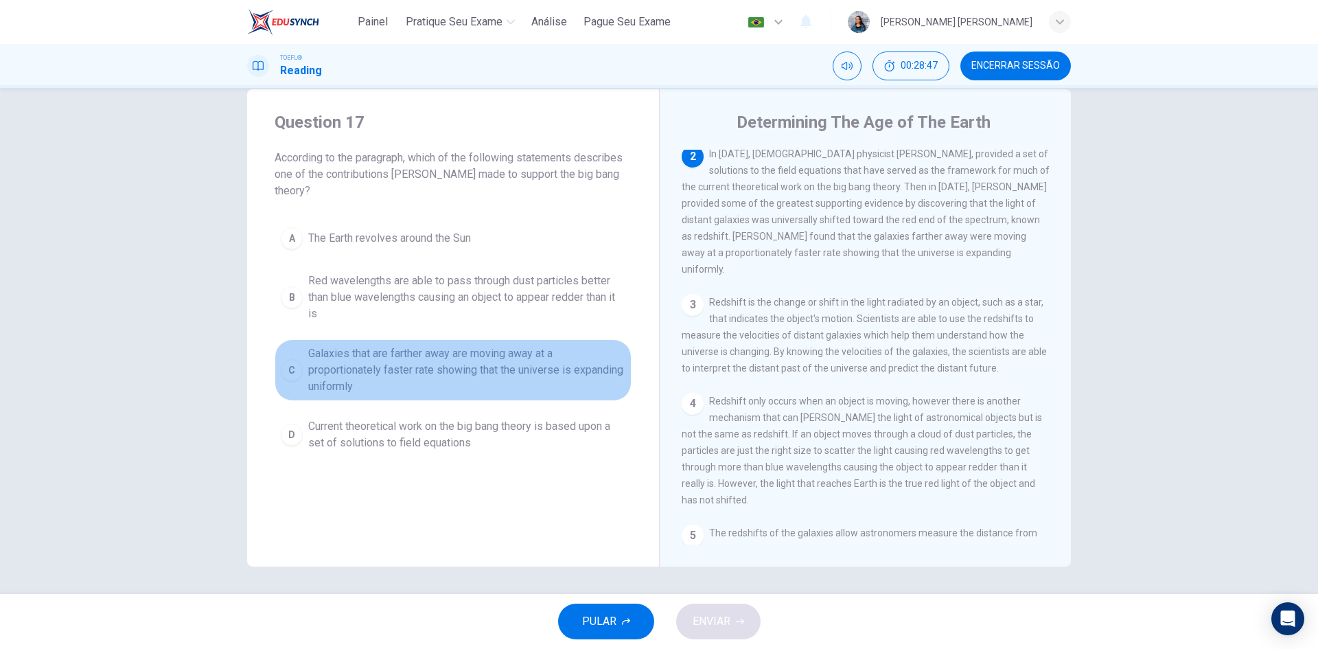
click at [456, 388] on span "Galaxies that are farther away are moving away at a proportionately faster rate…" at bounding box center [466, 369] width 317 height 49
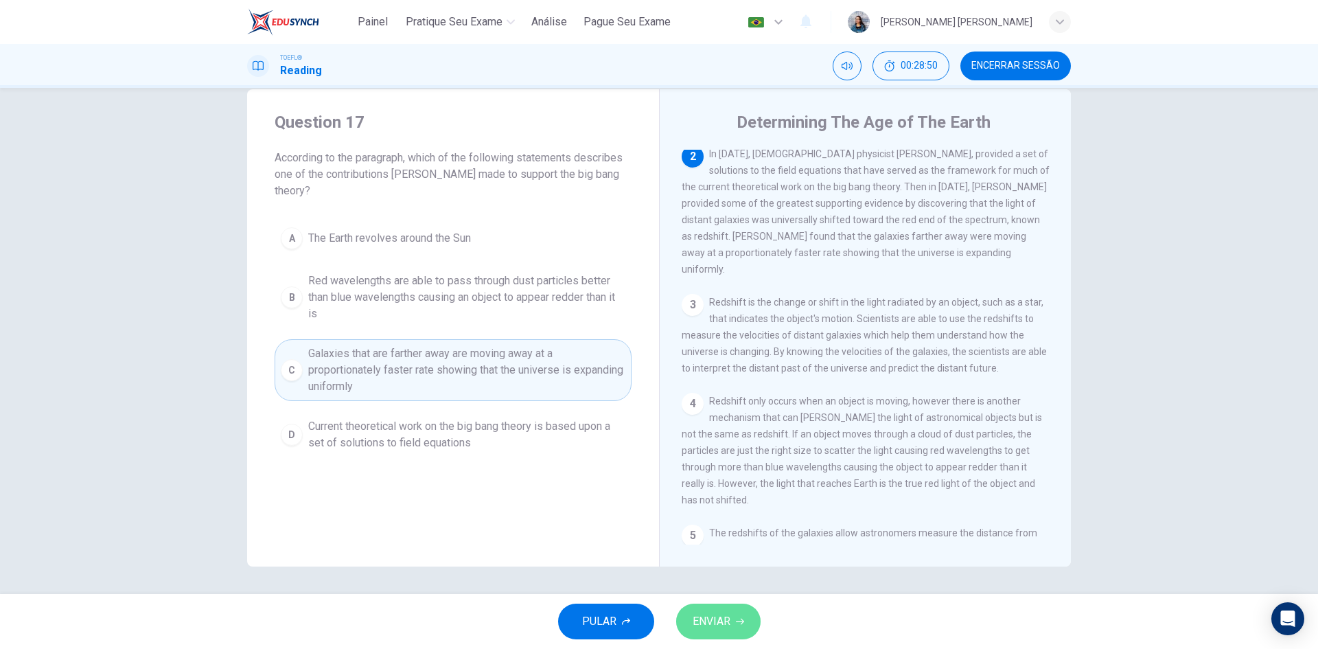
click at [714, 620] on span "ENVIAR" at bounding box center [711, 620] width 38 height 19
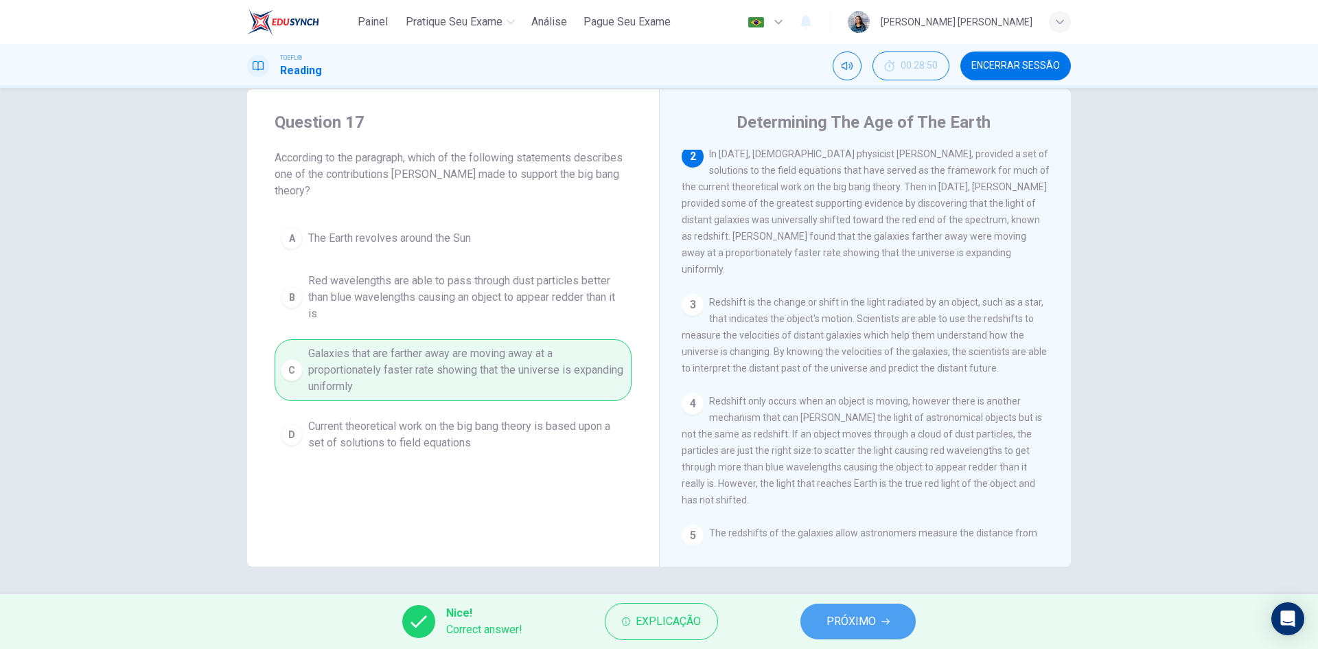
click at [835, 616] on span "PRÓXIMO" at bounding box center [850, 620] width 49 height 19
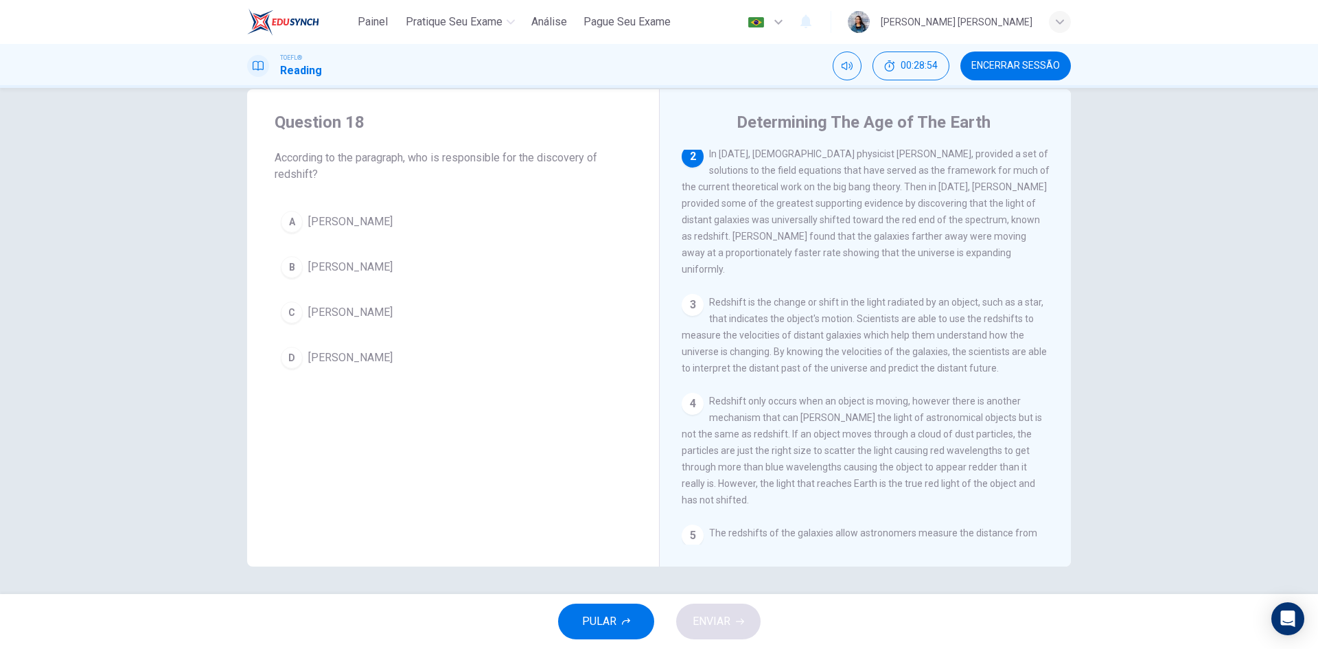
click at [334, 269] on span "[PERSON_NAME]" at bounding box center [350, 267] width 84 height 16
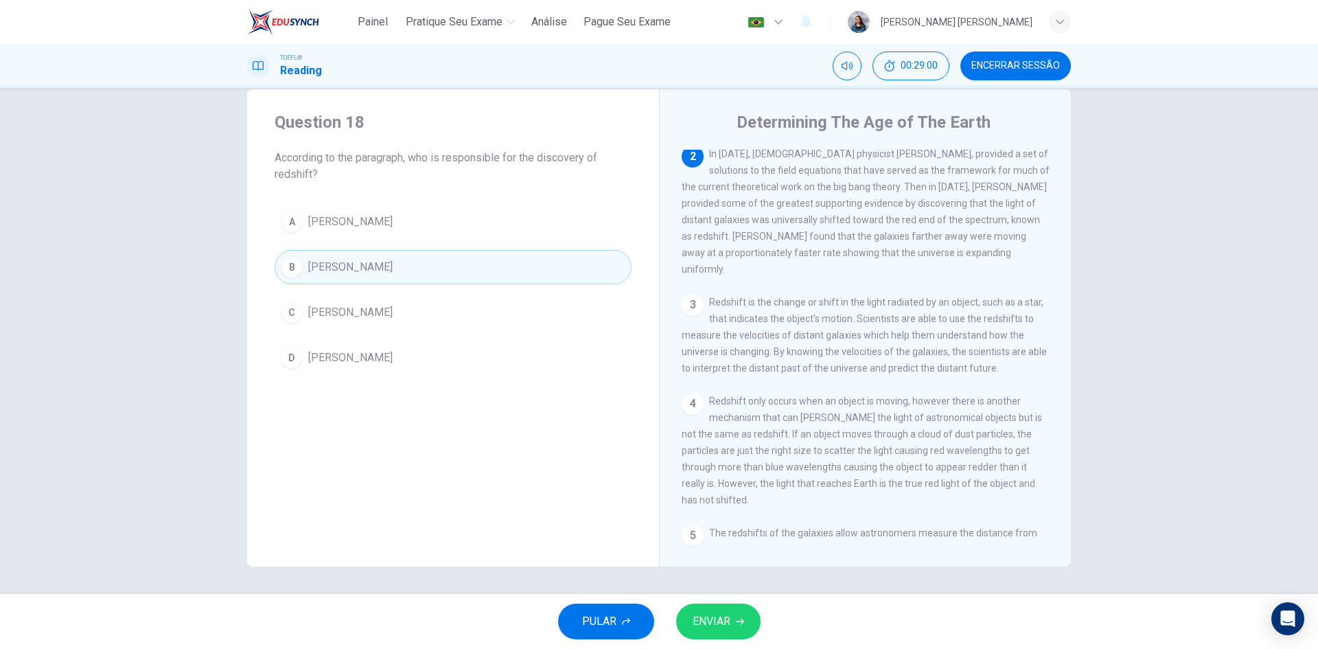
click at [728, 611] on span "ENVIAR" at bounding box center [711, 620] width 38 height 19
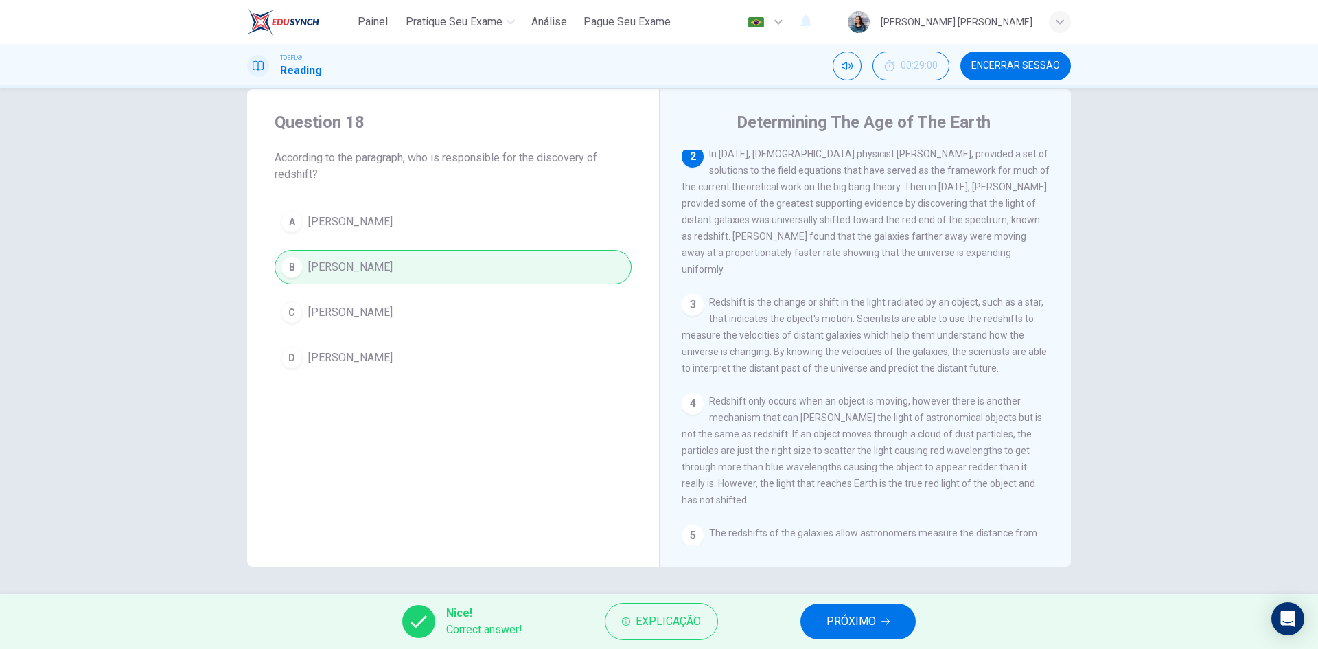
click at [839, 611] on button "PRÓXIMO" at bounding box center [857, 621] width 115 height 36
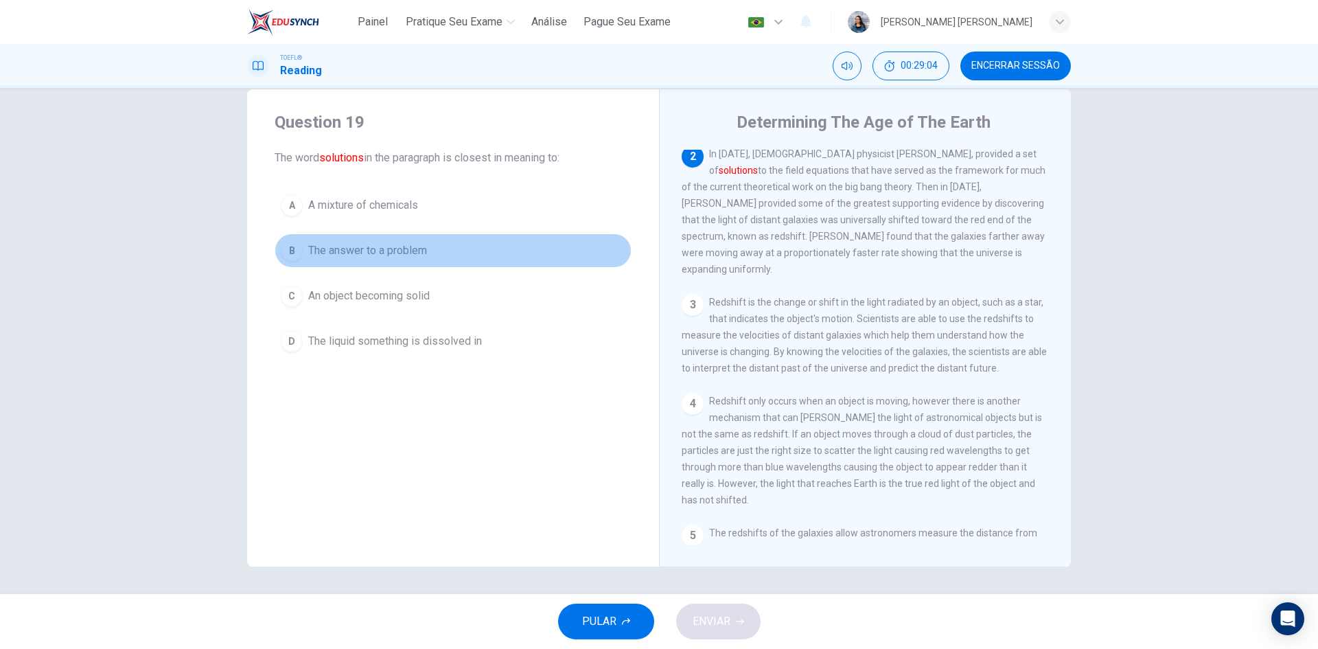
click at [394, 247] on span "The answer to a problem" at bounding box center [367, 250] width 119 height 16
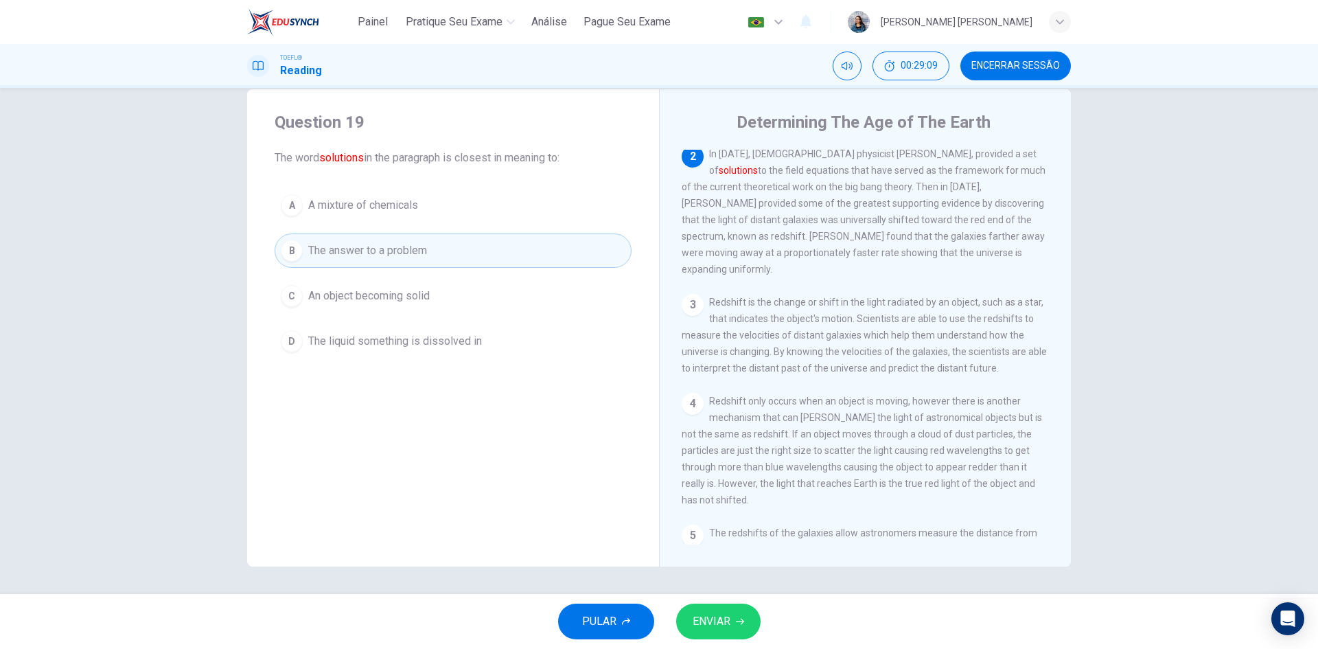
click at [738, 606] on button "ENVIAR" at bounding box center [718, 621] width 84 height 36
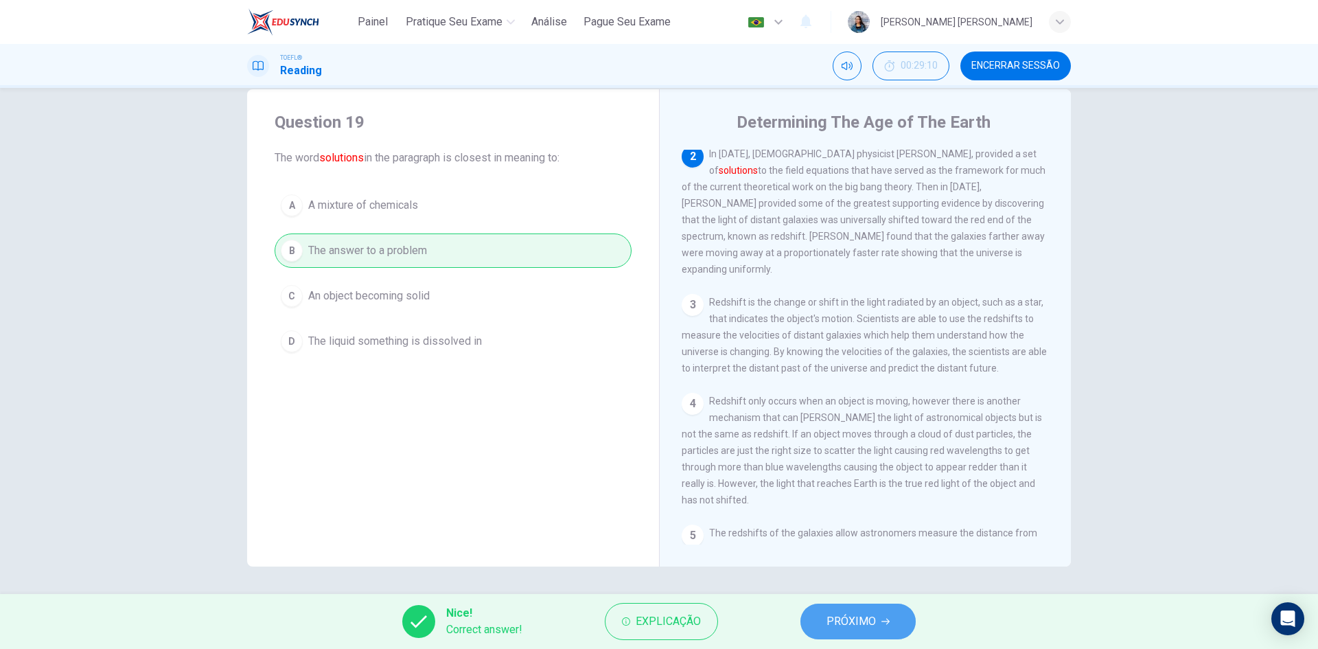
click at [837, 623] on span "PRÓXIMO" at bounding box center [850, 620] width 49 height 19
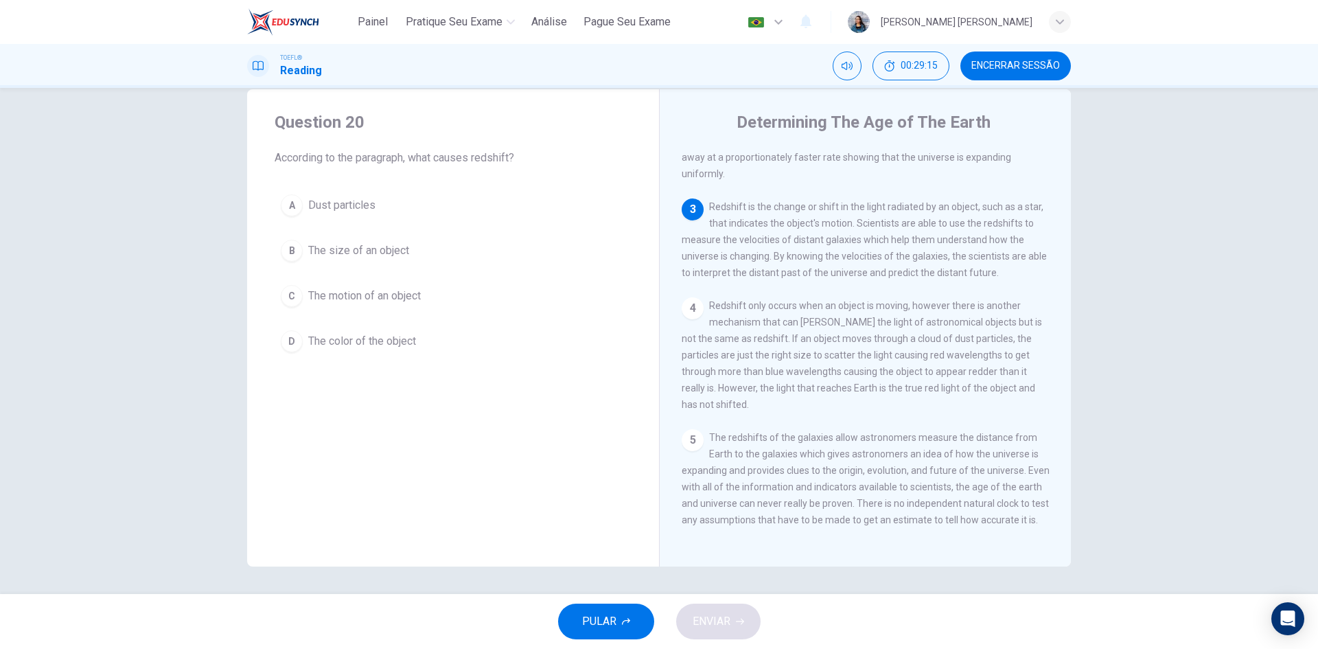
click at [412, 296] on span "The motion of an object" at bounding box center [364, 296] width 113 height 16
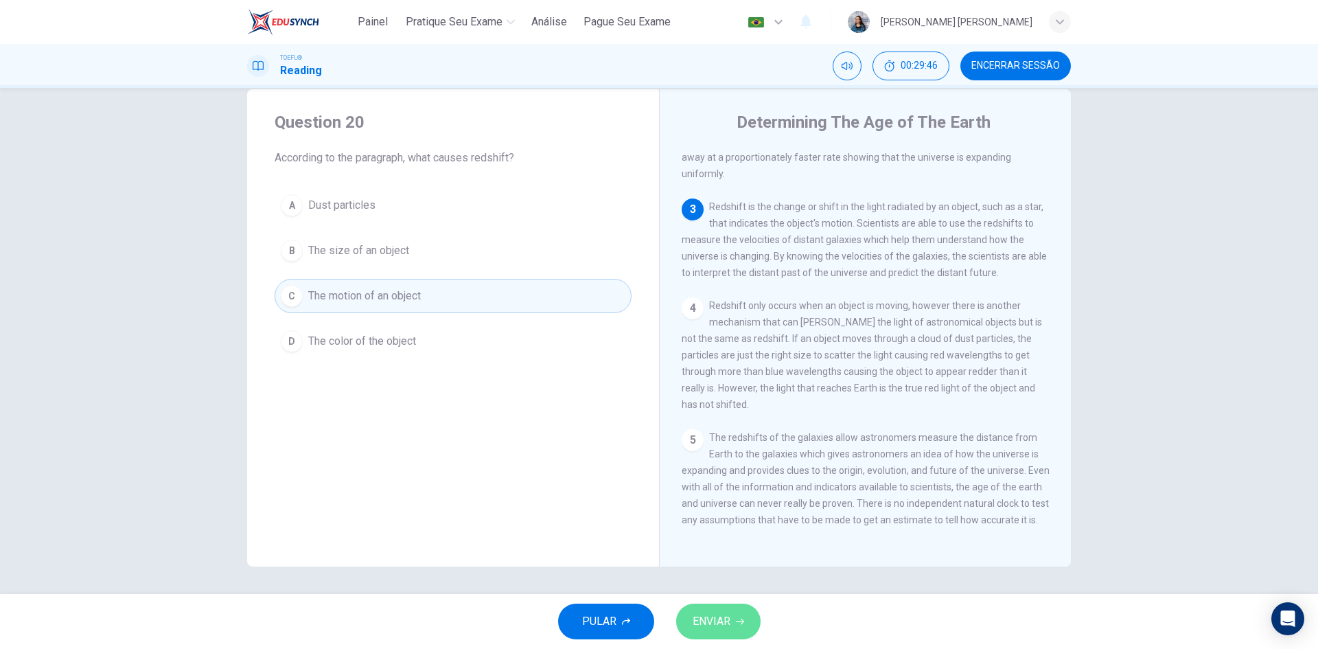
click at [725, 624] on span "ENVIAR" at bounding box center [711, 620] width 38 height 19
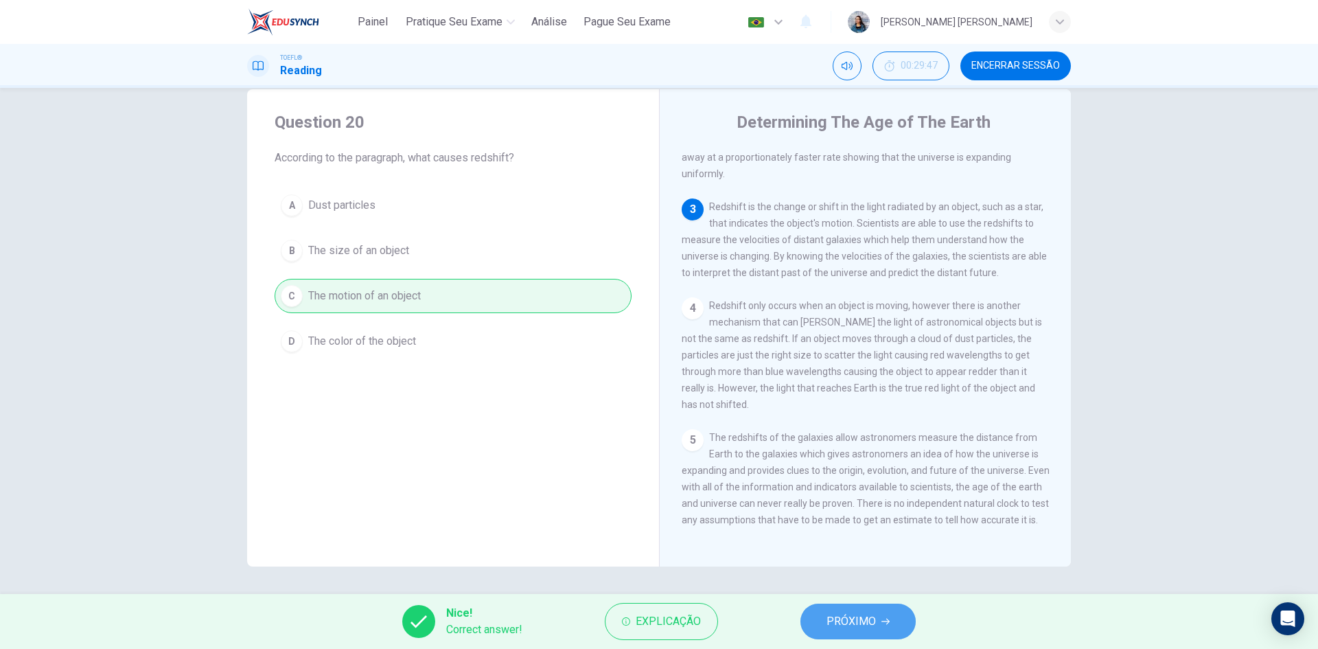
click at [830, 636] on button "PRÓXIMO" at bounding box center [857, 621] width 115 height 36
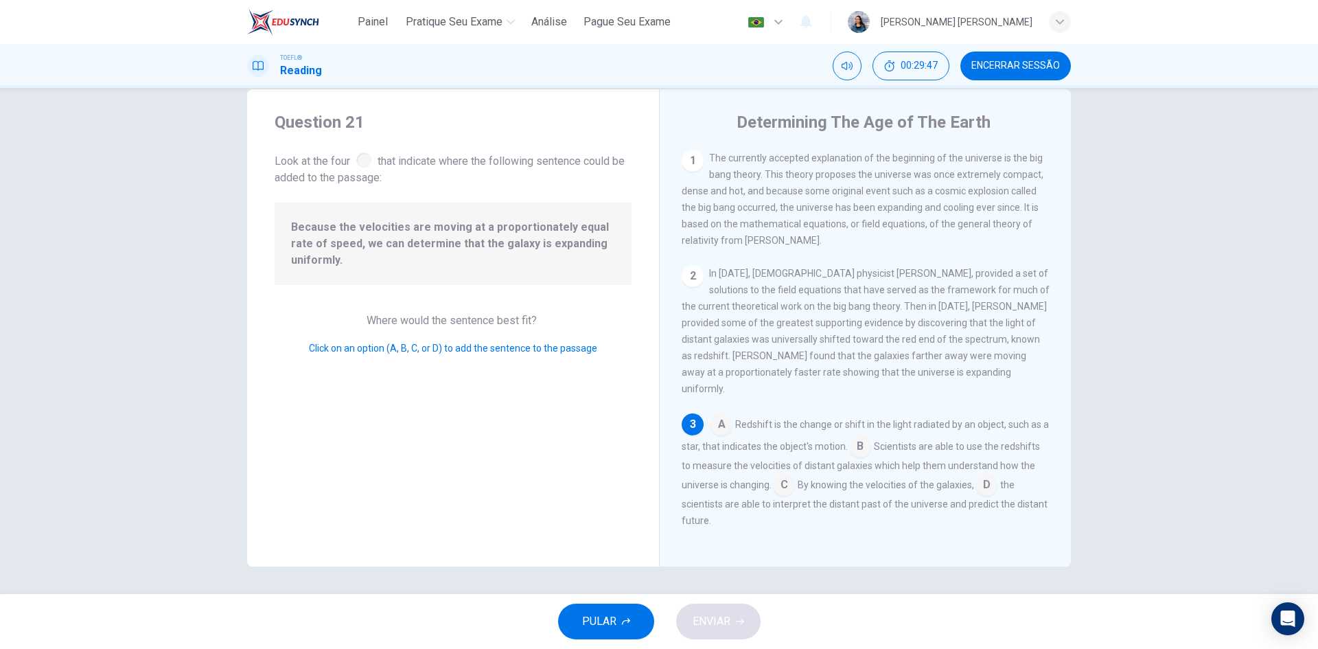
scroll to position [114, 0]
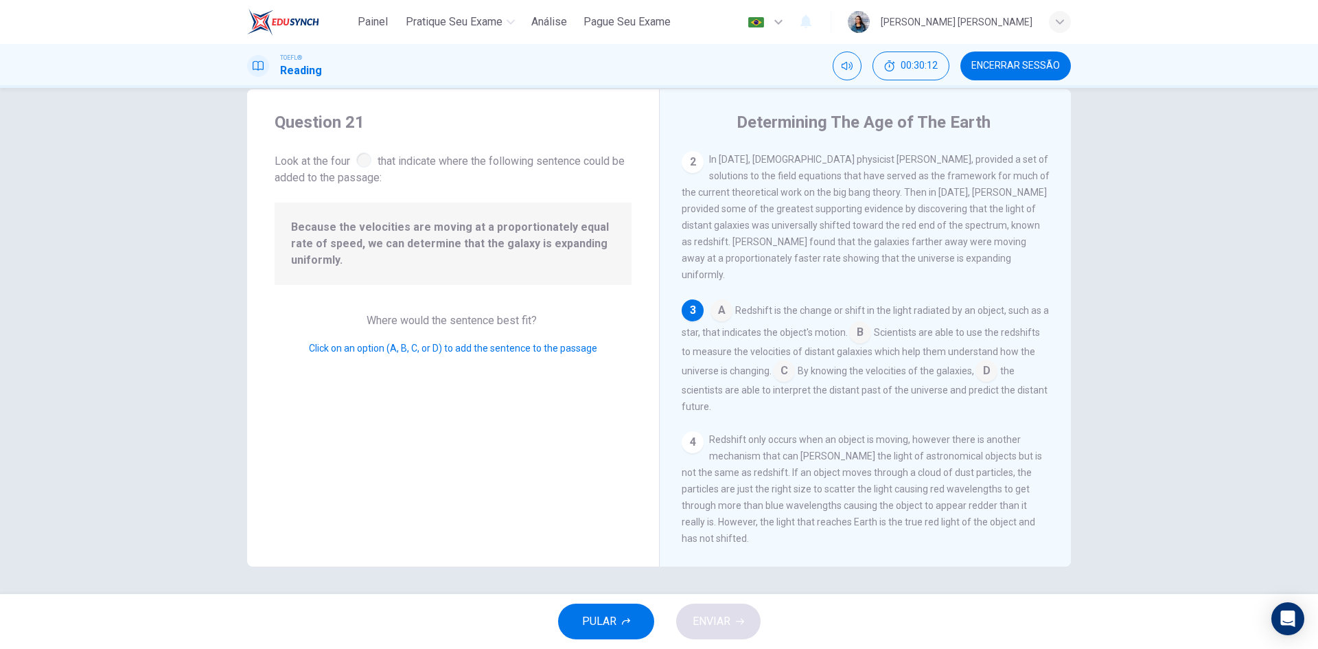
click at [795, 369] on input at bounding box center [784, 372] width 22 height 22
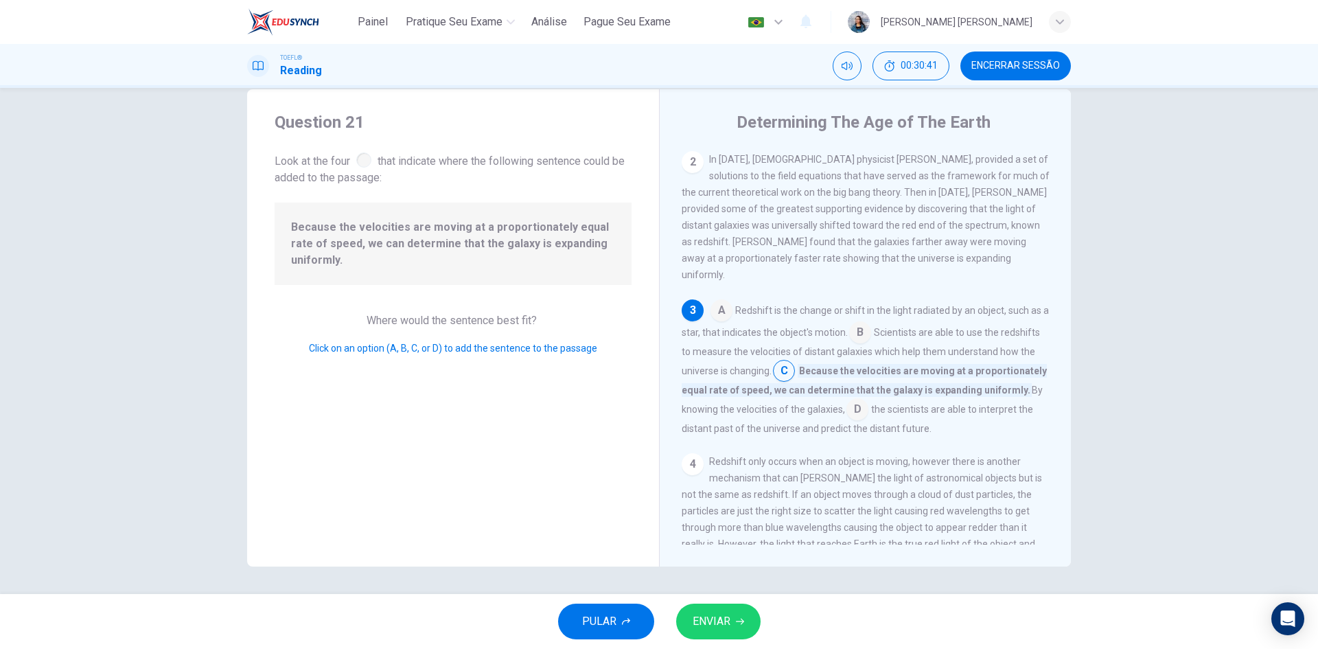
click at [708, 618] on span "ENVIAR" at bounding box center [711, 620] width 38 height 19
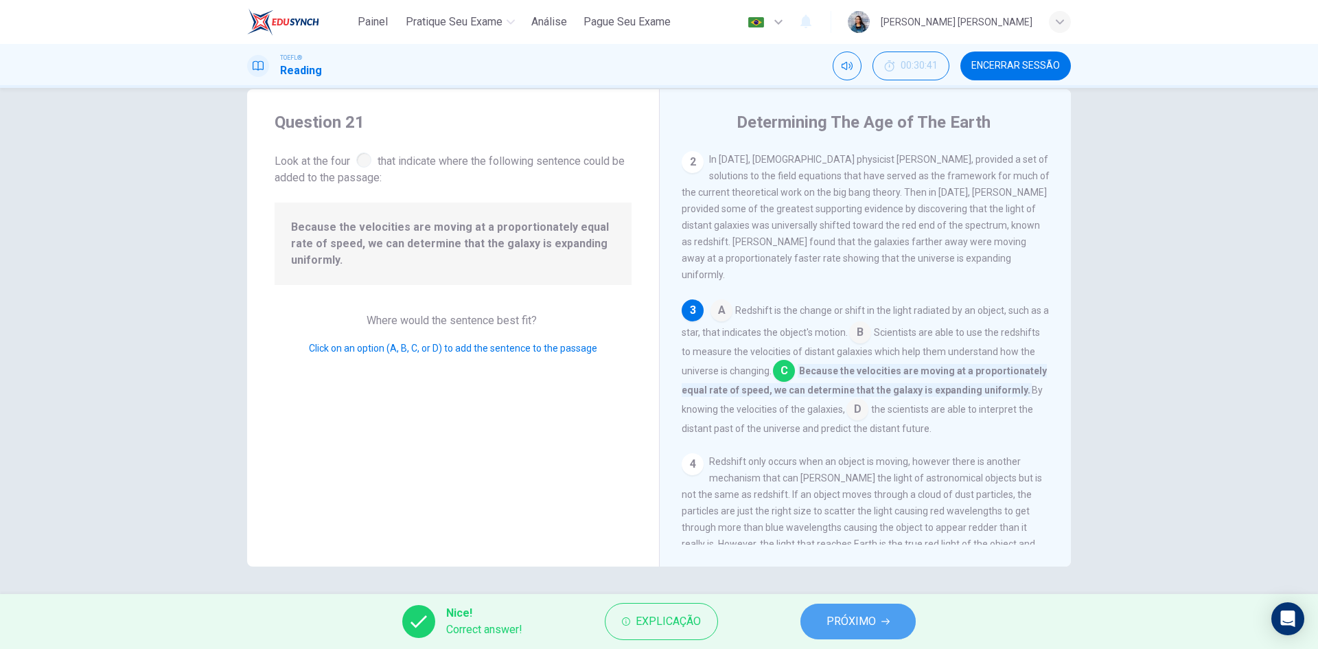
click at [839, 622] on span "PRÓXIMO" at bounding box center [850, 620] width 49 height 19
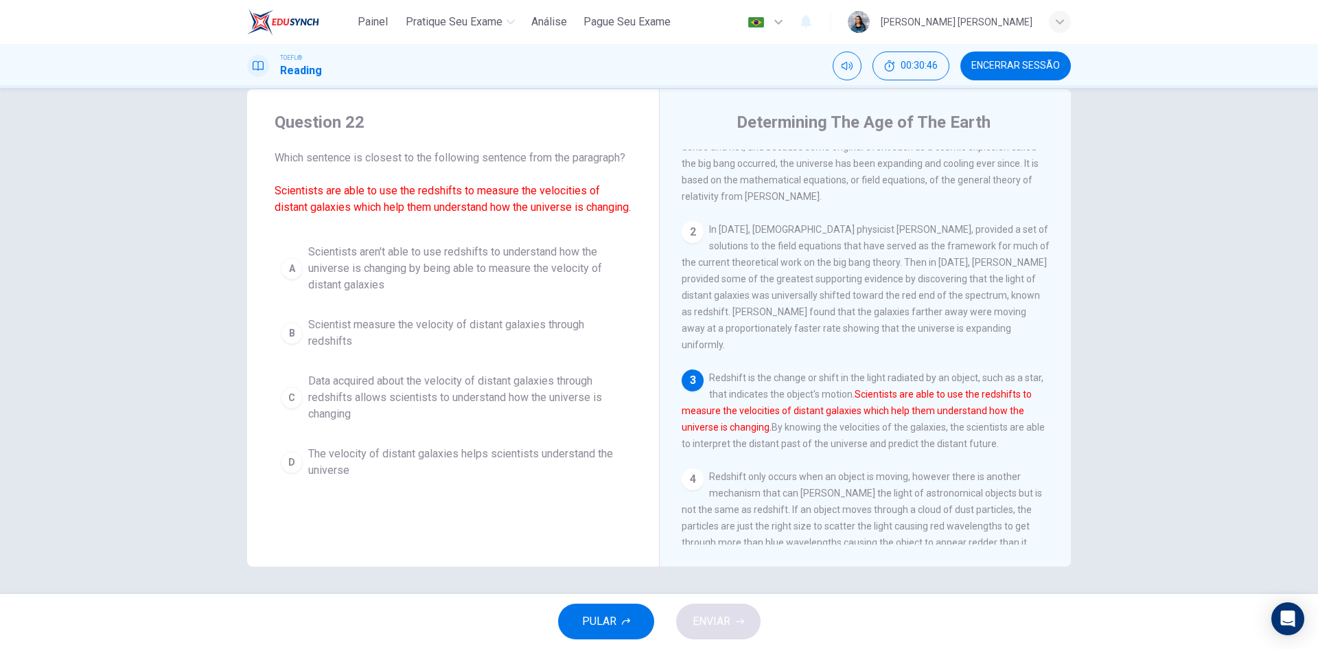
scroll to position [69, 0]
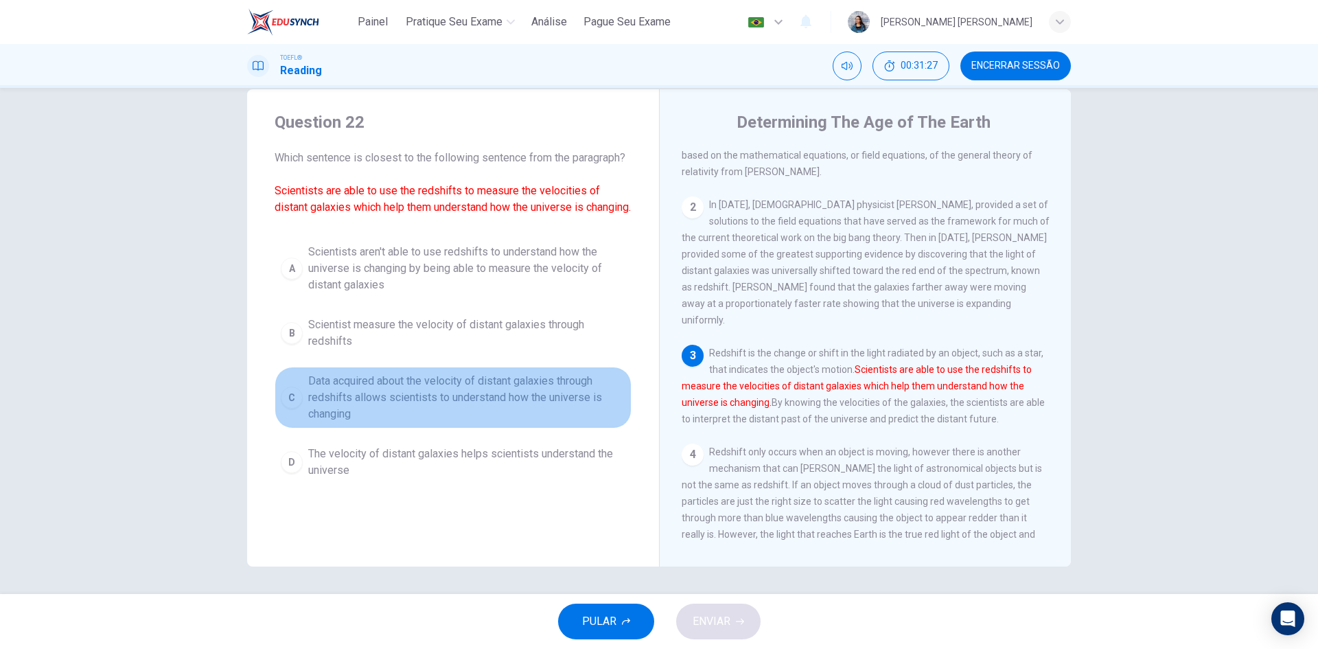
click at [363, 415] on span "Data acquired about the velocity of distant galaxies through redshifts allows s…" at bounding box center [466, 397] width 317 height 49
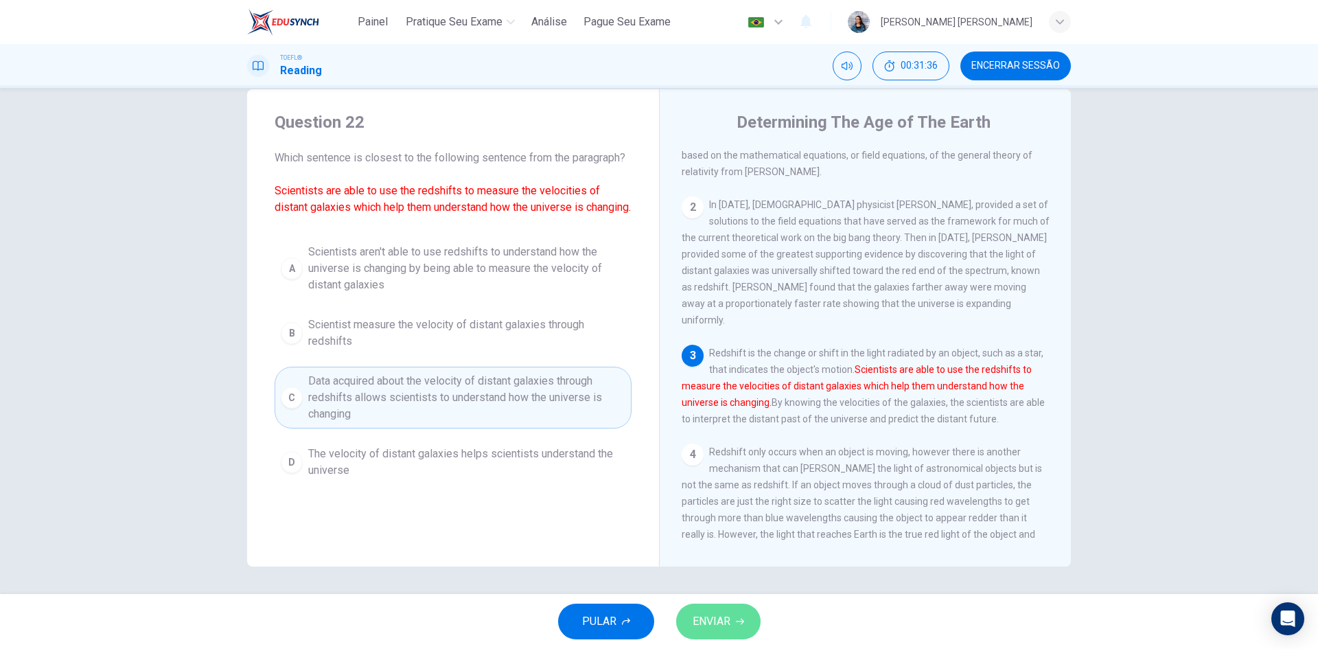
click at [727, 609] on button "ENVIAR" at bounding box center [718, 621] width 84 height 36
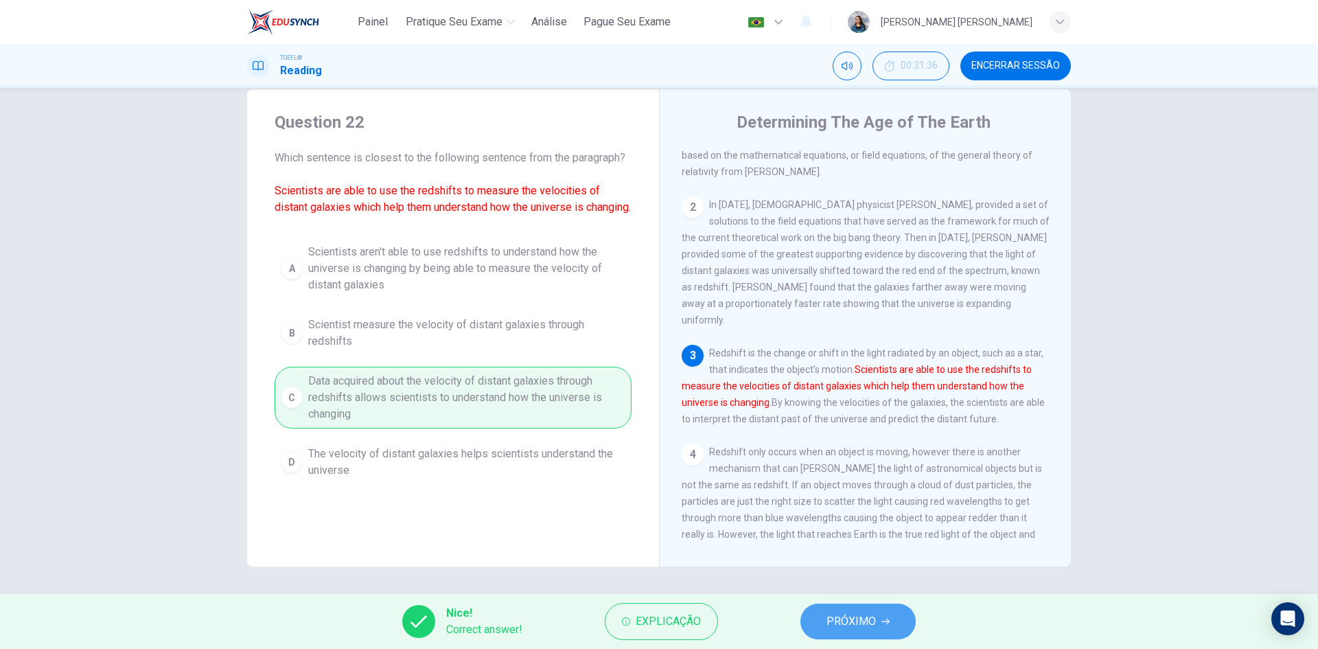
click at [848, 605] on button "PRÓXIMO" at bounding box center [857, 621] width 115 height 36
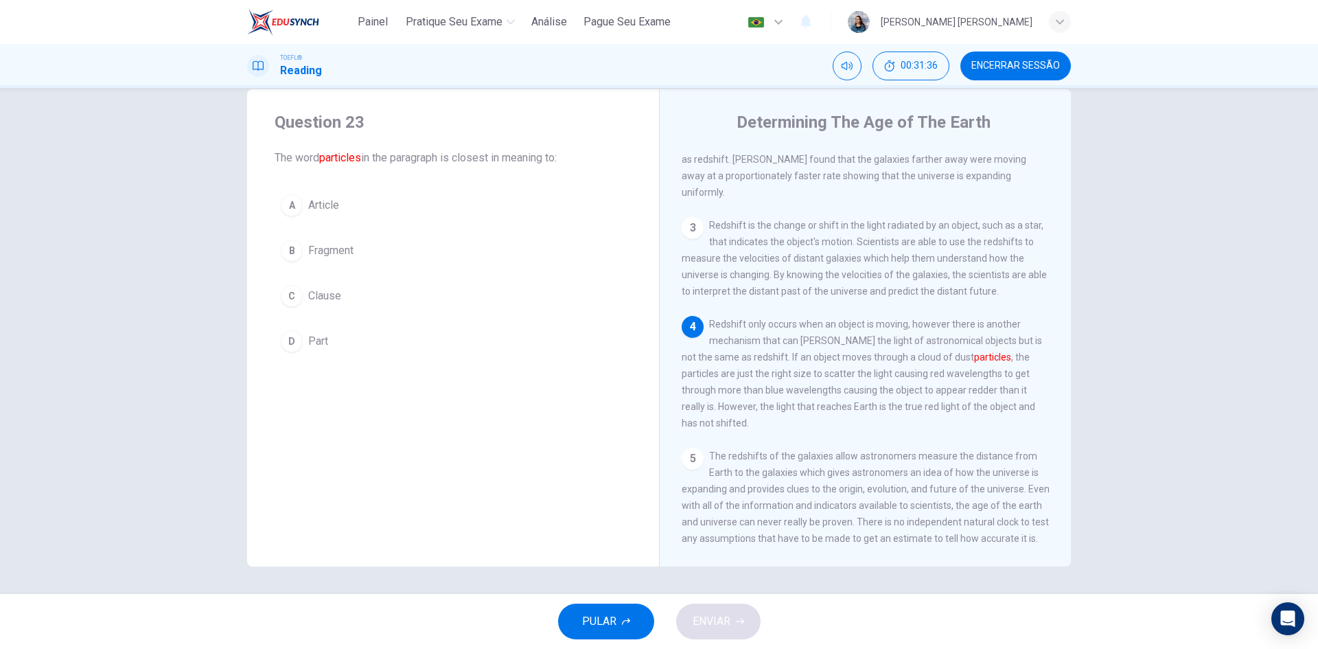
scroll to position [221, 0]
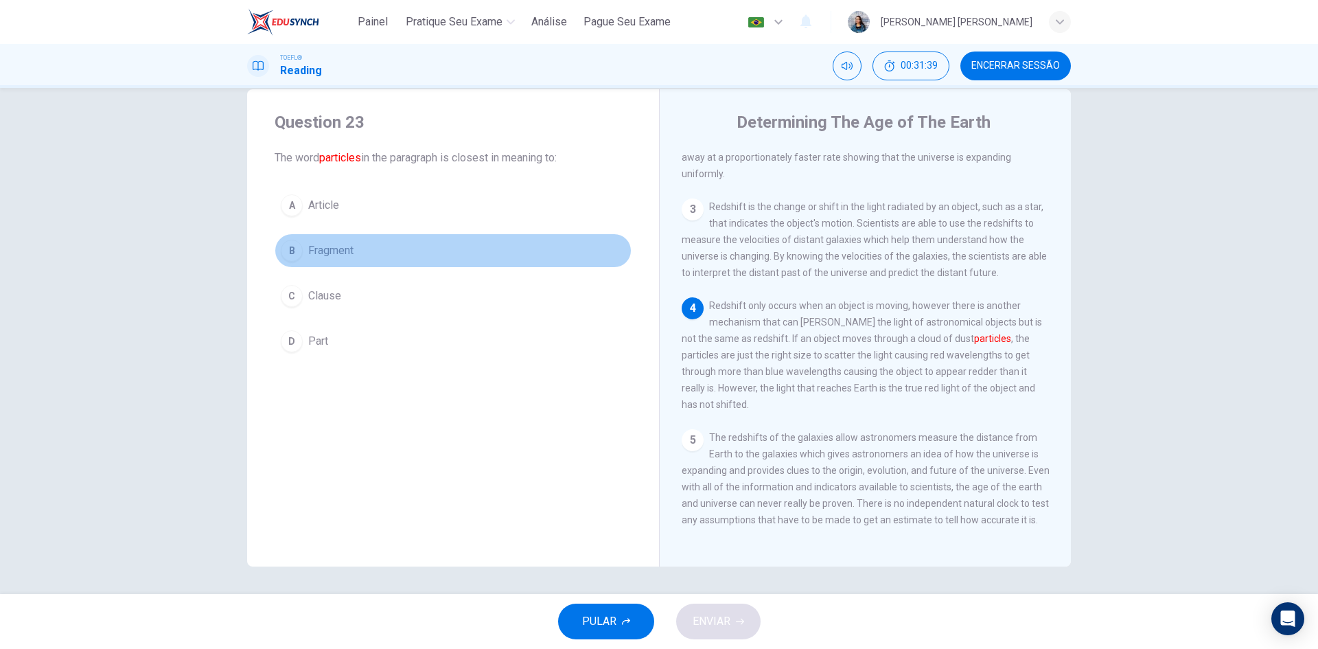
click at [334, 251] on span "Fragment" at bounding box center [330, 250] width 45 height 16
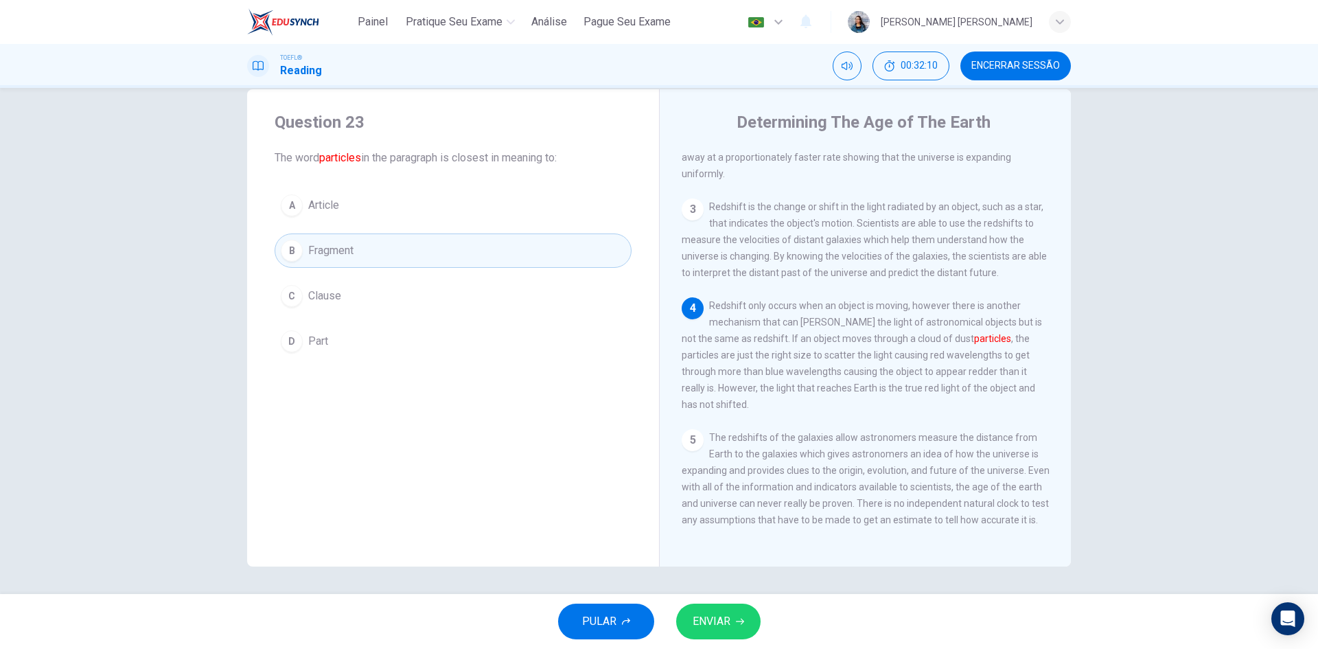
click at [748, 624] on button "ENVIAR" at bounding box center [718, 621] width 84 height 36
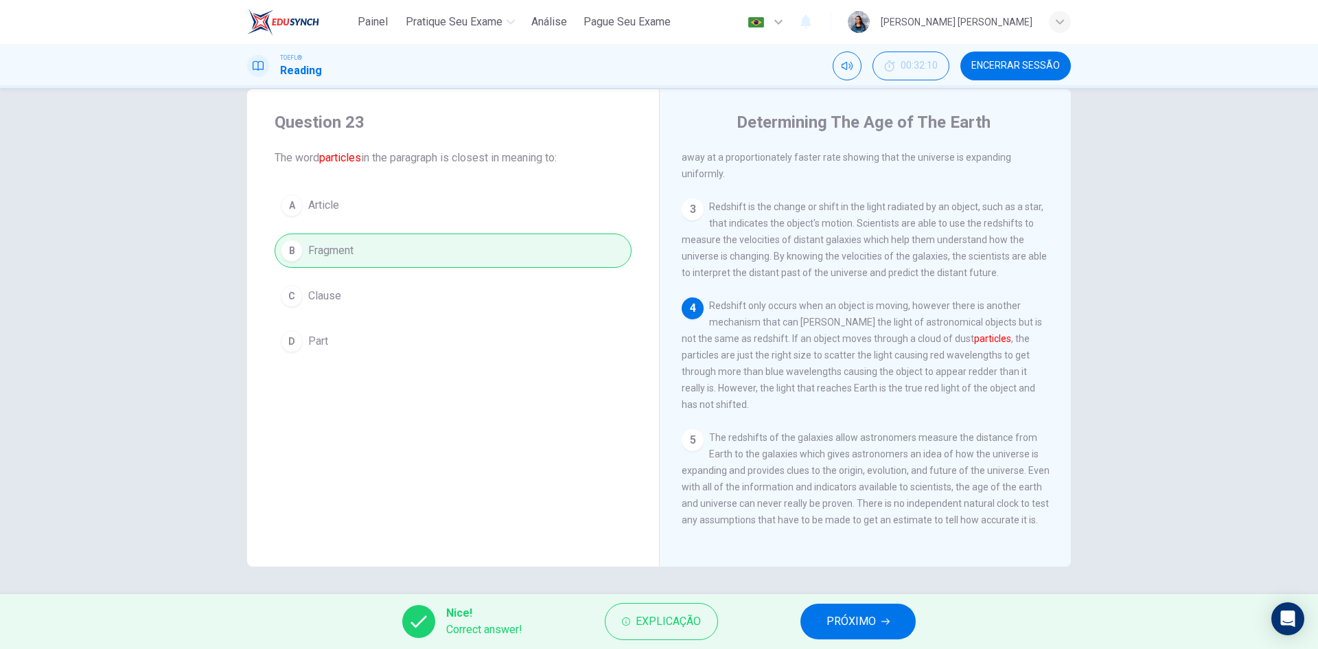
click at [804, 611] on button "PRÓXIMO" at bounding box center [857, 621] width 115 height 36
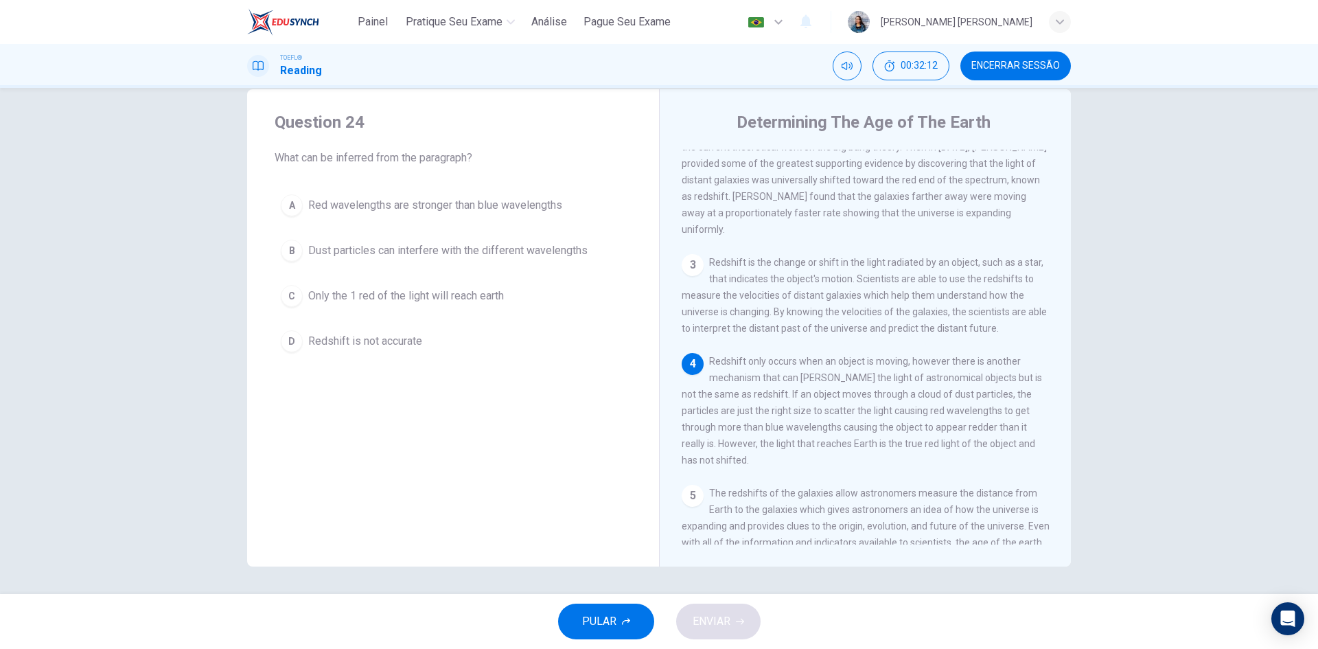
scroll to position [206, 0]
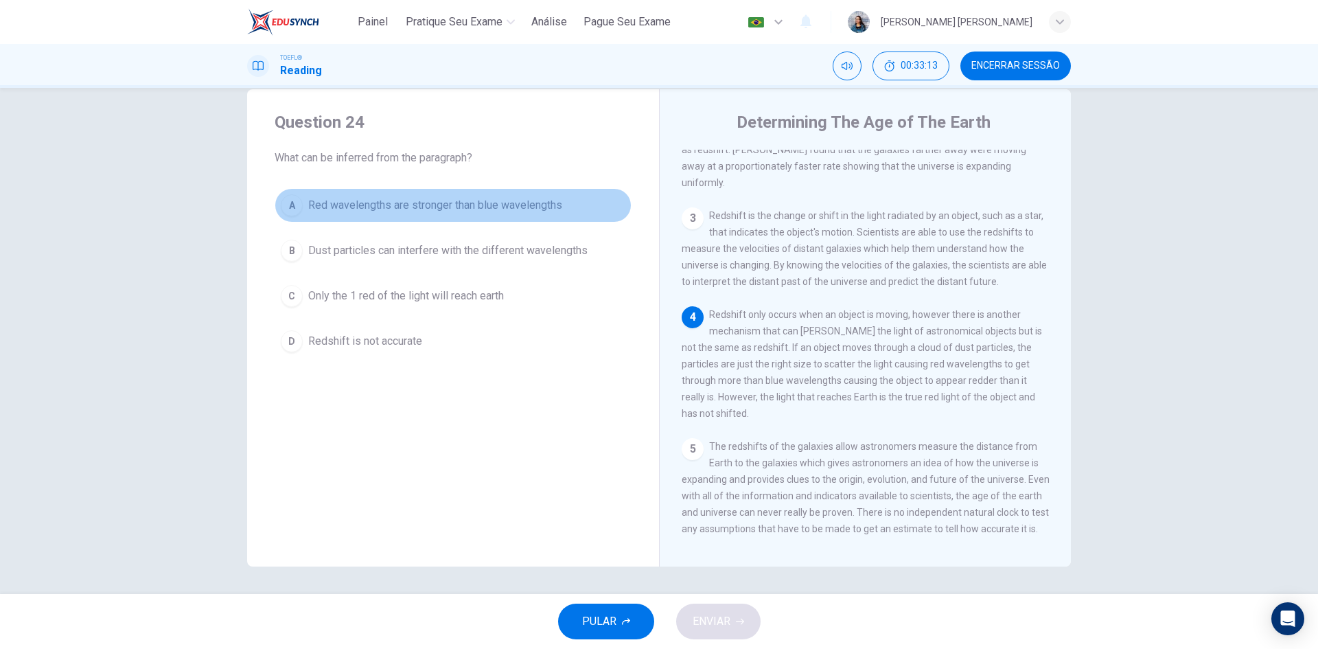
click at [458, 189] on button "A Red wavelengths are stronger than blue wavelengths" at bounding box center [453, 205] width 357 height 34
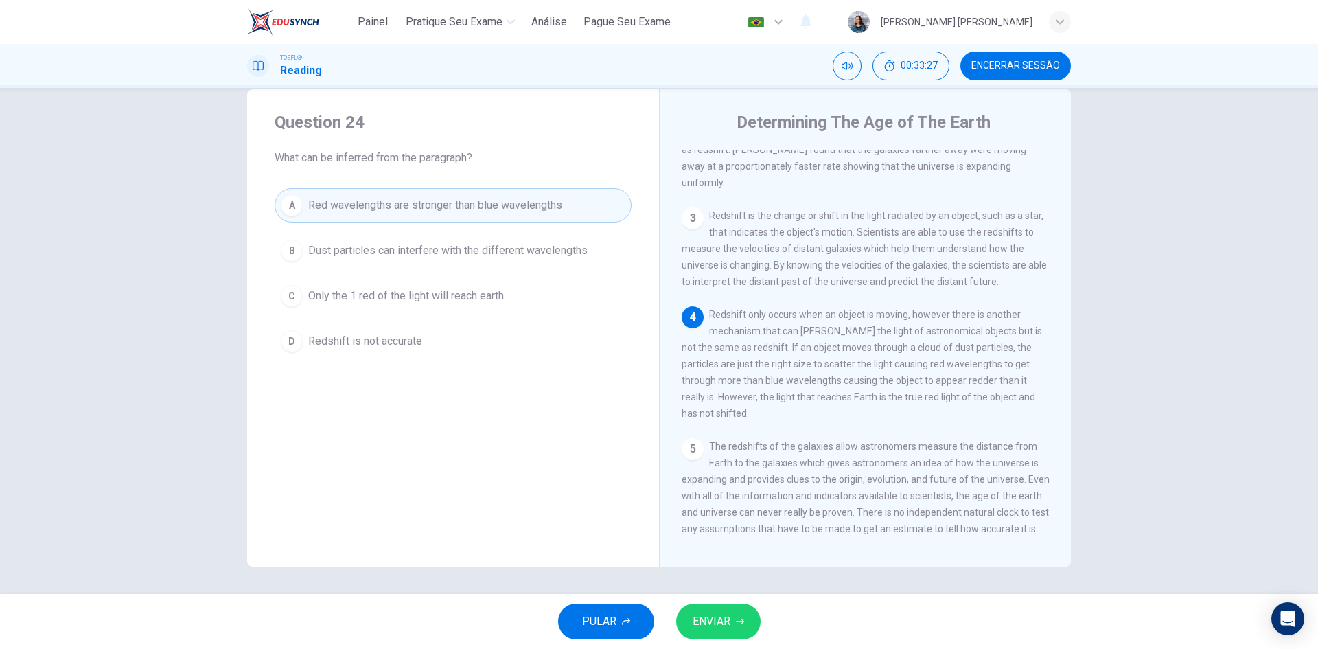
click at [720, 622] on span "ENVIAR" at bounding box center [711, 620] width 38 height 19
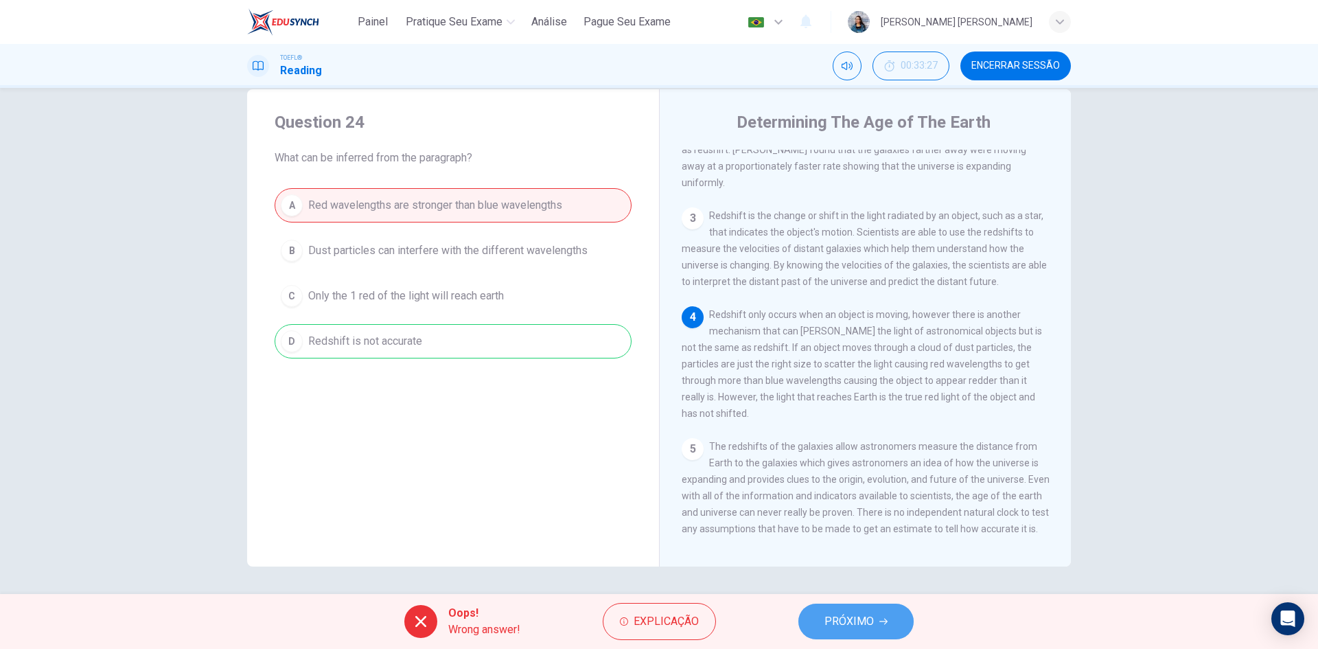
click at [859, 611] on button "PRÓXIMO" at bounding box center [855, 621] width 115 height 36
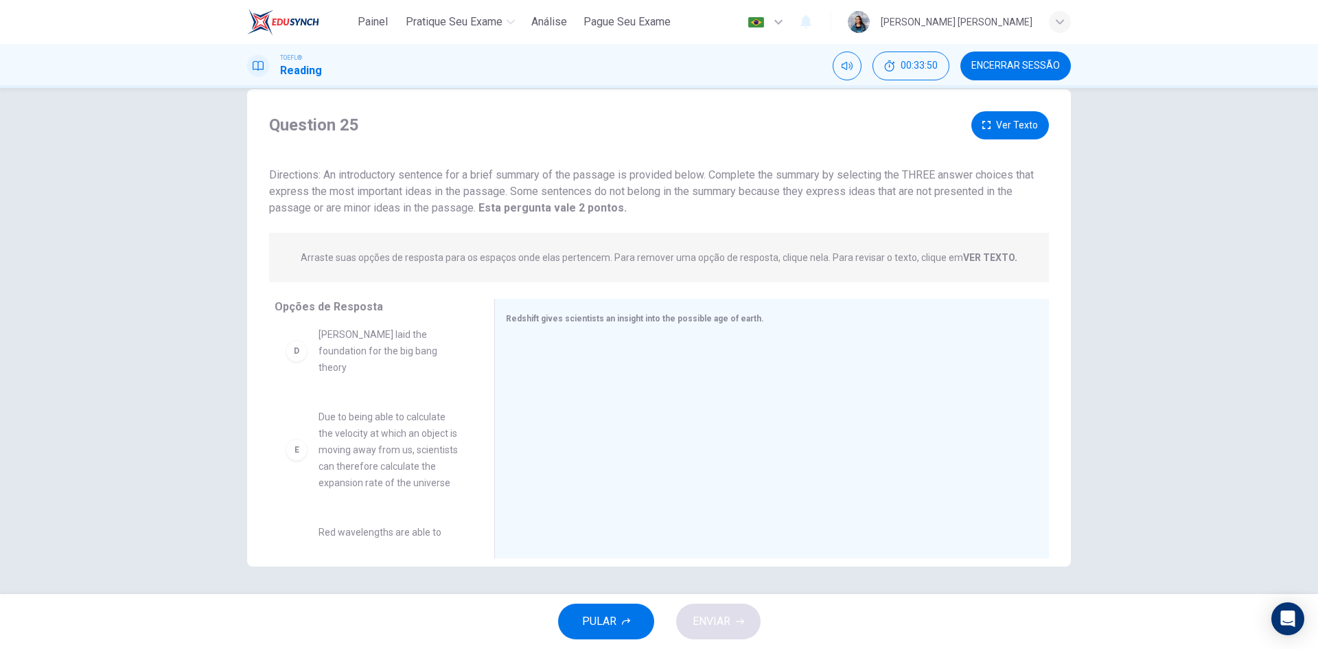
scroll to position [338, 0]
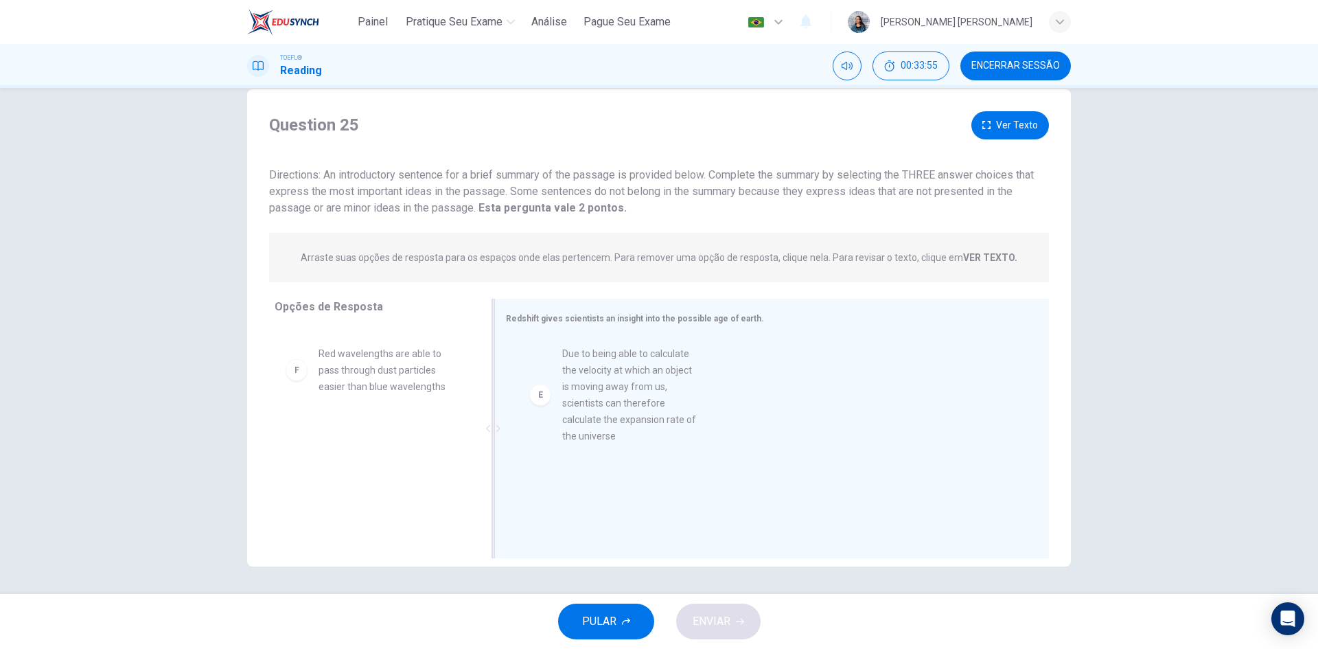
drag, startPoint x: 391, startPoint y: 426, endPoint x: 636, endPoint y: 425, distance: 244.3
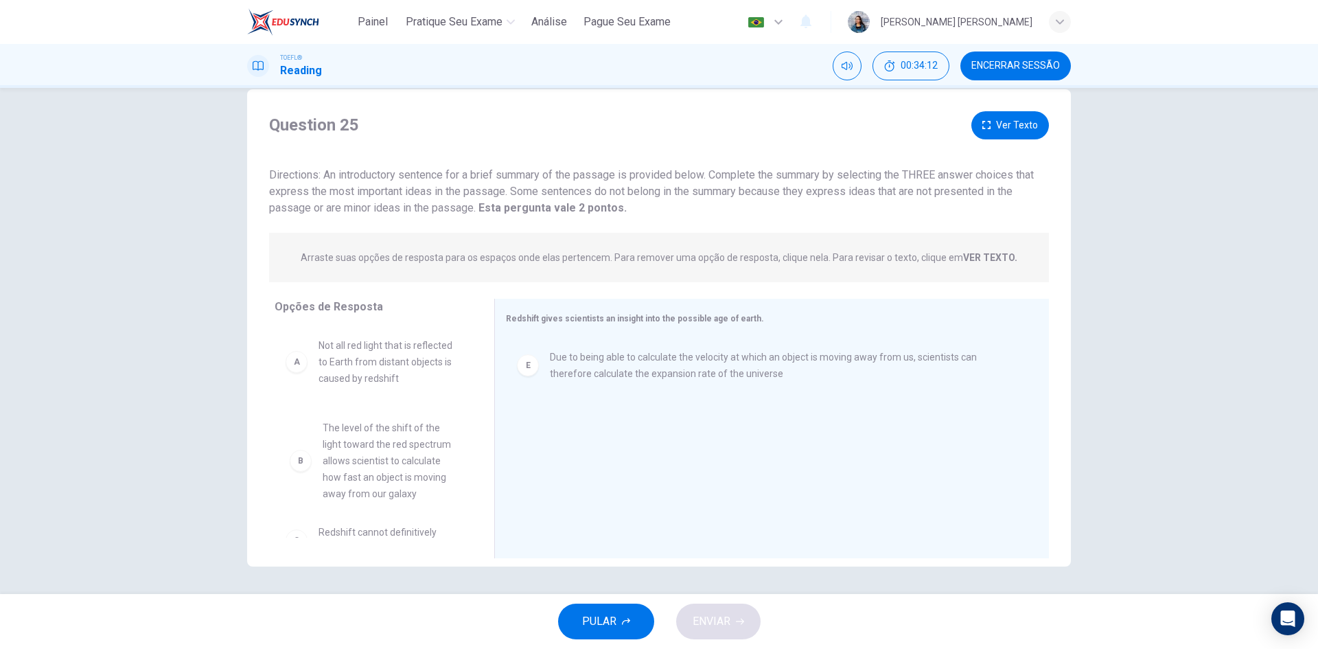
scroll to position [1, 0]
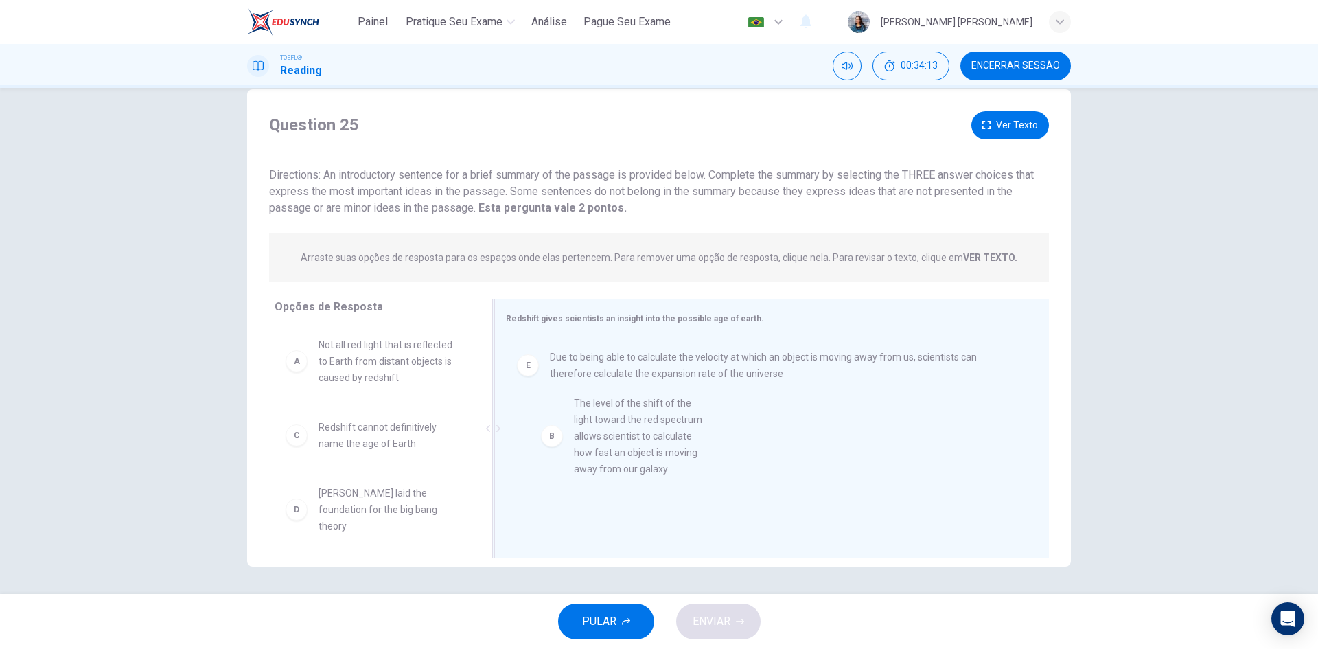
drag, startPoint x: 381, startPoint y: 487, endPoint x: 649, endPoint y: 462, distance: 268.8
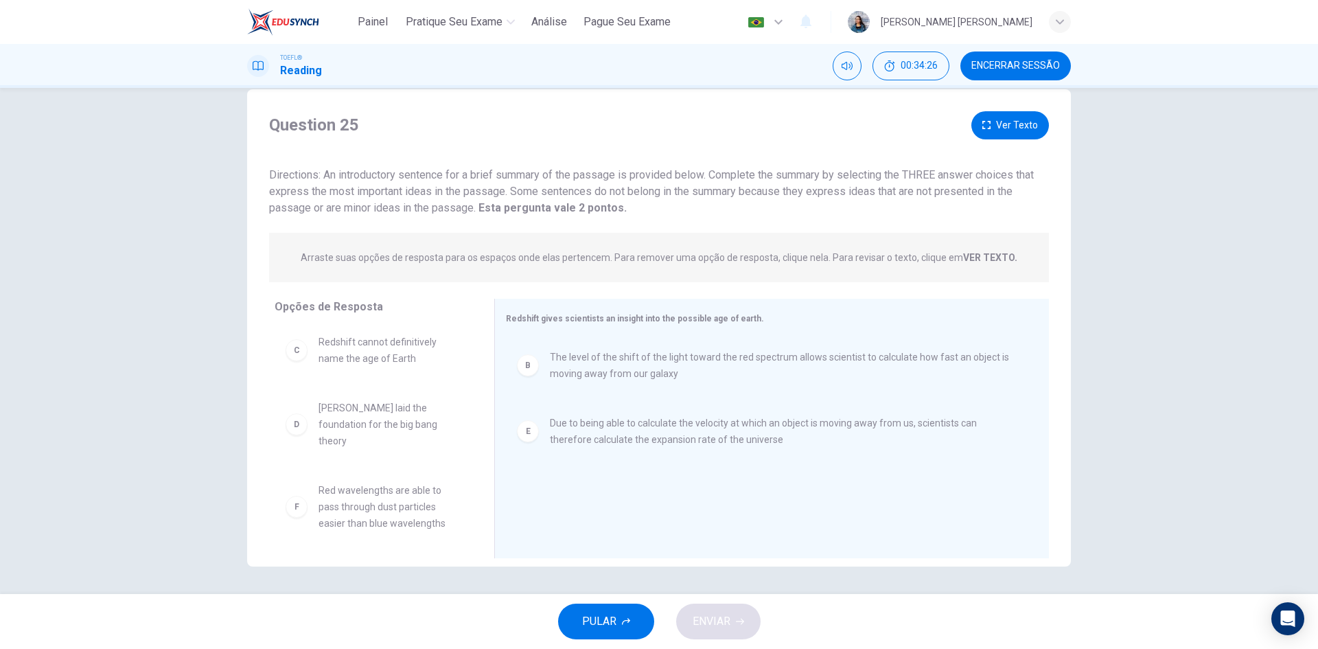
scroll to position [91, 0]
drag, startPoint x: 417, startPoint y: 506, endPoint x: 425, endPoint y: 504, distance: 7.7
drag, startPoint x: 406, startPoint y: 506, endPoint x: 678, endPoint y: 493, distance: 272.1
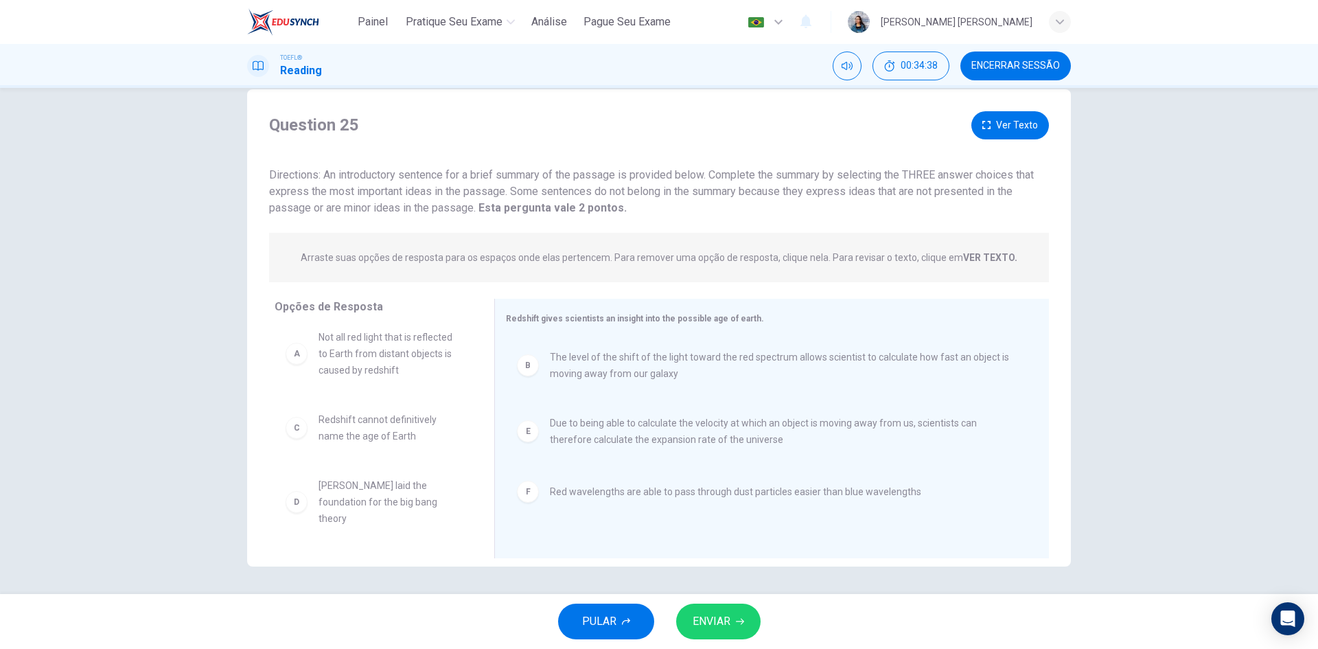
scroll to position [8, 0]
click at [721, 621] on span "ENVIAR" at bounding box center [711, 620] width 38 height 19
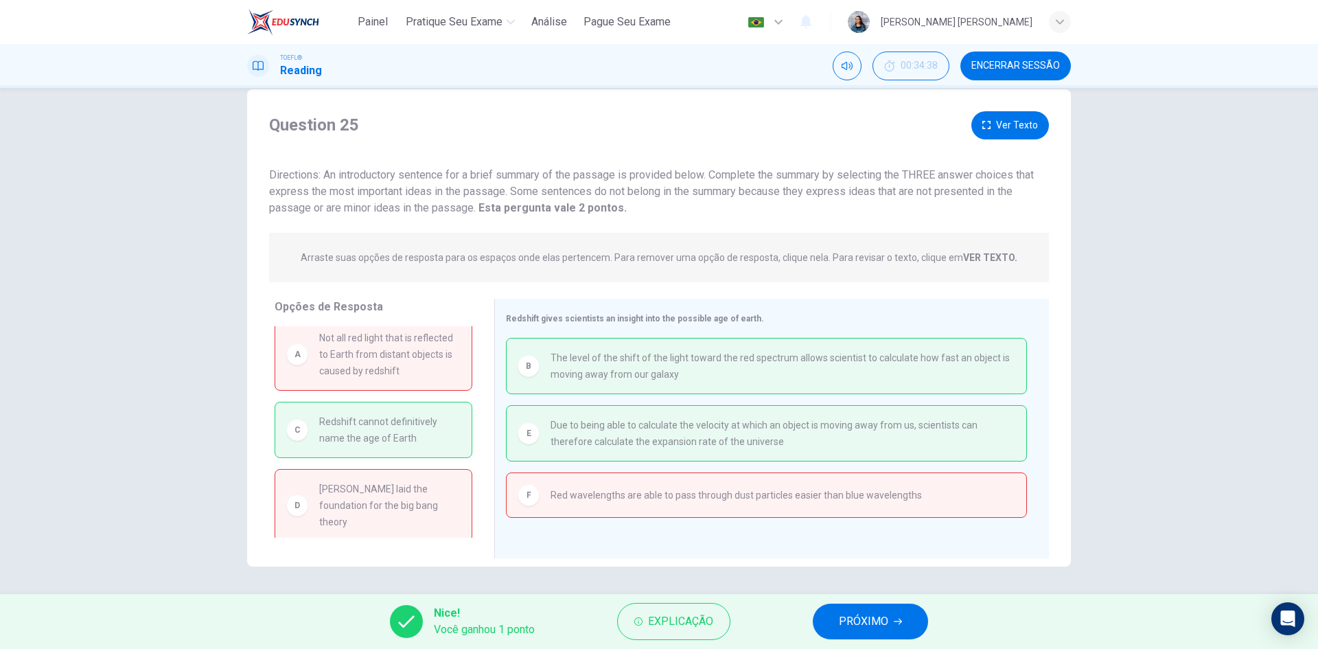
scroll to position [0, 0]
click at [902, 621] on icon "button" at bounding box center [898, 621] width 8 height 6
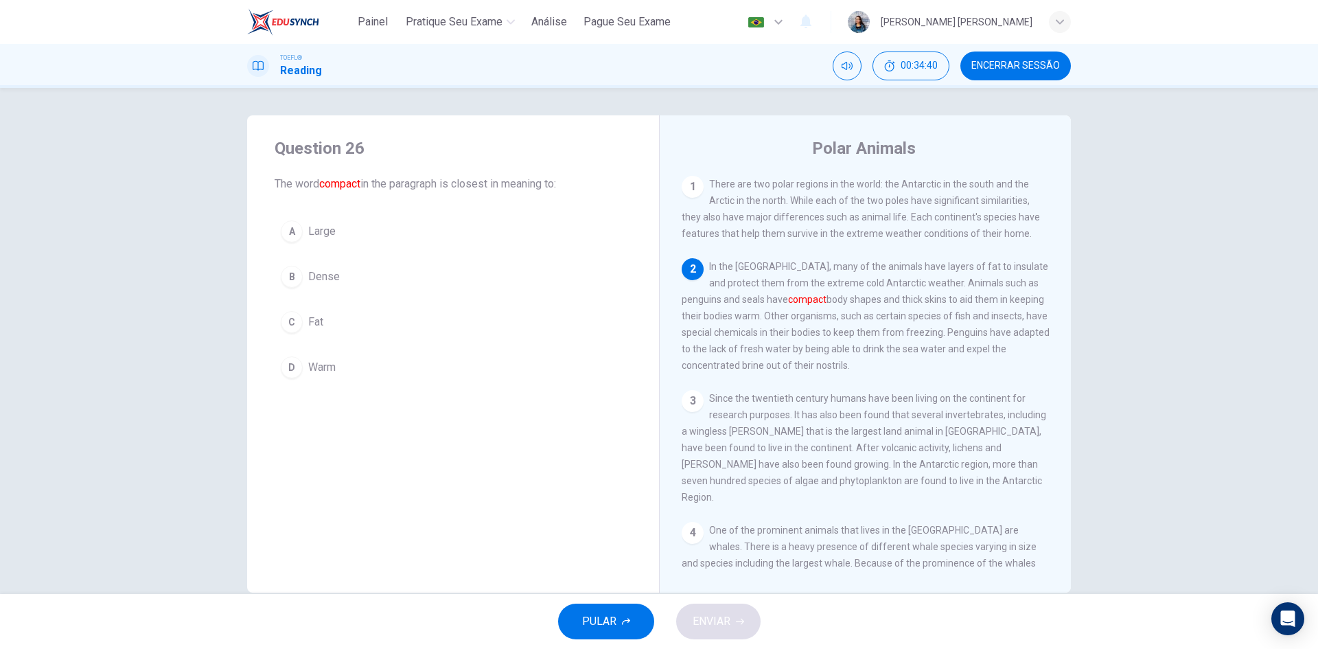
scroll to position [26, 0]
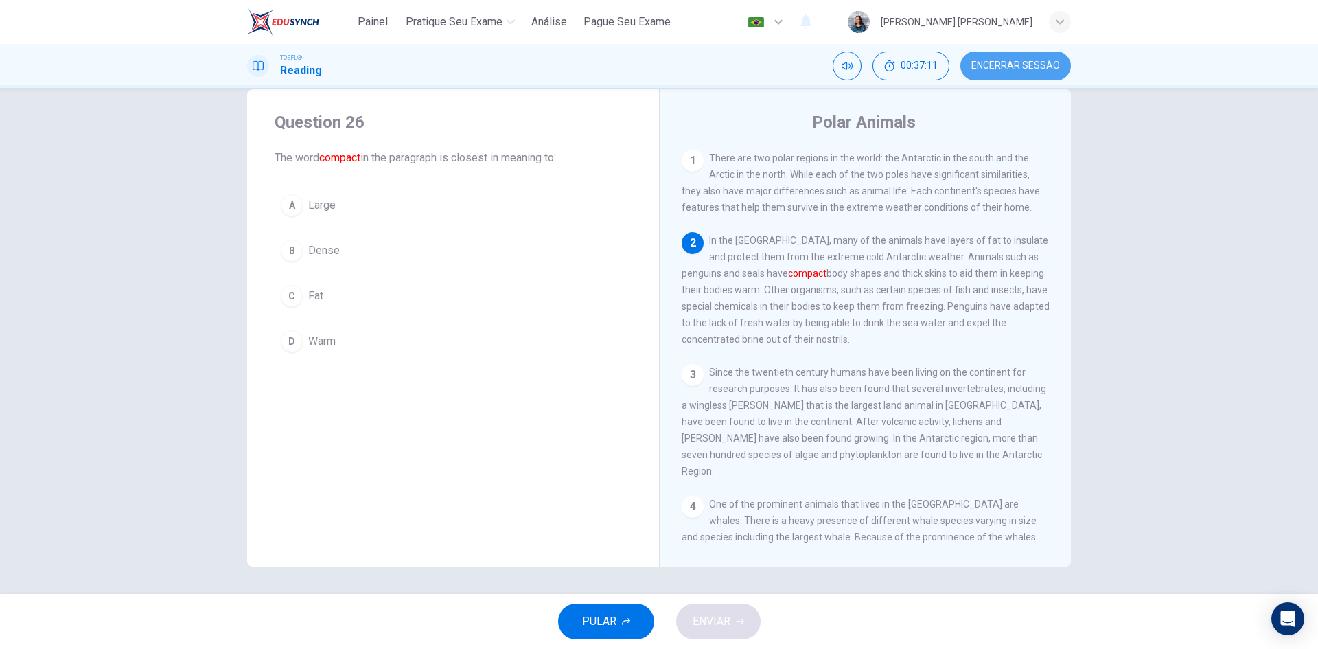
click at [1019, 73] on button "Encerrar Sessão" at bounding box center [1015, 65] width 110 height 29
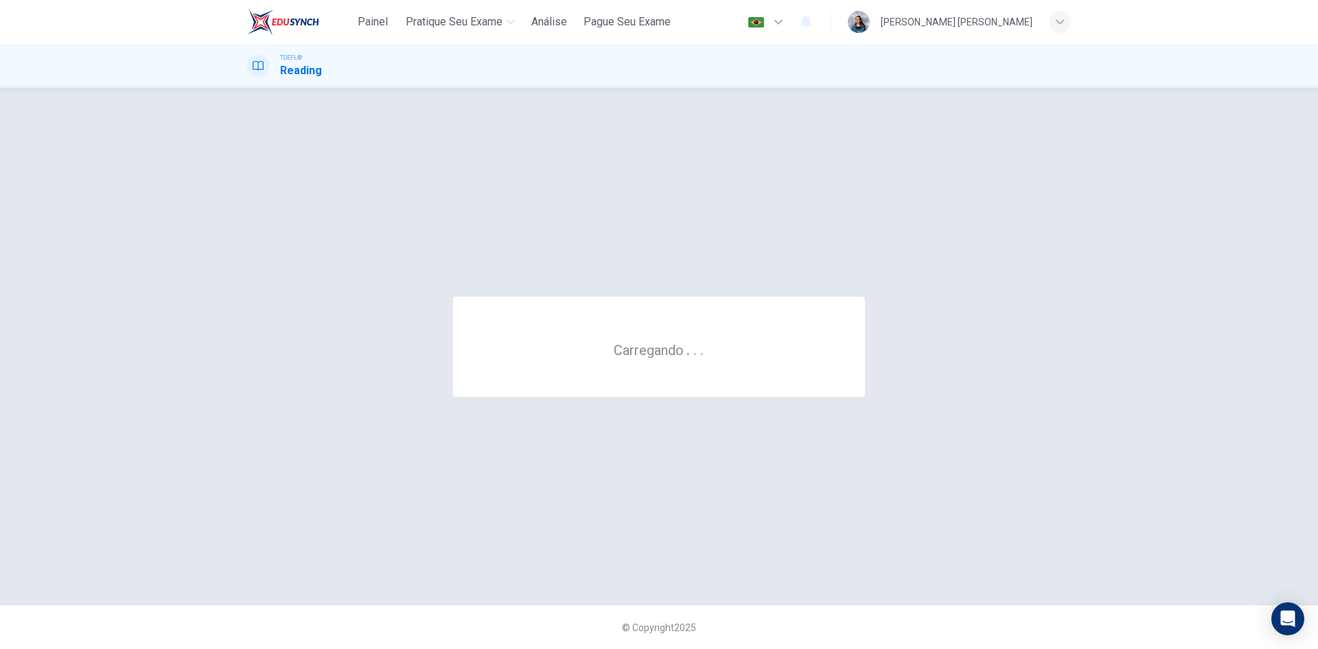
scroll to position [0, 0]
